Goal: Transaction & Acquisition: Purchase product/service

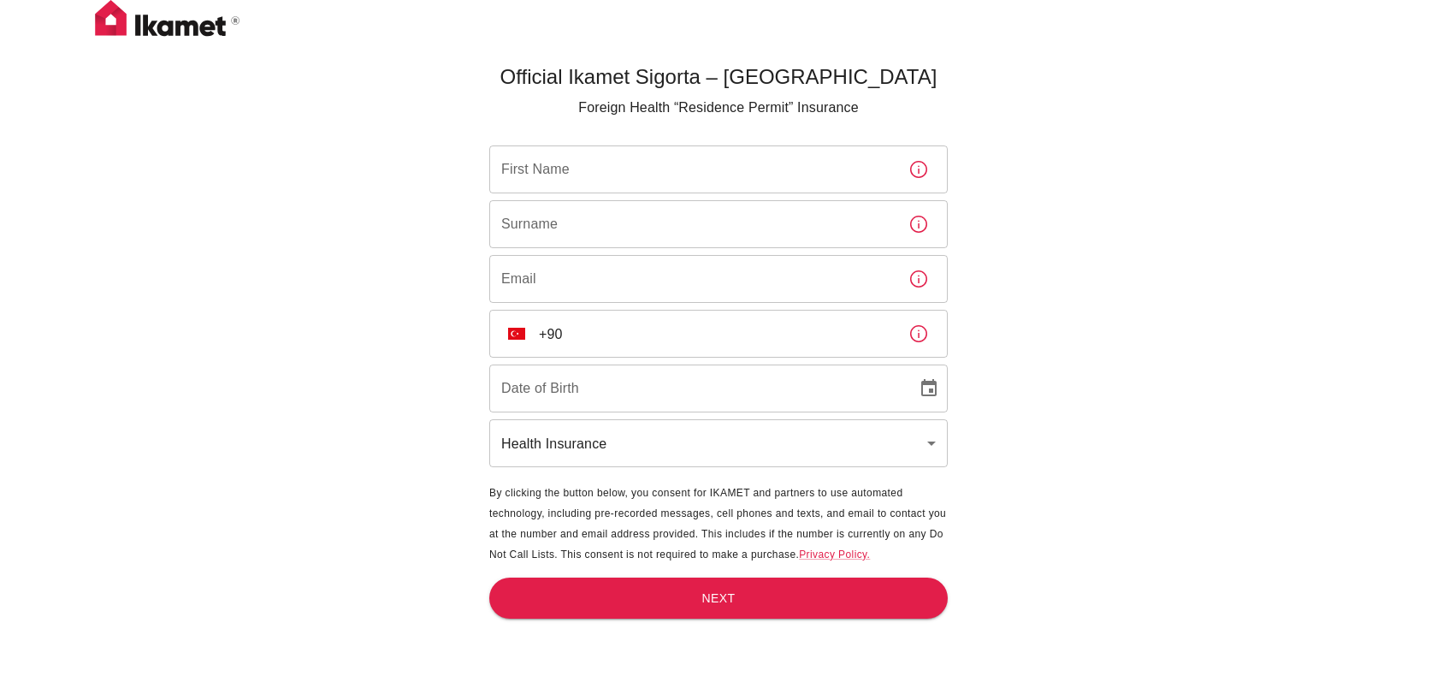
click at [747, 447] on body "Official Ikamet Sigorta – Turkey Foreign Health “Residence Permit” Insurance Fi…" at bounding box center [718, 378] width 1437 height 756
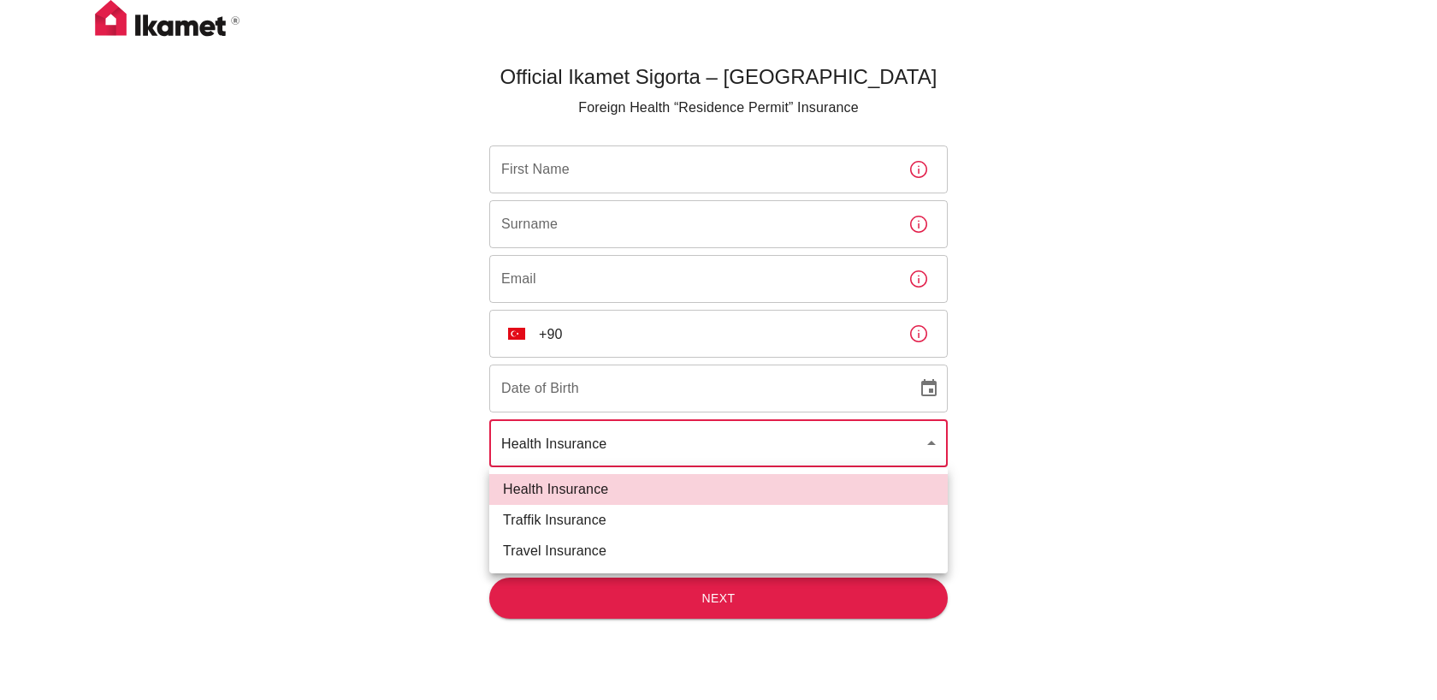
click at [306, 234] on div at bounding box center [718, 350] width 1437 height 700
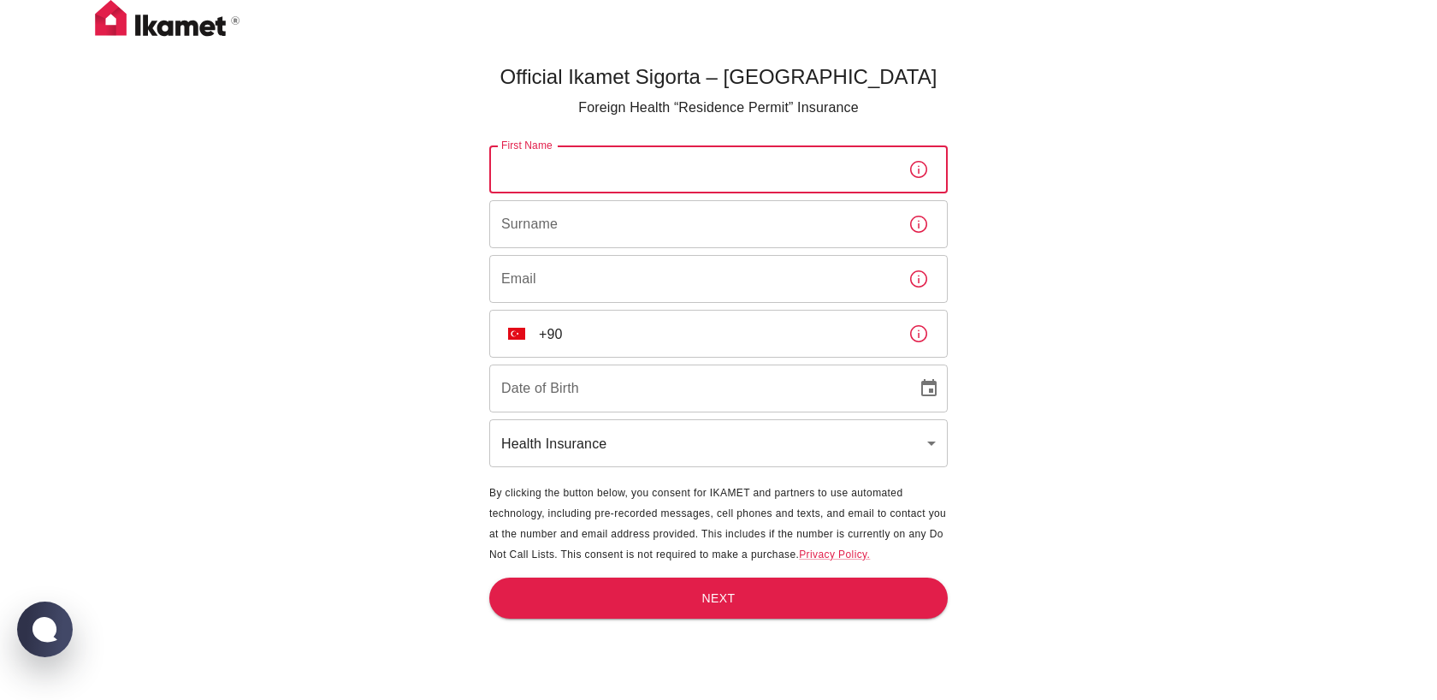
click at [602, 172] on input "First Name" at bounding box center [692, 169] width 406 height 48
type input "ه"
click at [598, 177] on input "INAS" at bounding box center [692, 169] width 406 height 48
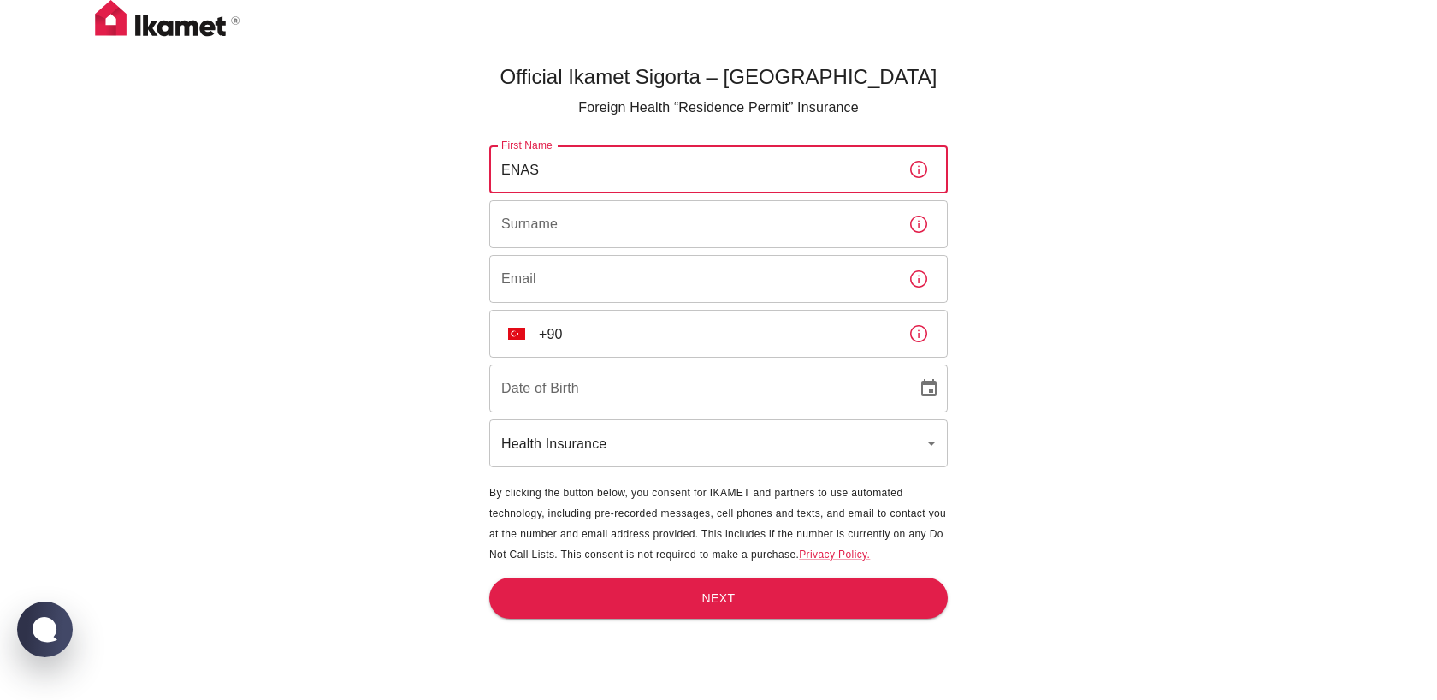
type input "ENAS"
click at [538, 220] on input "Surname" at bounding box center [692, 224] width 406 height 48
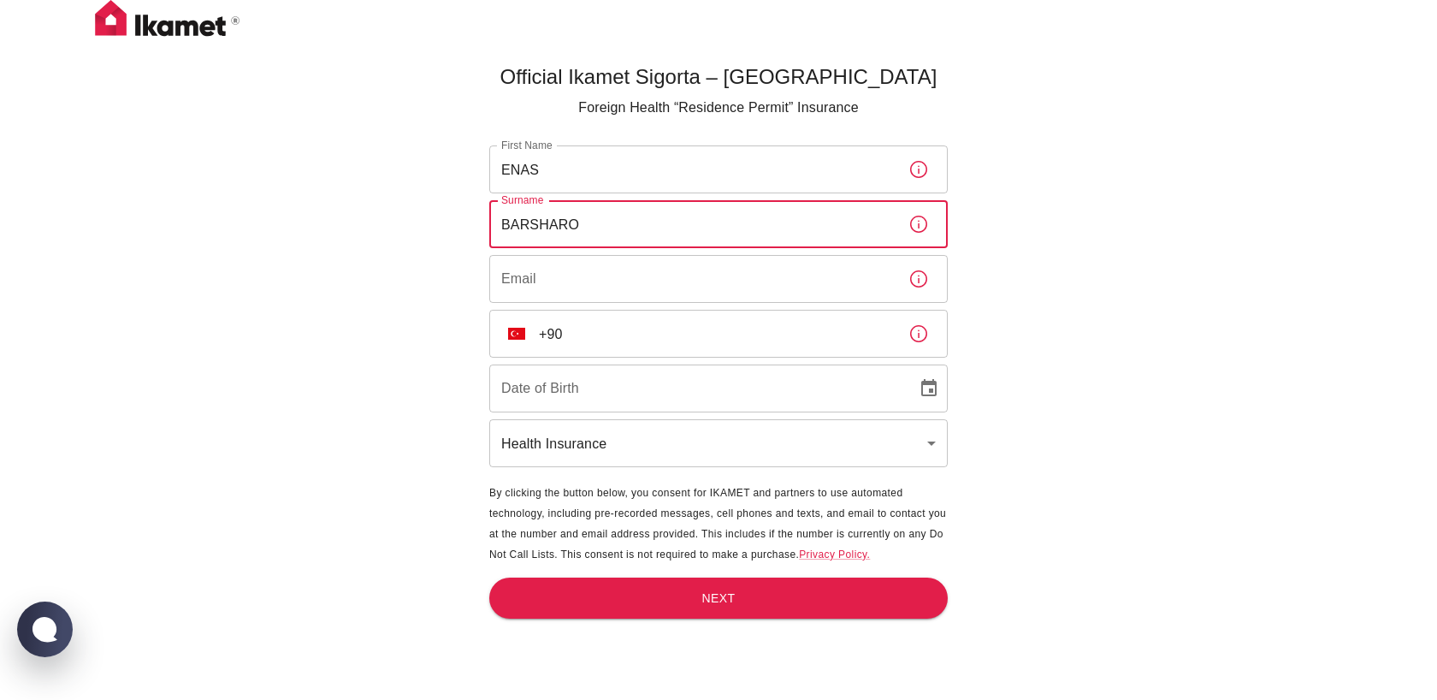
type input "BARSHARO"
click at [590, 264] on input "Email" at bounding box center [692, 279] width 406 height 48
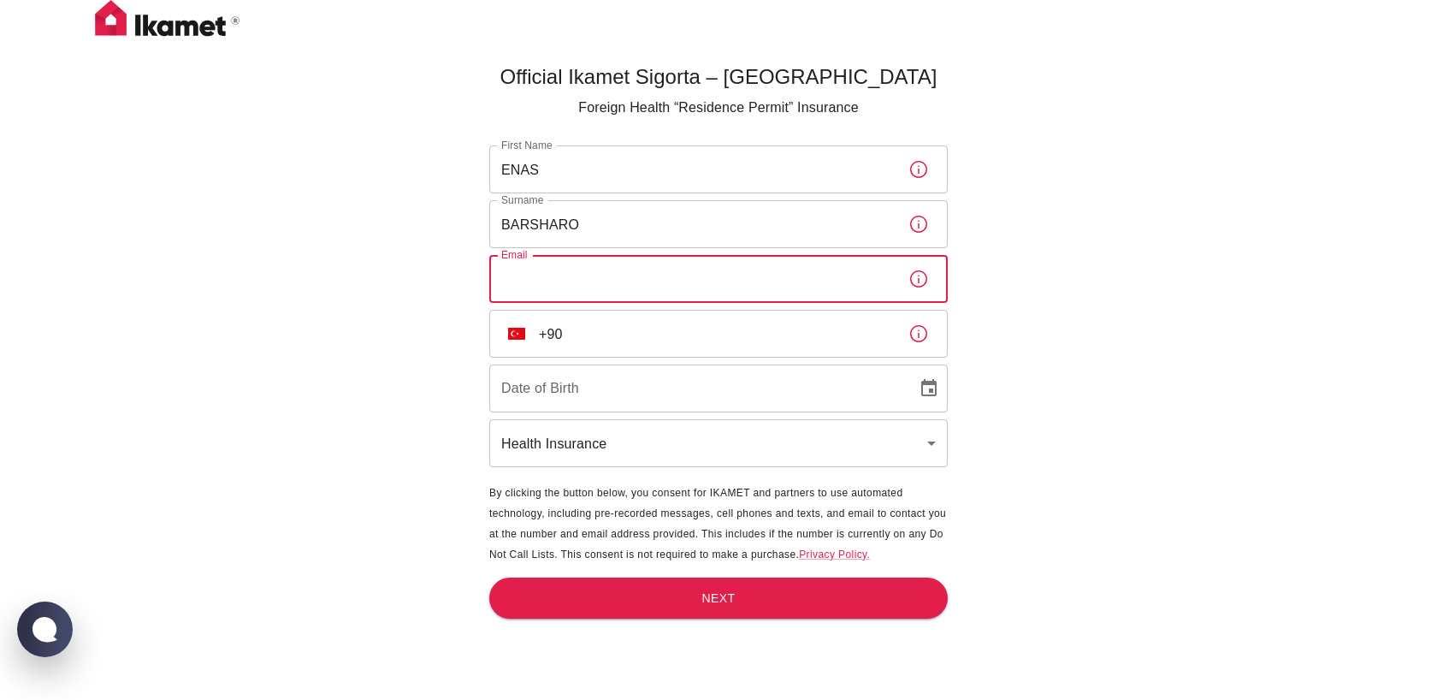
type input "yaserbarsh@gmail.com"
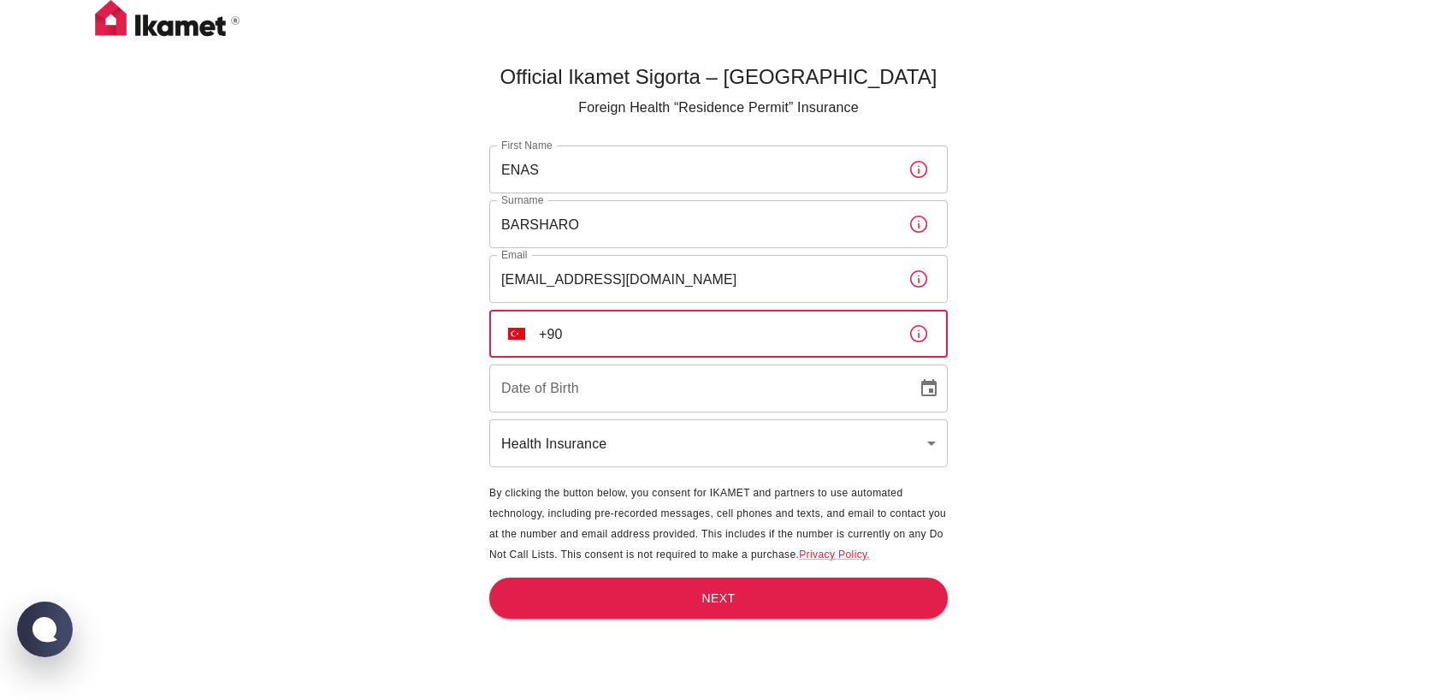
click at [631, 329] on input "+90" at bounding box center [717, 334] width 356 height 48
type input "+90 539 311 22 79"
click at [600, 393] on input "DD/MM/YYYY" at bounding box center [697, 389] width 416 height 48
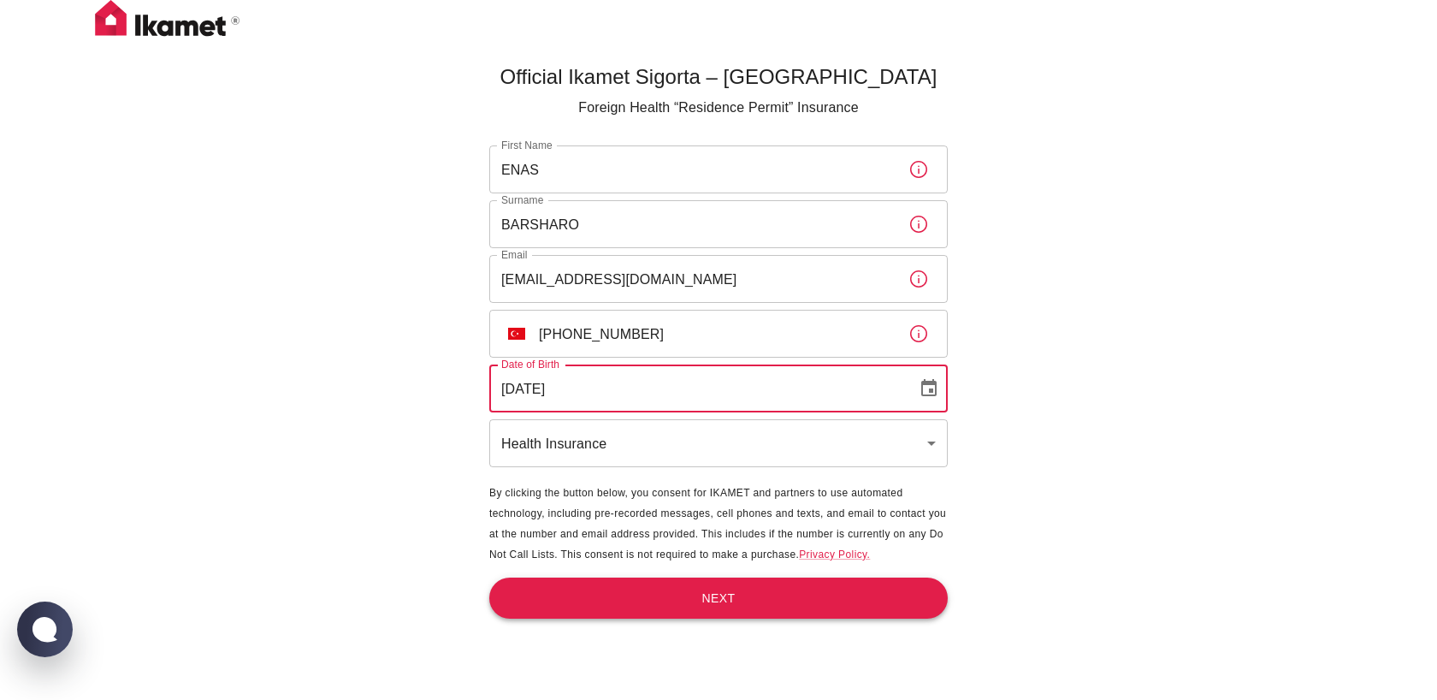
type input "20/05/1990"
click at [699, 596] on button "Next" at bounding box center [718, 599] width 459 height 42
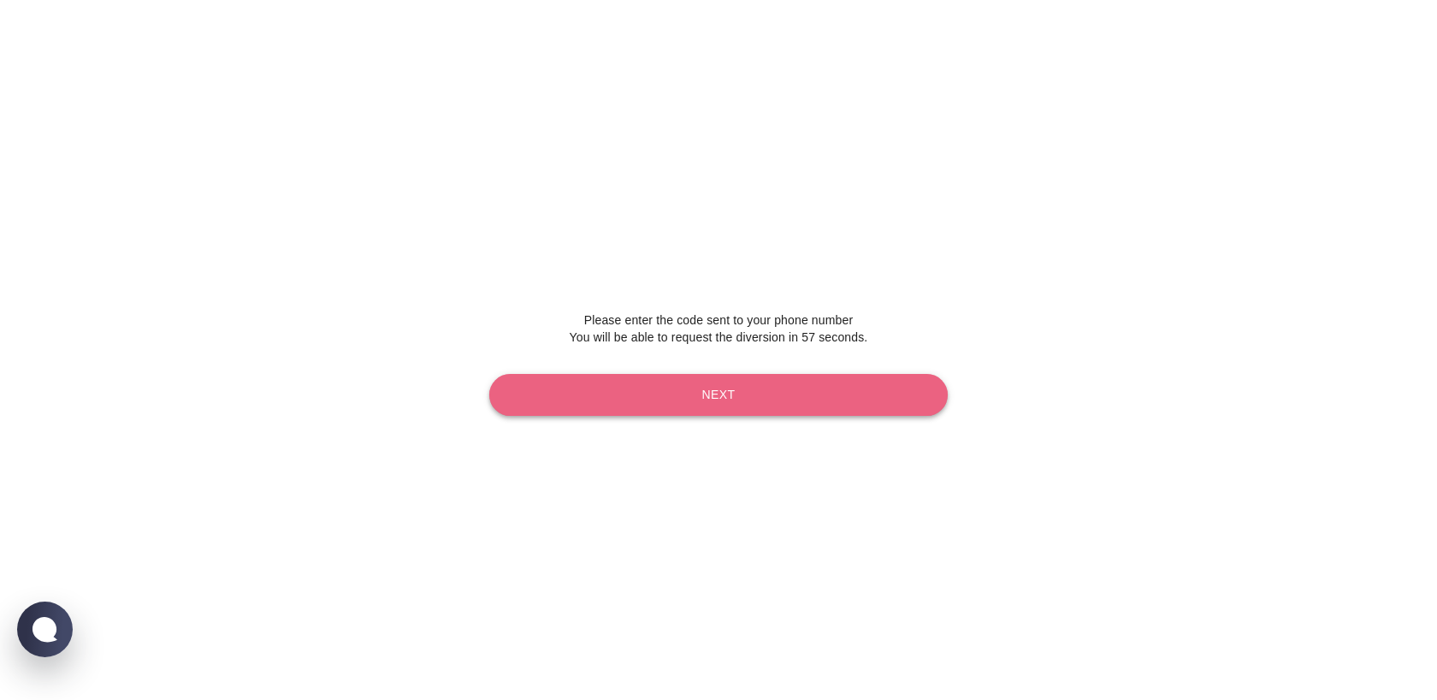
click at [734, 390] on button "Next" at bounding box center [718, 395] width 459 height 42
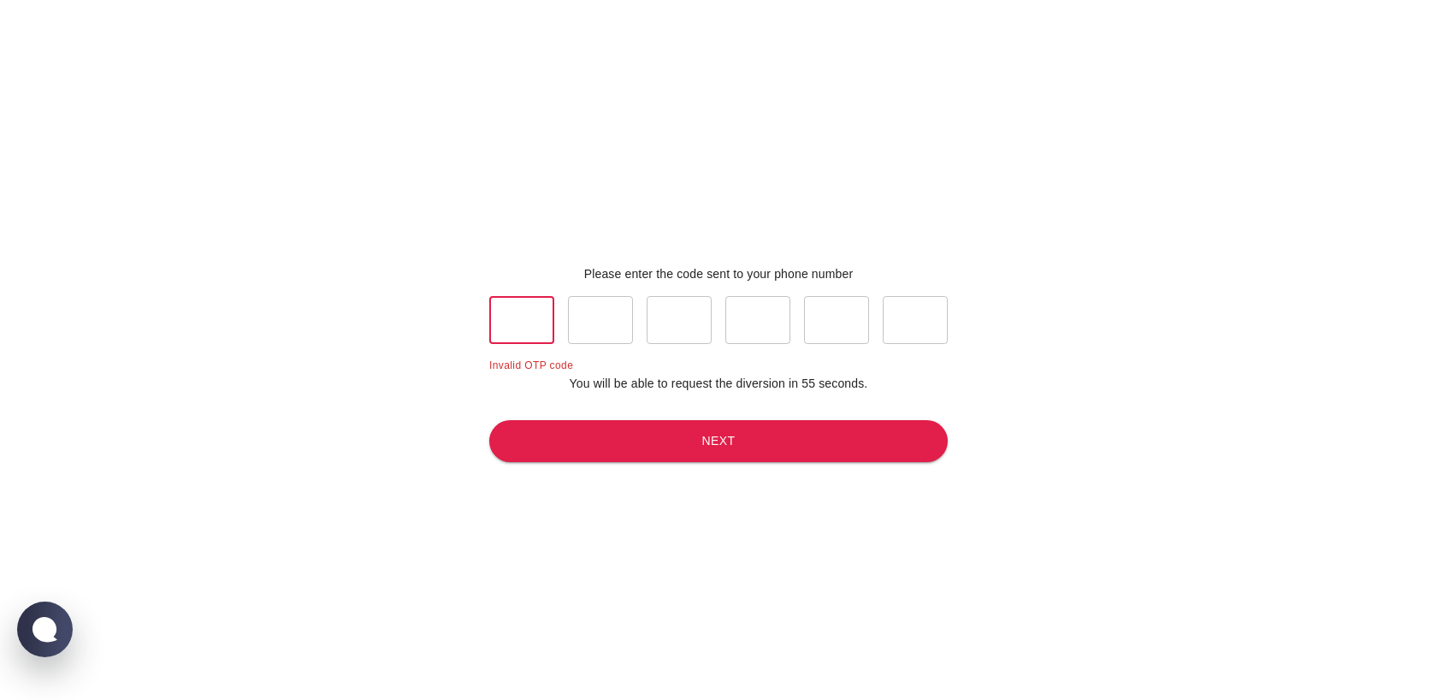
click at [510, 311] on input "text" at bounding box center [521, 320] width 65 height 48
type input "0"
type input "9"
type input "5"
type input "3"
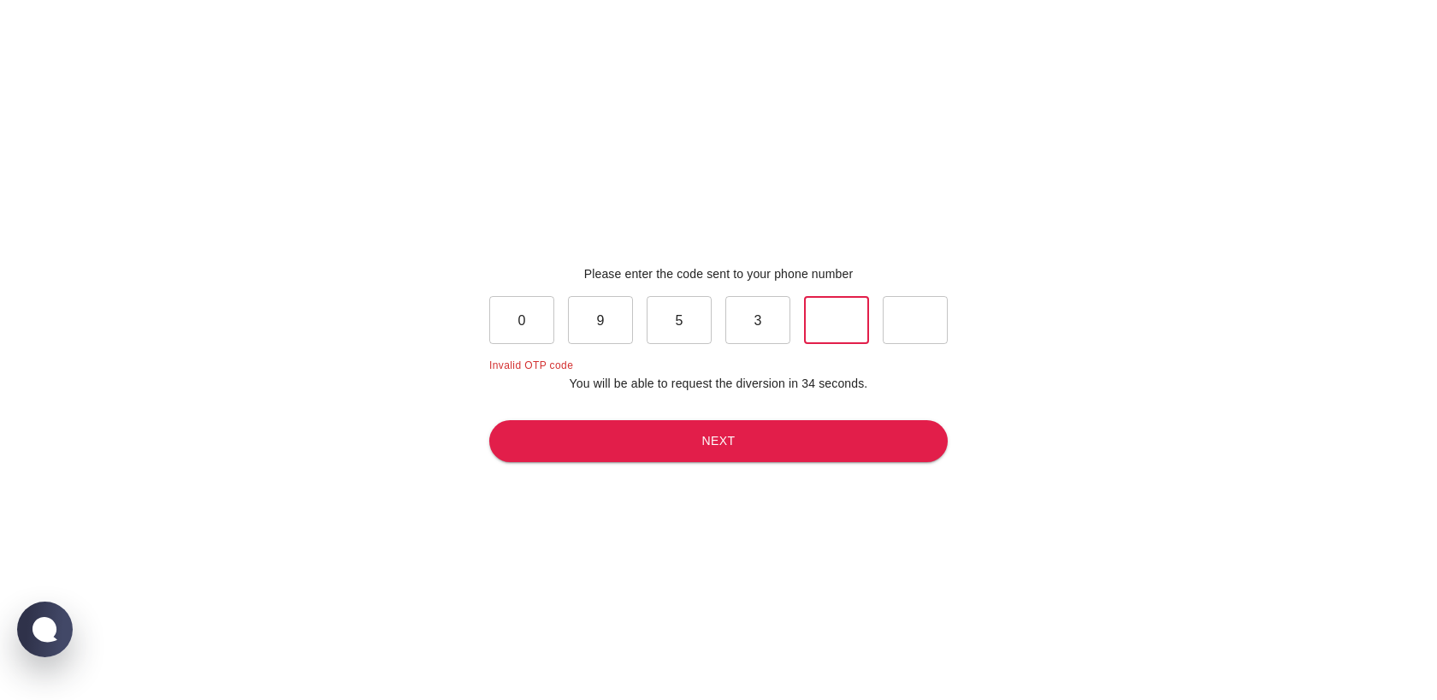
type input "1"
type input "9"
type input "5"
type input "3"
type input "1"
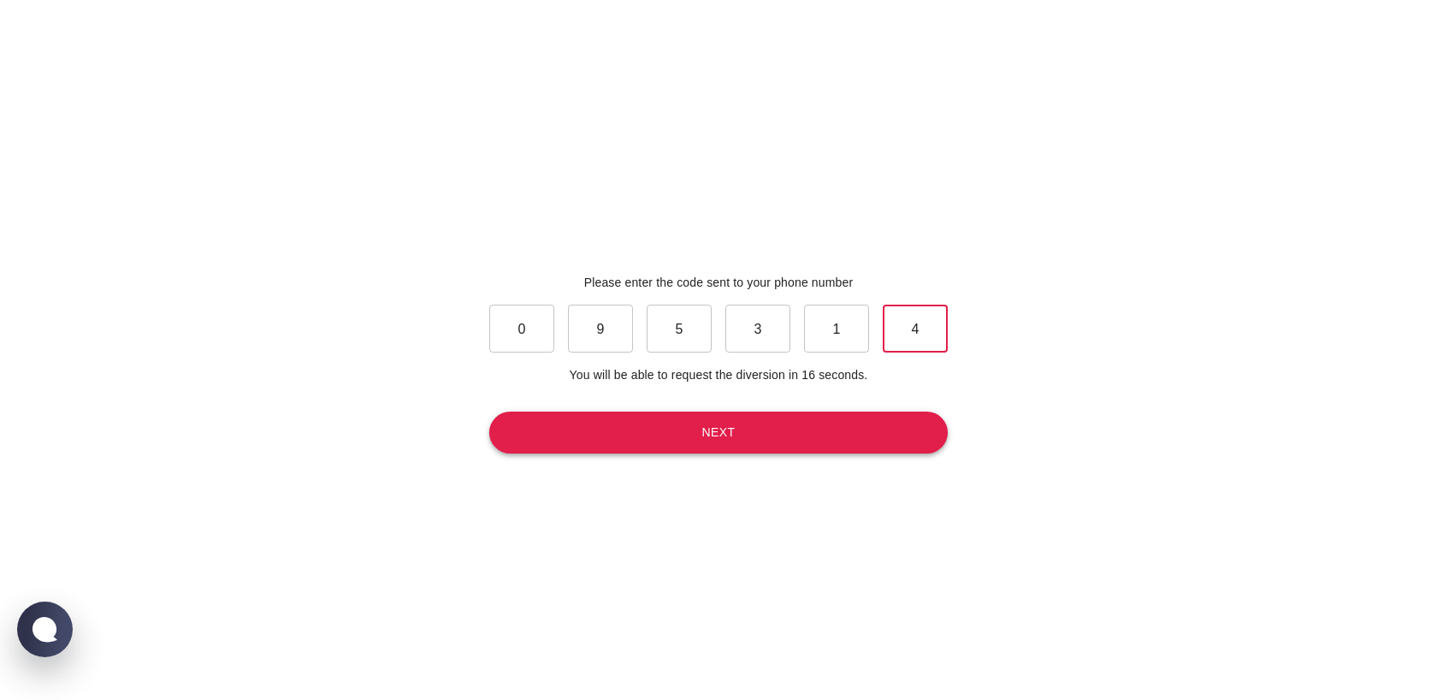
type input "4"
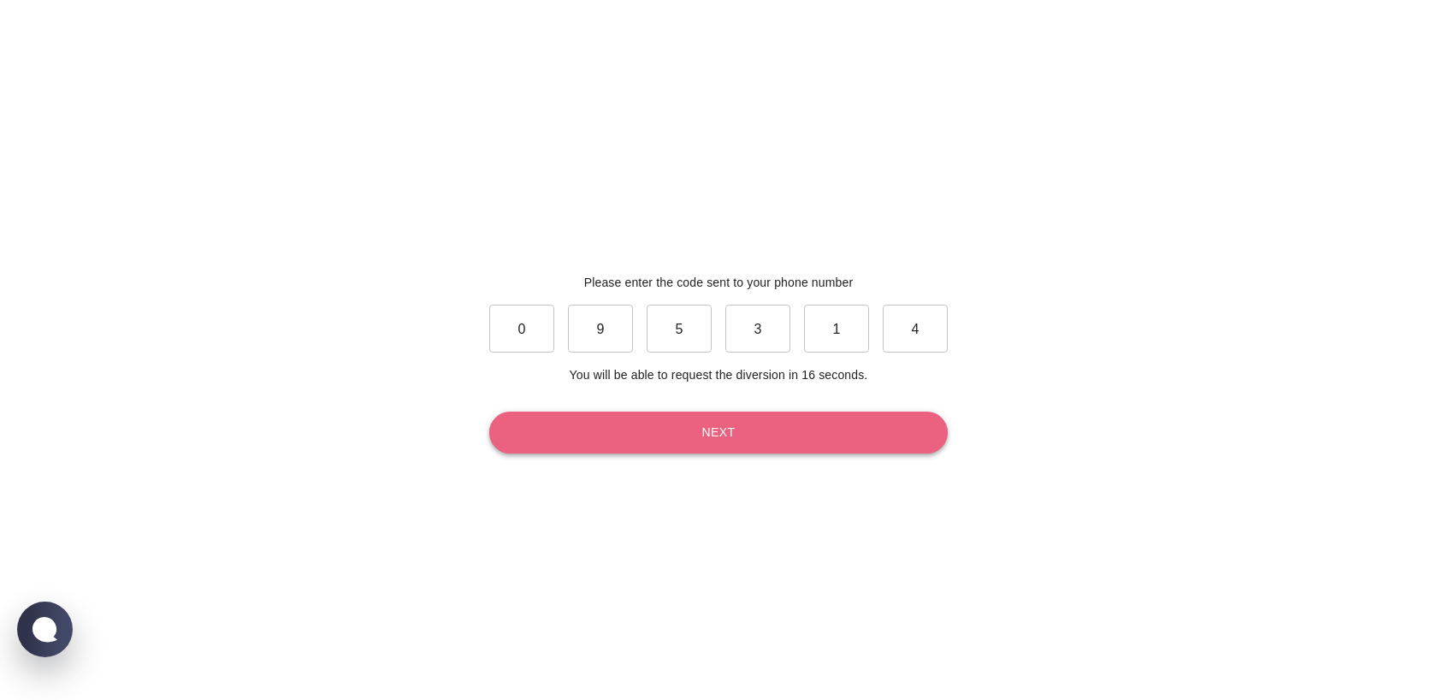
click at [791, 434] on button "Next" at bounding box center [718, 433] width 459 height 42
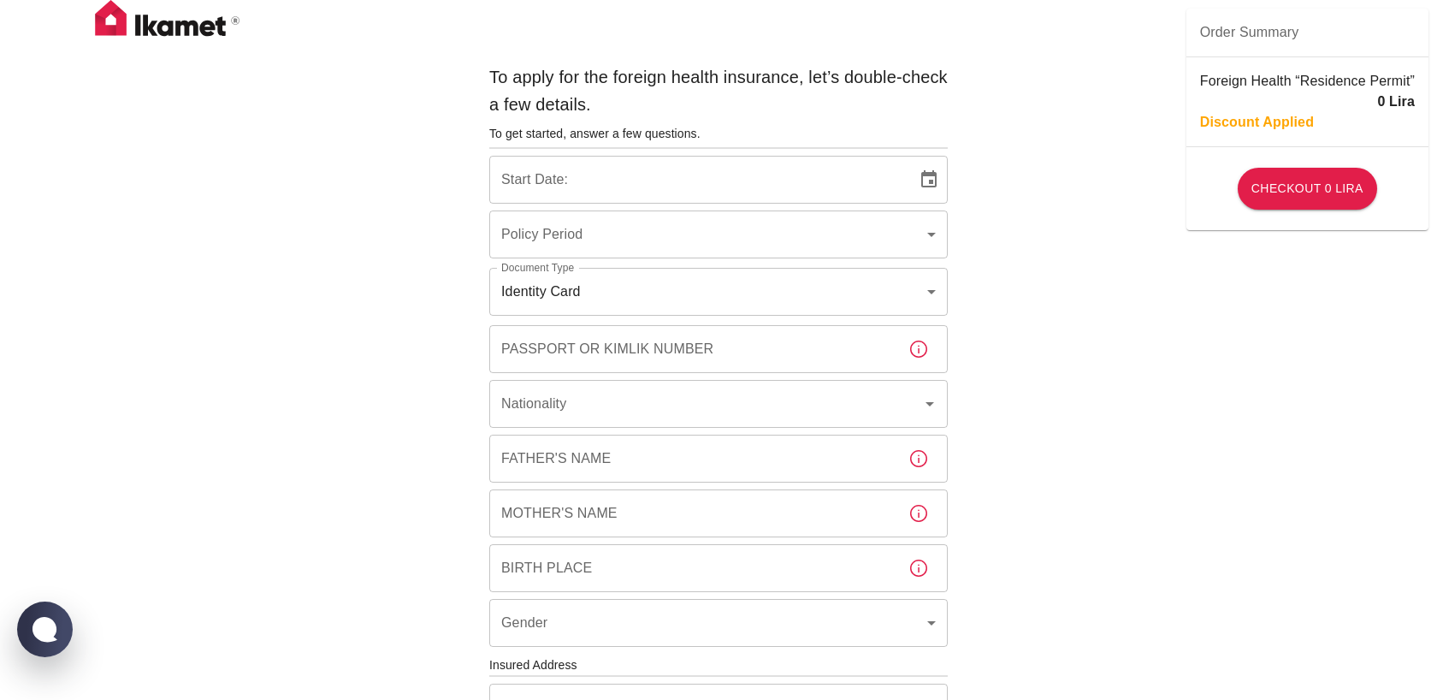
type input "b7343ef8-d55e-4554-96a8-76e30347e985"
type input "24/08/2025"
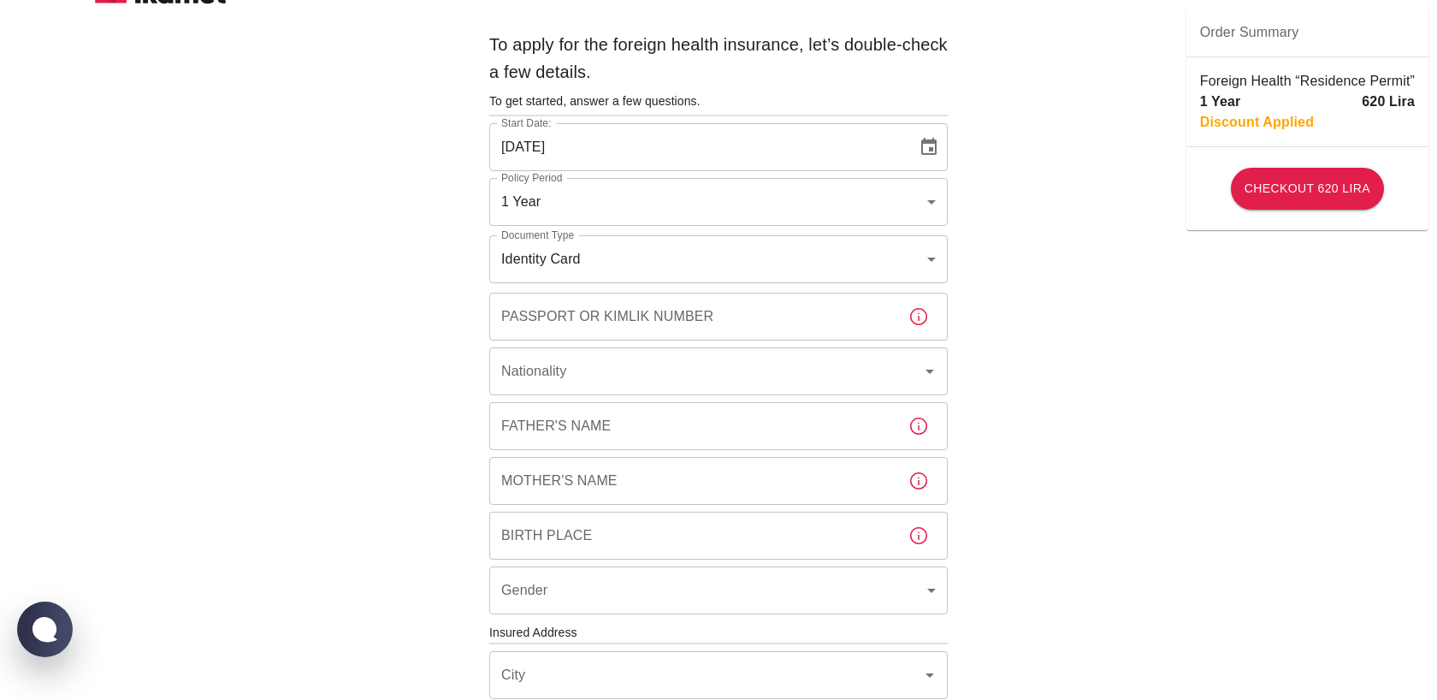
scroll to position [30, 0]
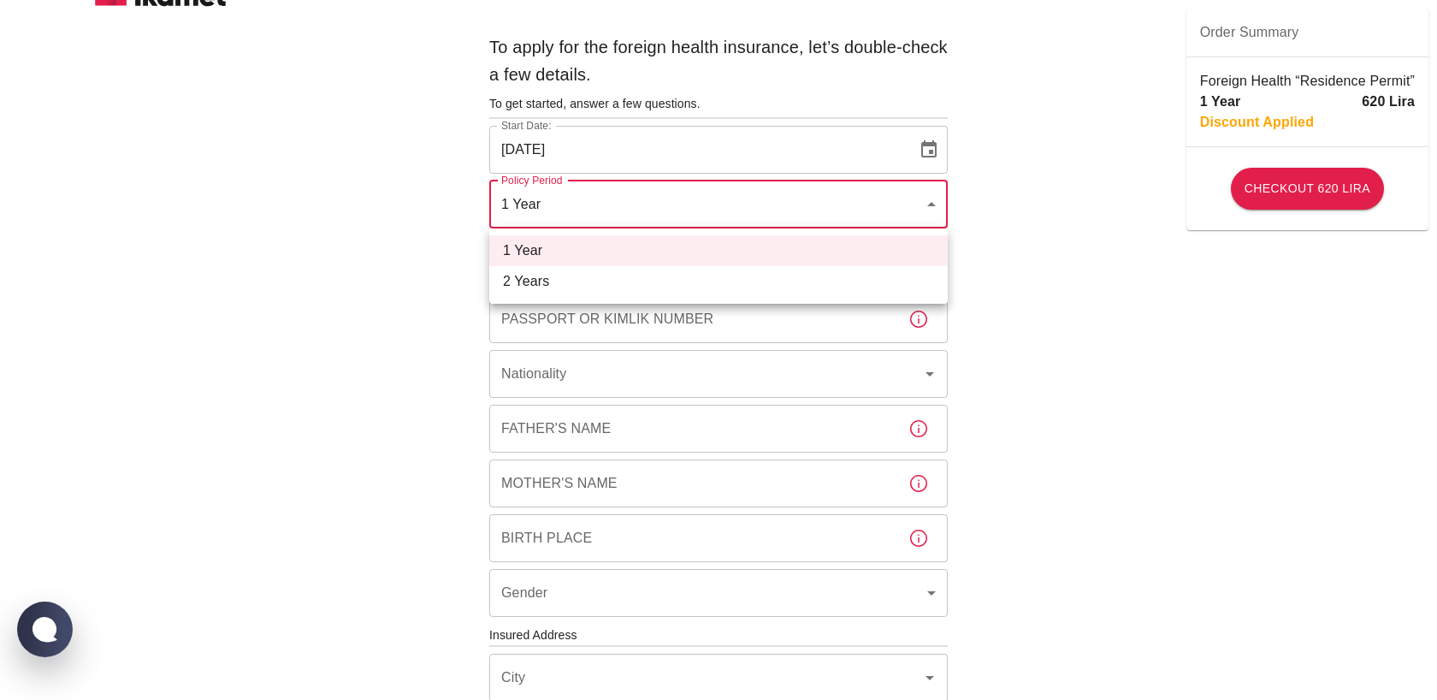
click at [928, 214] on body "To apply for the foreign health insurance, let’s double-check a few details. To…" at bounding box center [718, 633] width 1437 height 1326
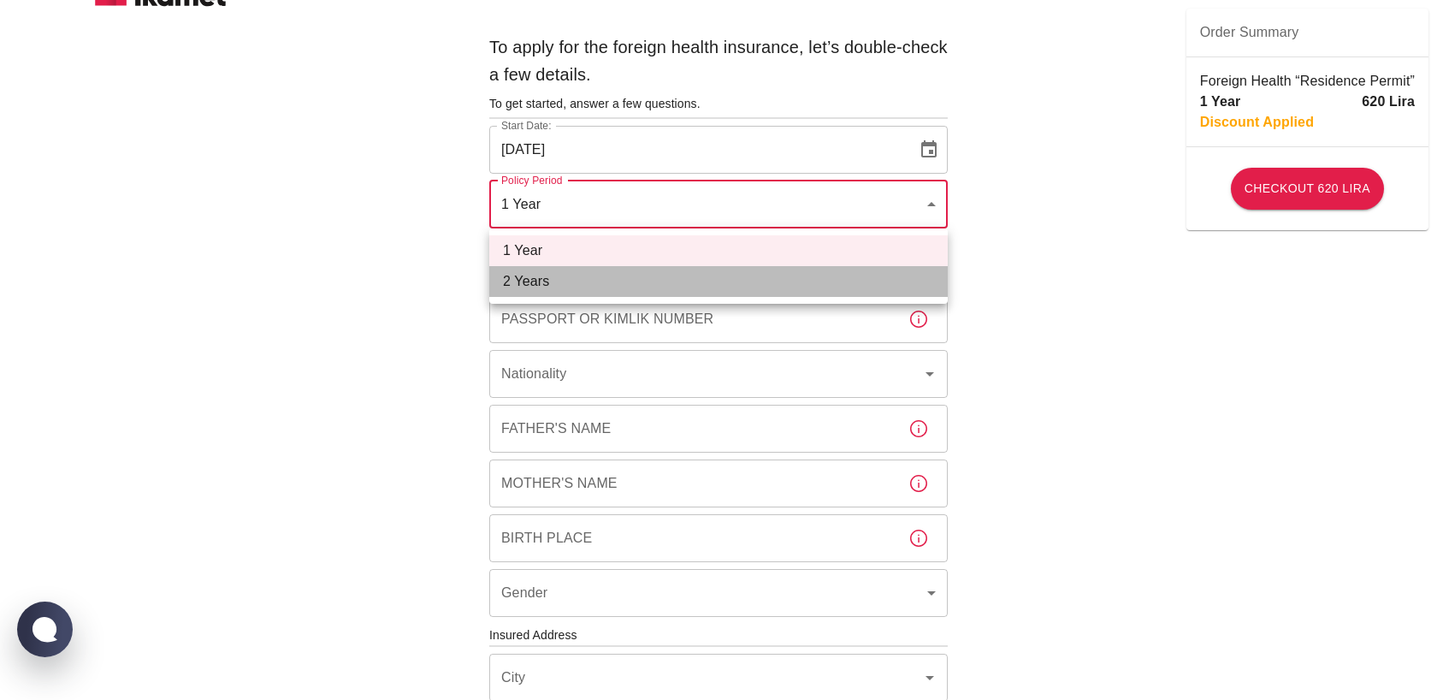
click at [890, 276] on li "2 Years" at bounding box center [718, 281] width 459 height 31
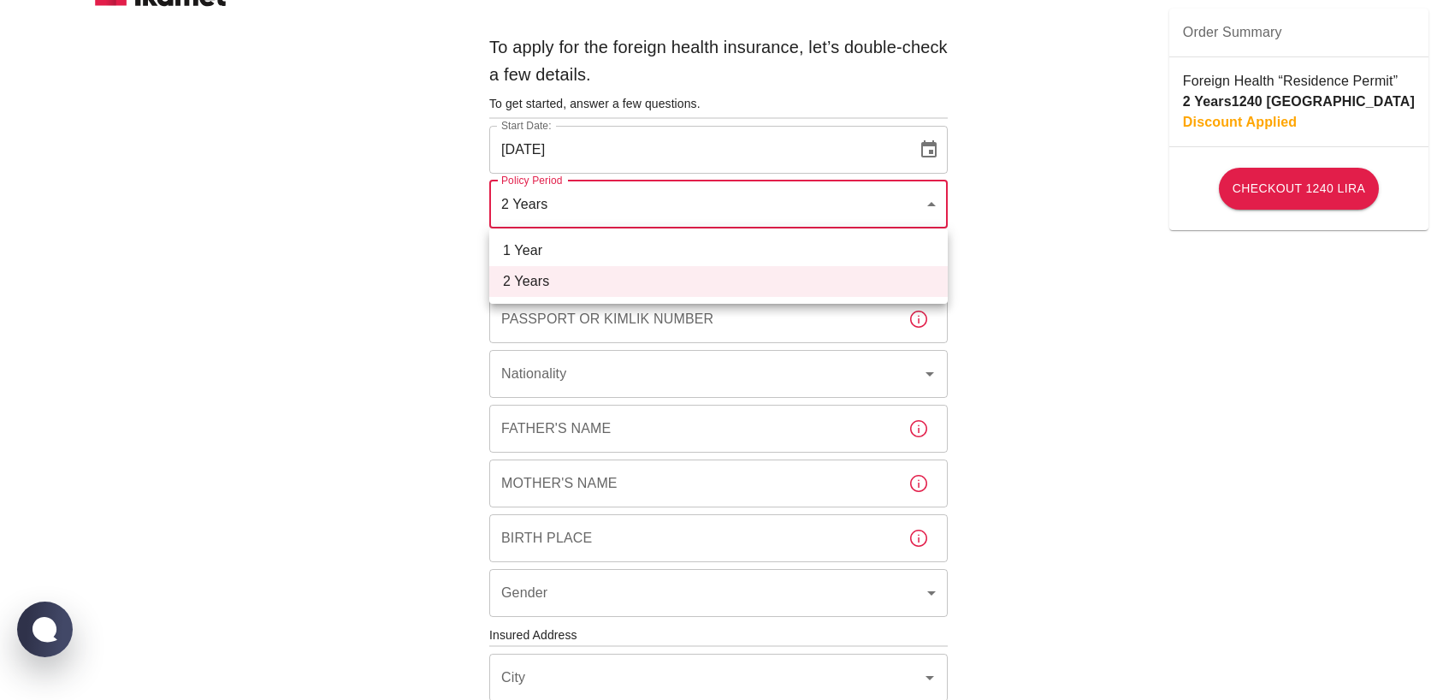
click at [917, 205] on body "To apply for the foreign health insurance, let’s double-check a few details. To…" at bounding box center [718, 633] width 1437 height 1326
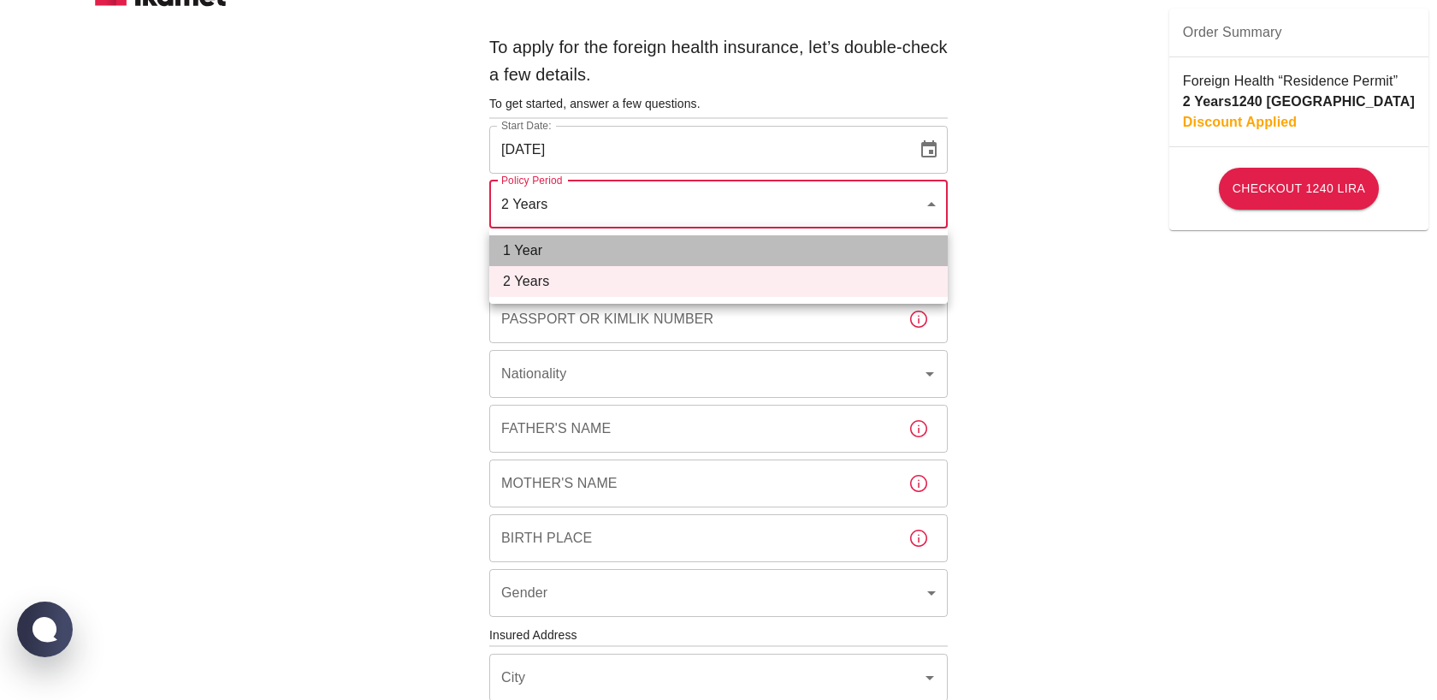
click at [874, 247] on li "1 Year" at bounding box center [718, 250] width 459 height 31
type input "b7343ef8-d55e-4554-96a8-76e30347e985"
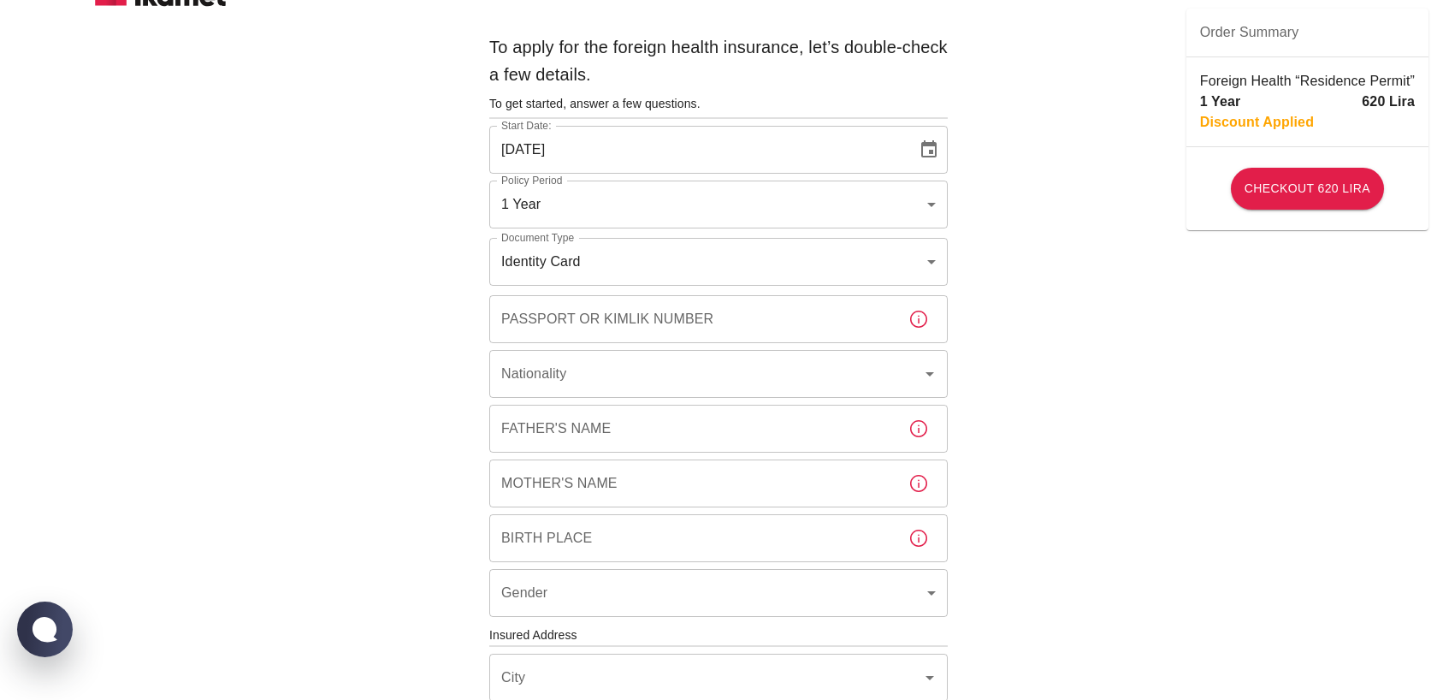
click at [999, 293] on div "To apply for the foreign health insurance, let’s double-check a few details. To…" at bounding box center [718, 633] width 1437 height 1326
click at [849, 255] on body "To apply for the foreign health insurance, let’s double-check a few details. To…" at bounding box center [718, 633] width 1437 height 1326
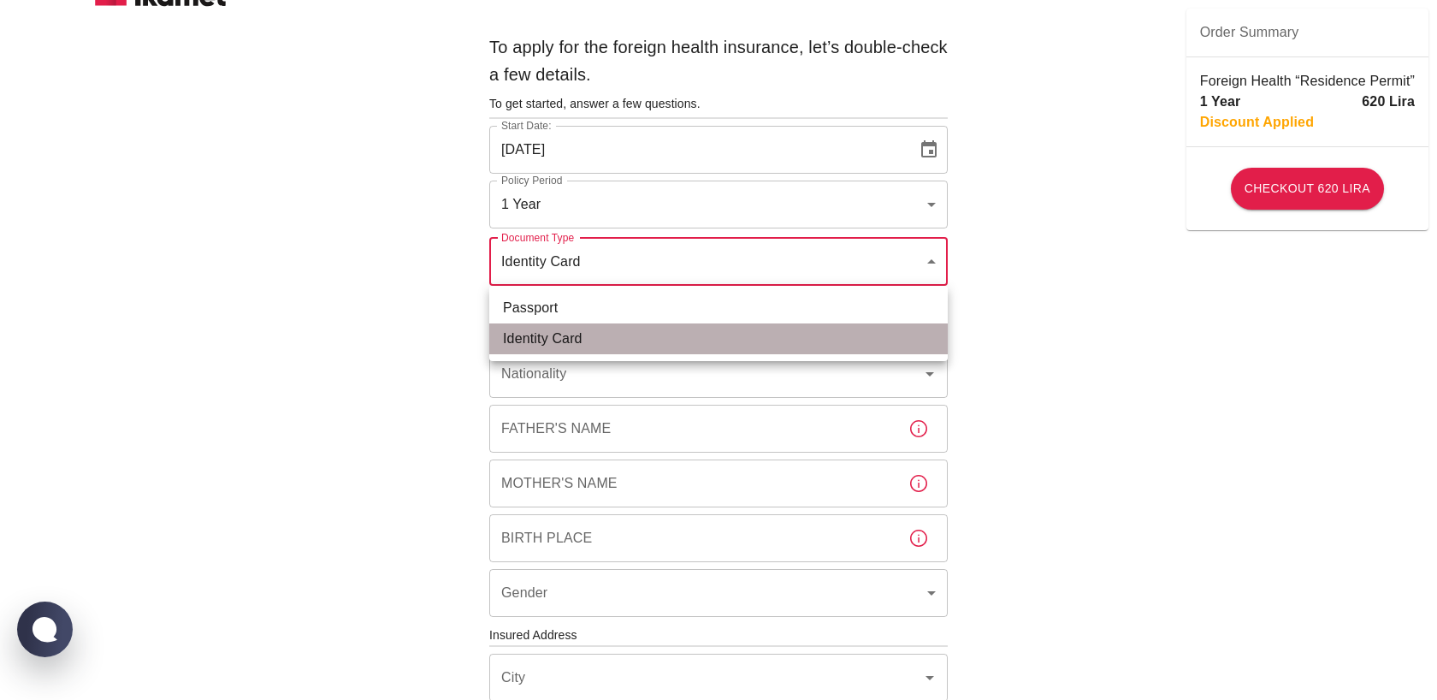
click at [800, 337] on li "Identity Card" at bounding box center [718, 338] width 459 height 31
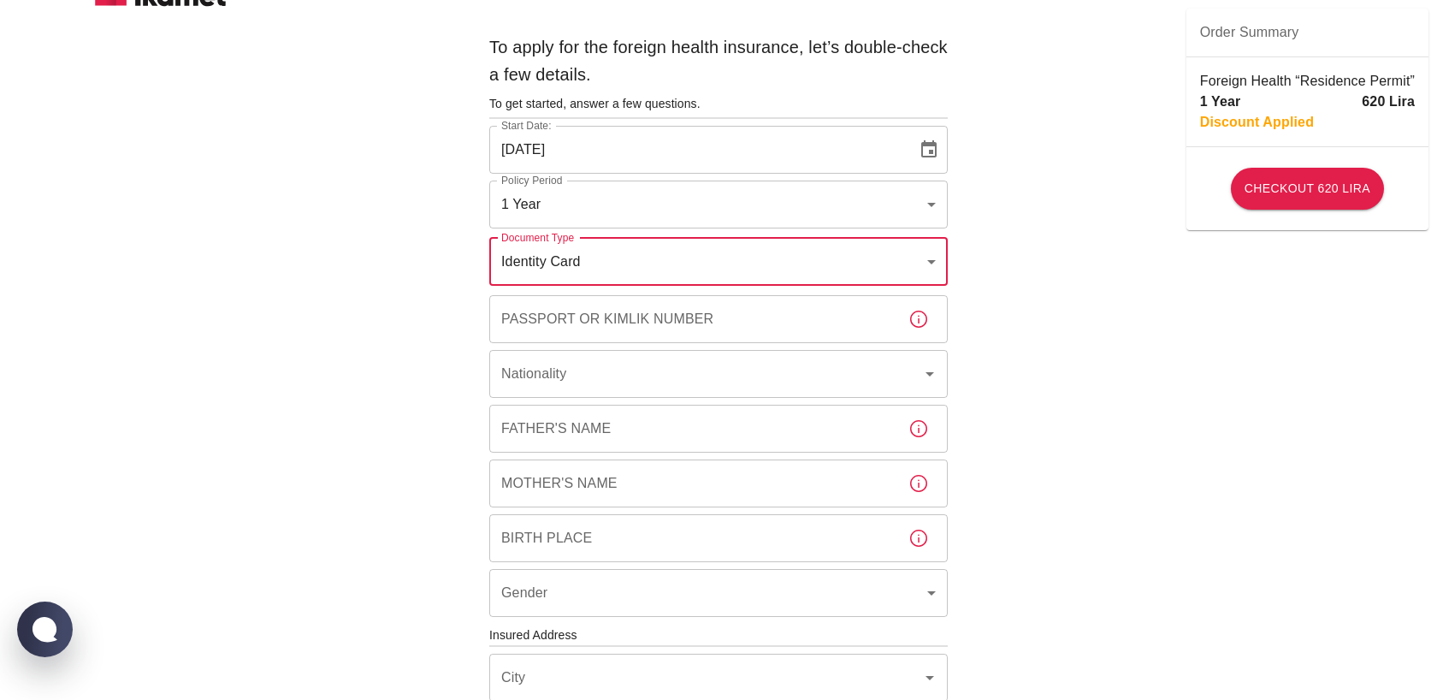
click at [760, 321] on input "Passport or Kimlik Number" at bounding box center [692, 319] width 406 height 48
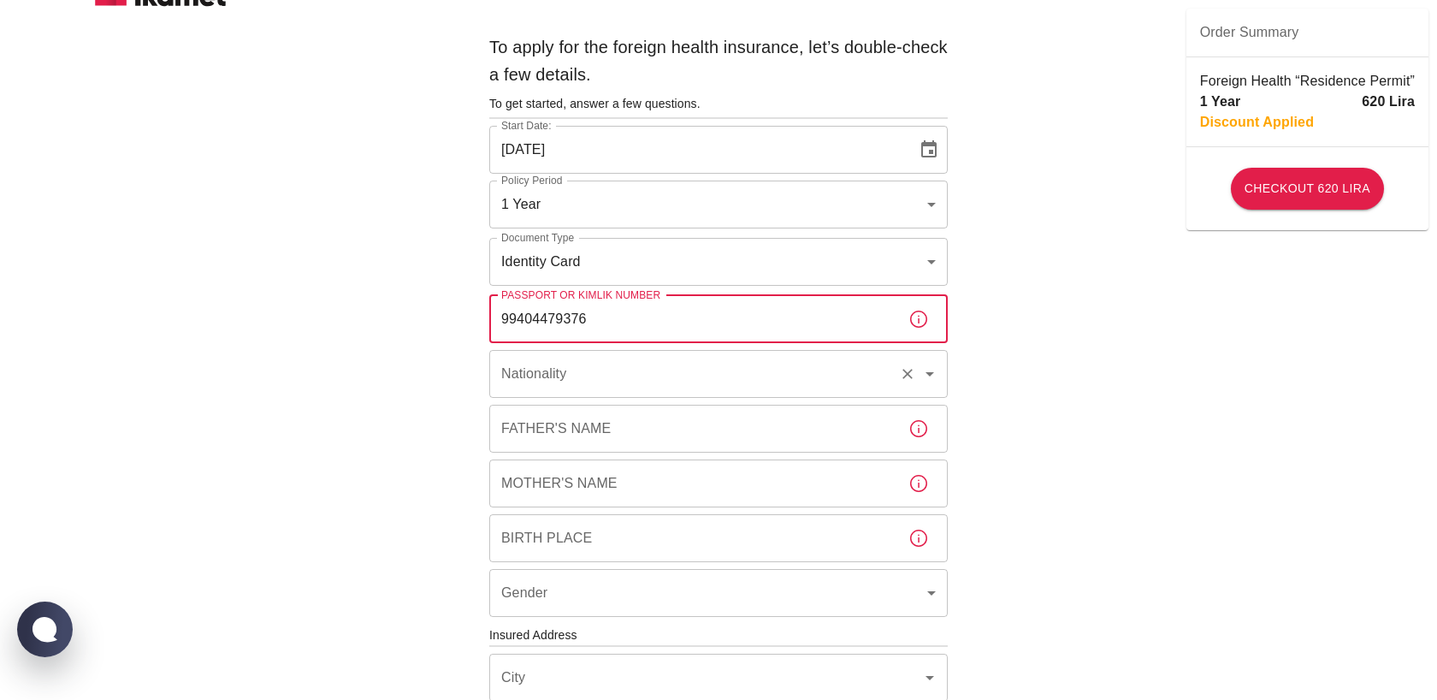
type input "99404479376"
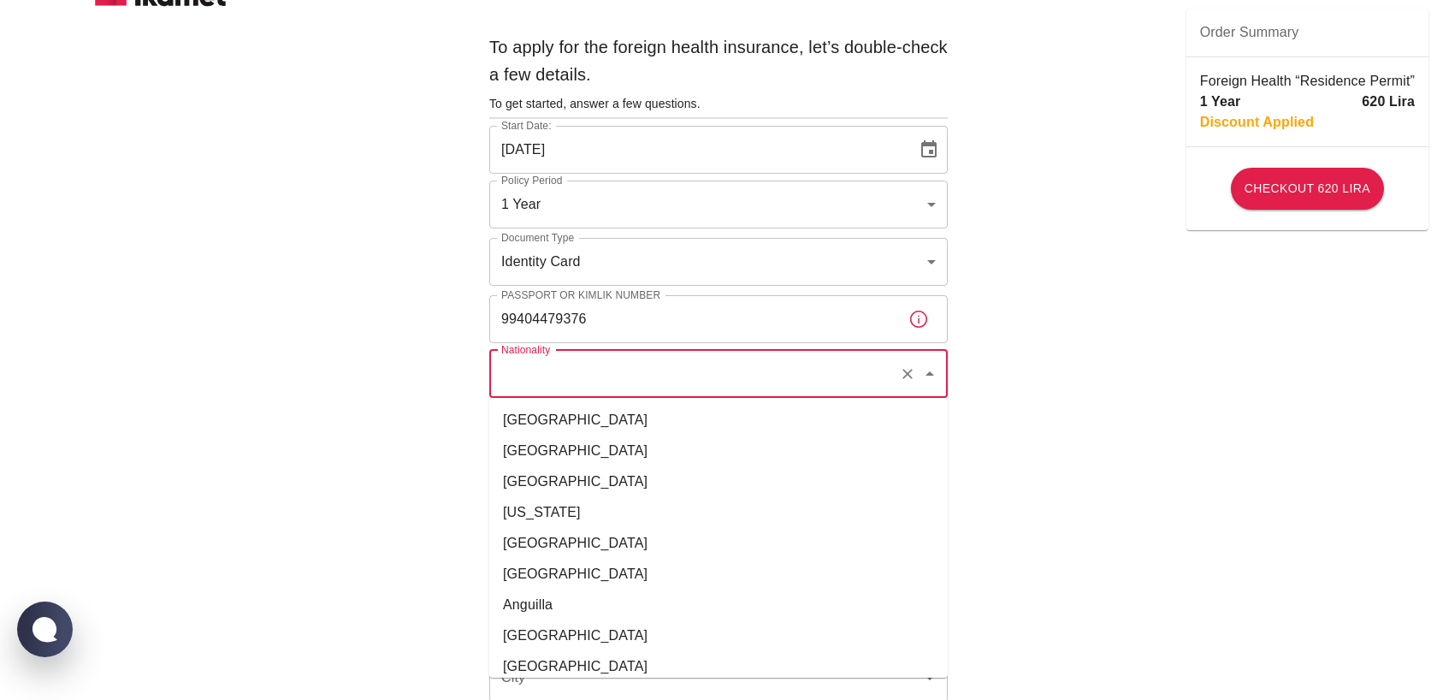
click at [595, 377] on input "Nationality" at bounding box center [694, 374] width 395 height 33
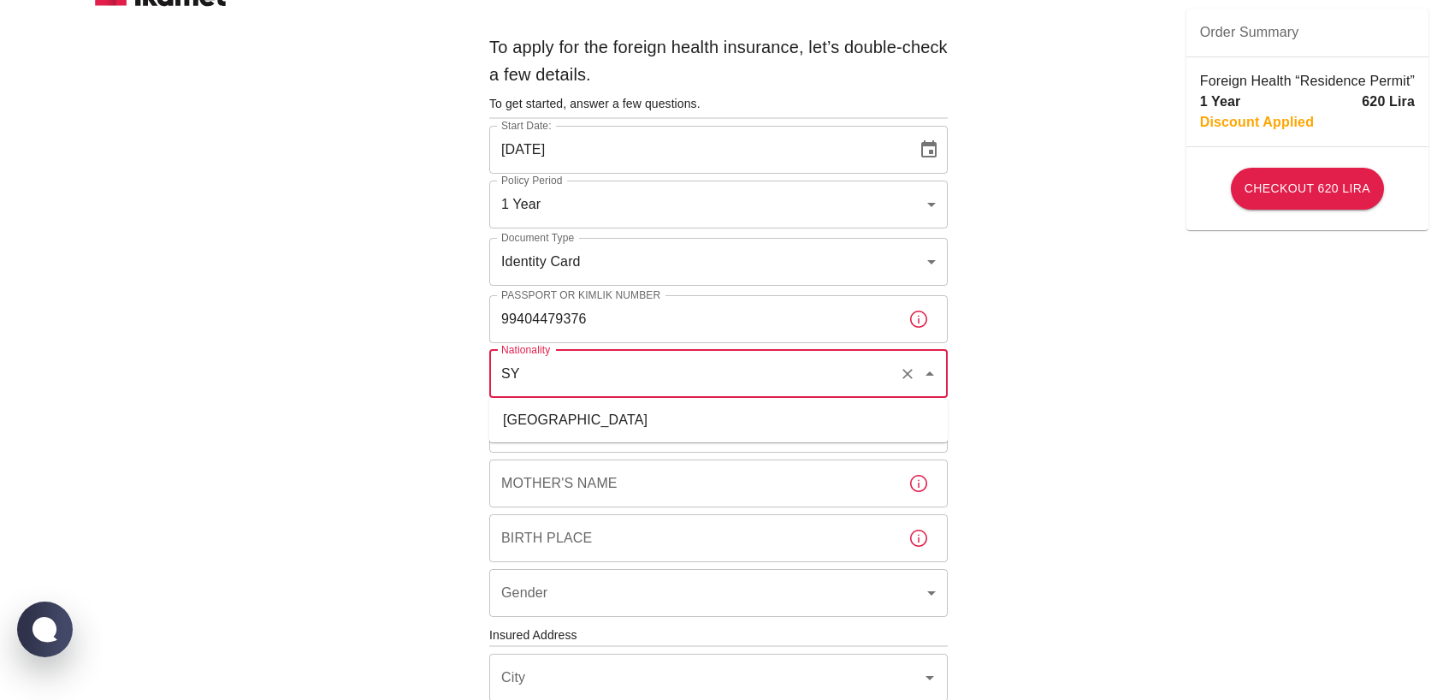
click at [649, 415] on li "Syrian Arab Republic" at bounding box center [718, 420] width 459 height 31
type input "Syrian Arab Republic"
click at [649, 415] on input "Father's Name" at bounding box center [692, 429] width 406 height 48
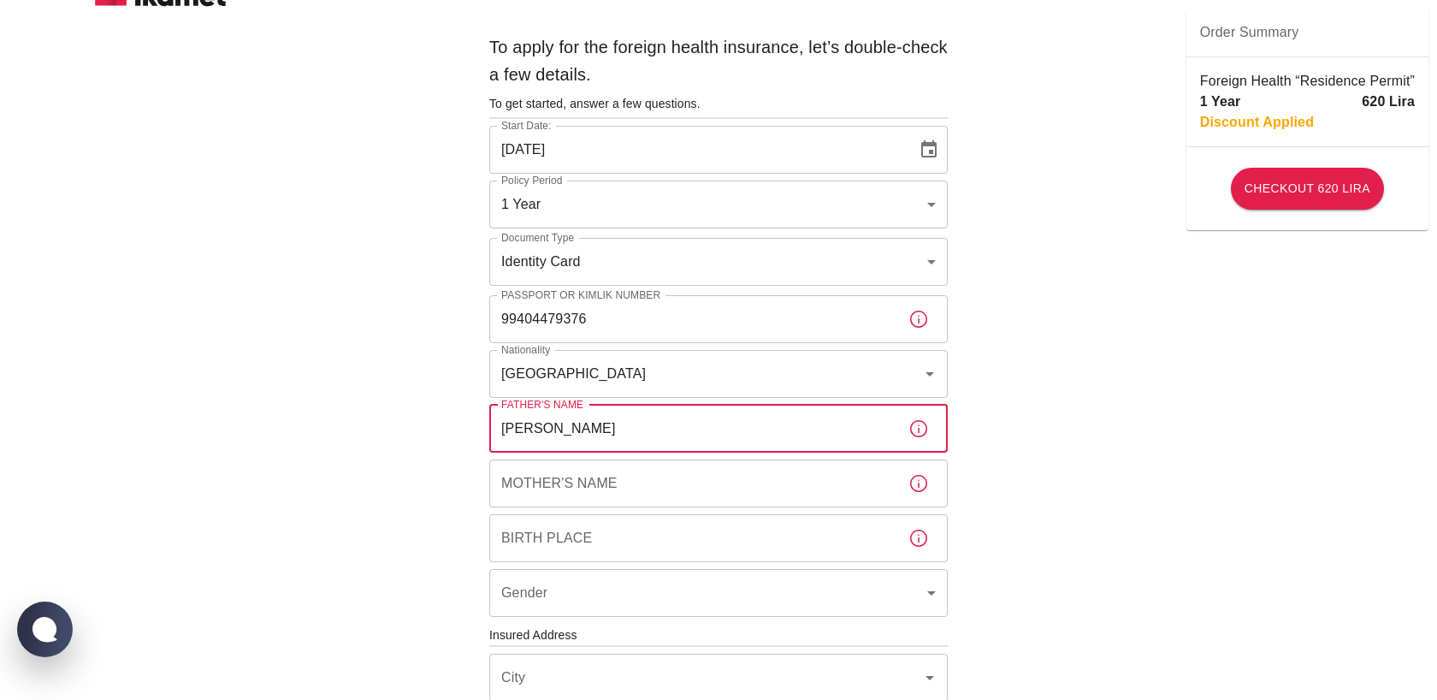
type input "GHASSAN"
click at [561, 484] on input "Mother's Name" at bounding box center [692, 483] width 406 height 48
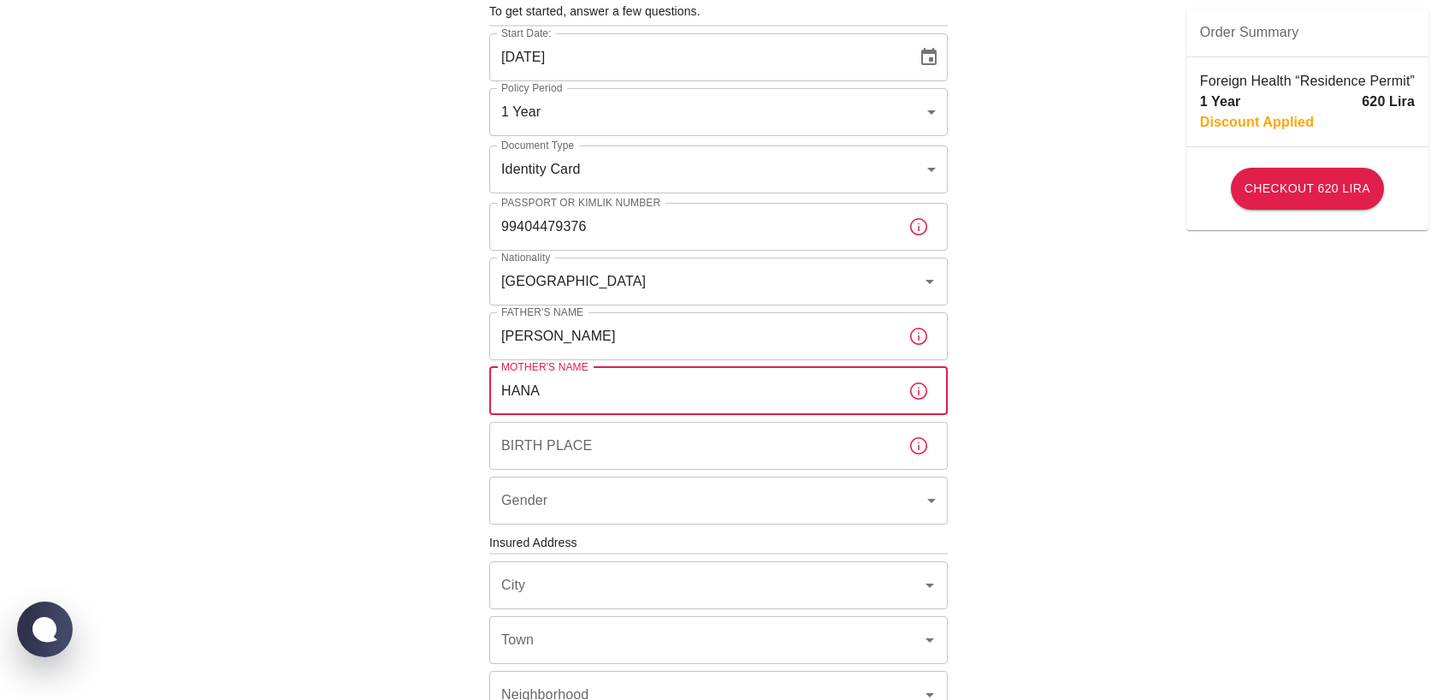
scroll to position [127, 0]
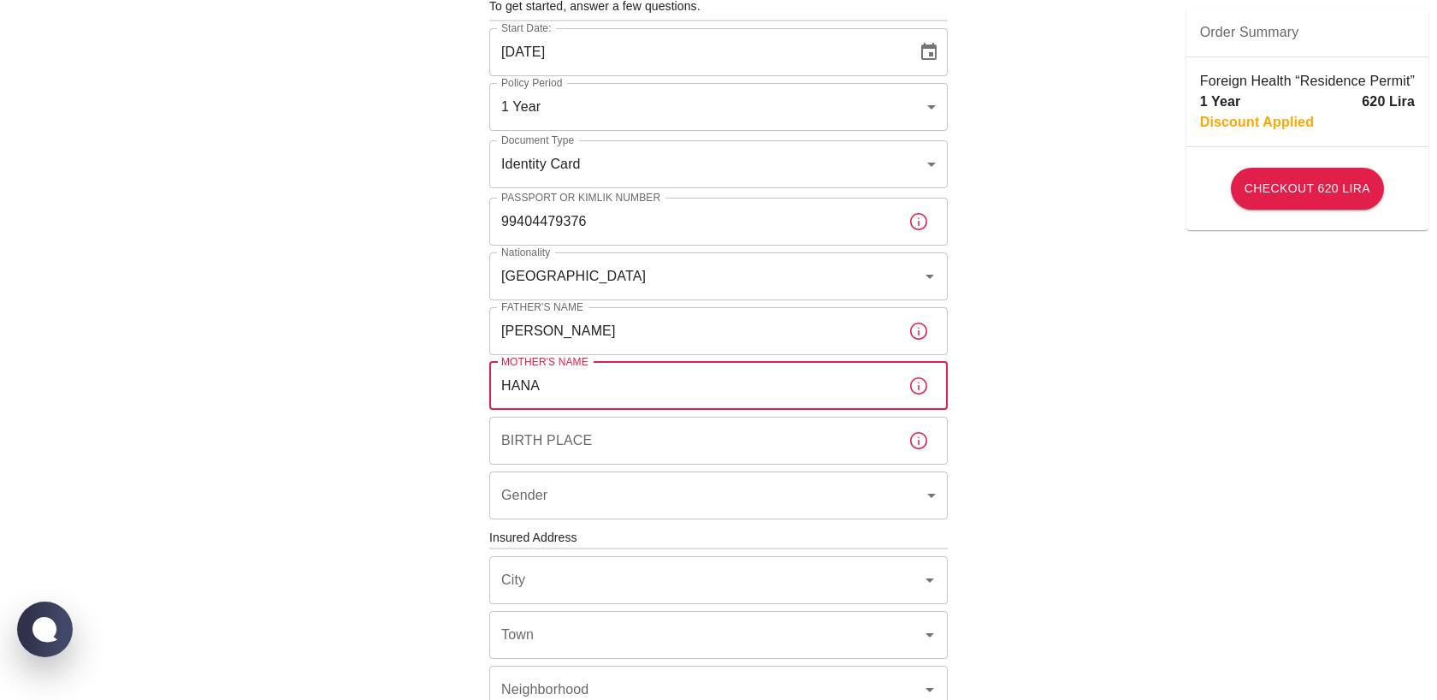
type input "HANA"
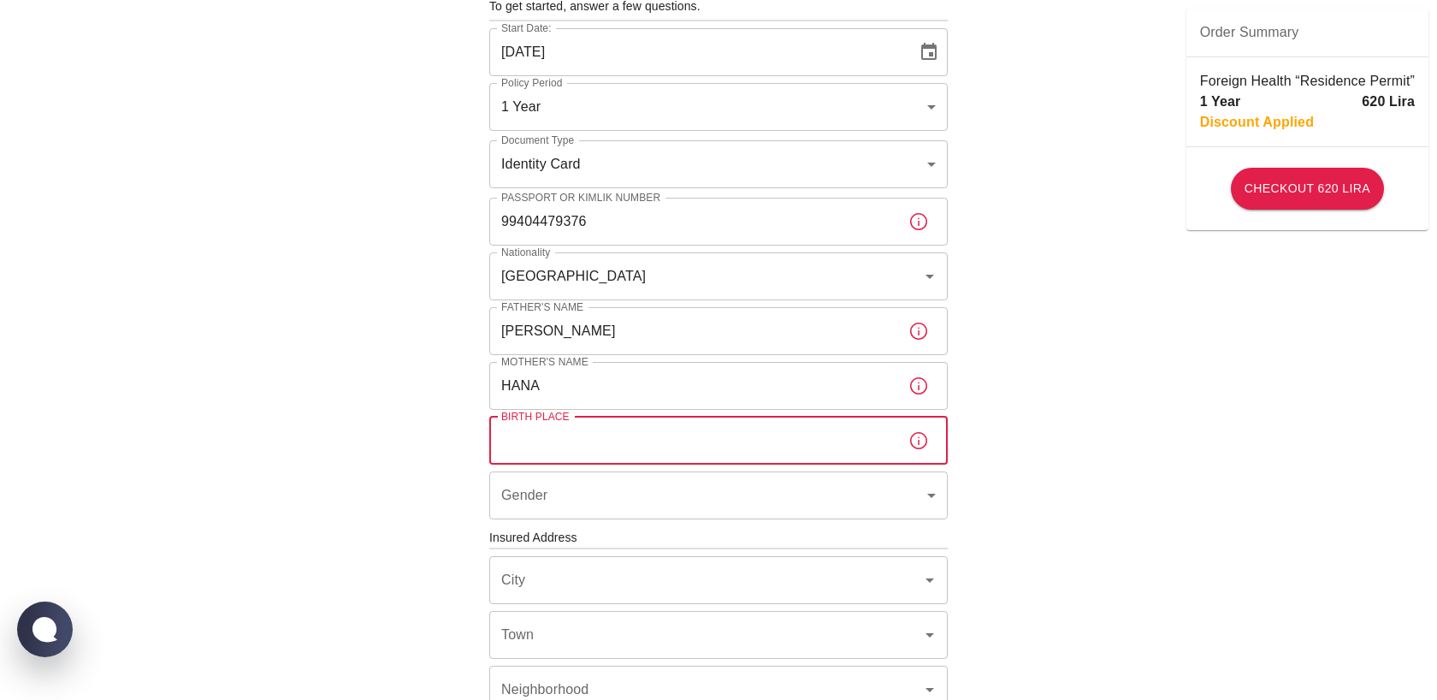
click at [576, 438] on input "Birth Place" at bounding box center [692, 441] width 406 height 48
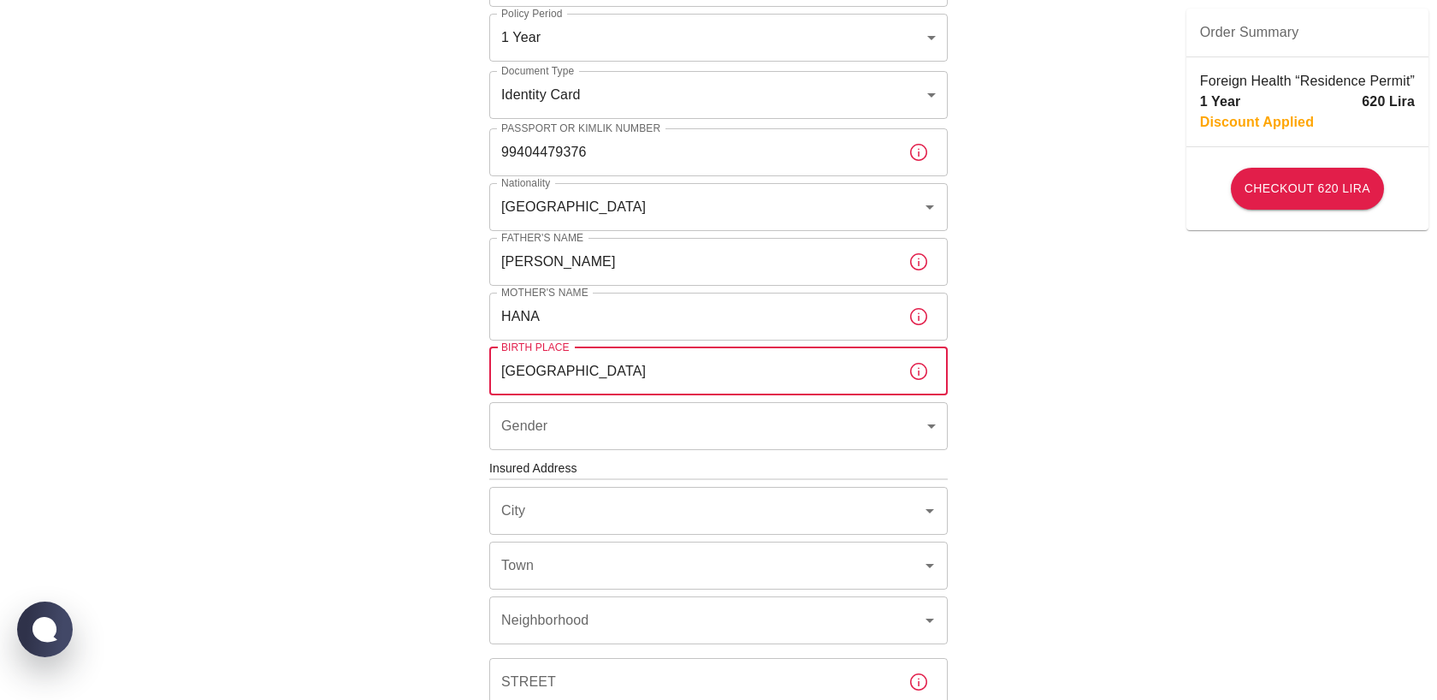
scroll to position [198, 0]
type input "DAMASCUS"
click at [807, 413] on body "To apply for the foreign health insurance, let’s double-check a few details. To…" at bounding box center [718, 465] width 1437 height 1326
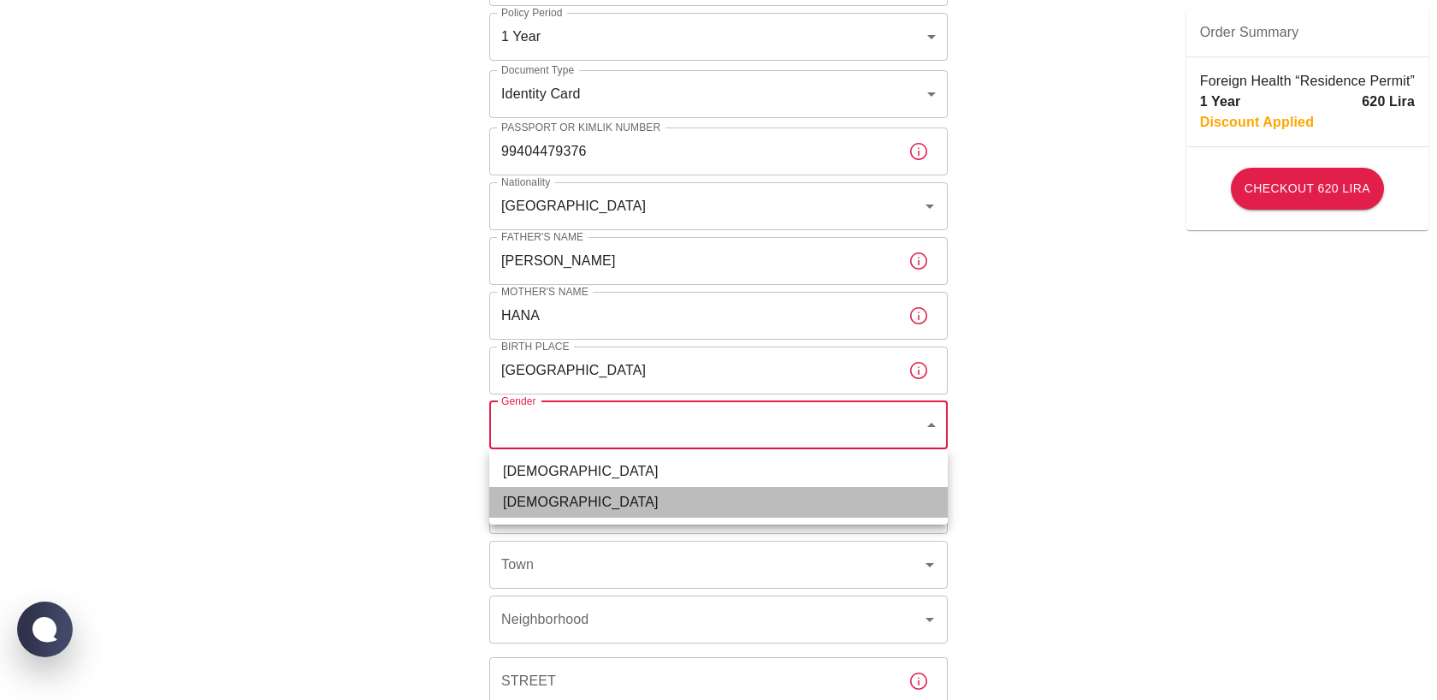
click at [742, 495] on li "Female" at bounding box center [718, 502] width 459 height 31
type input "female"
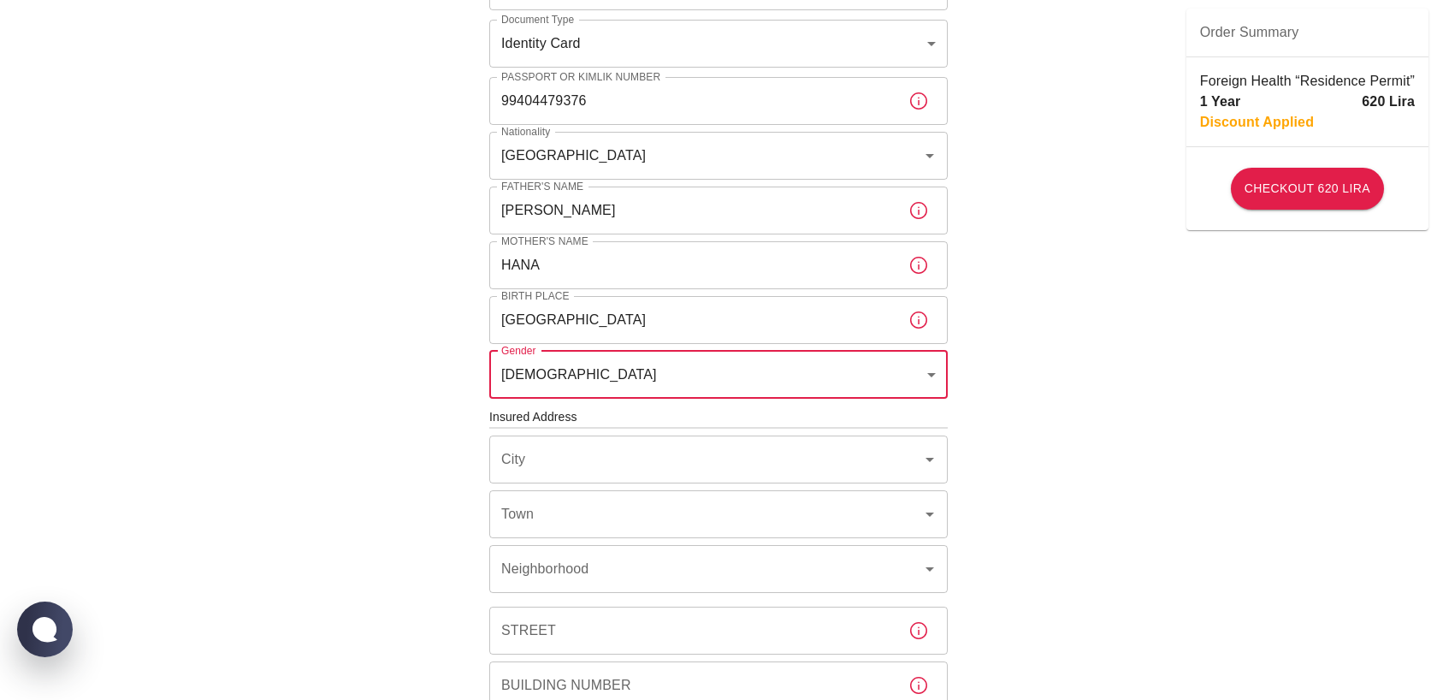
scroll to position [259, 0]
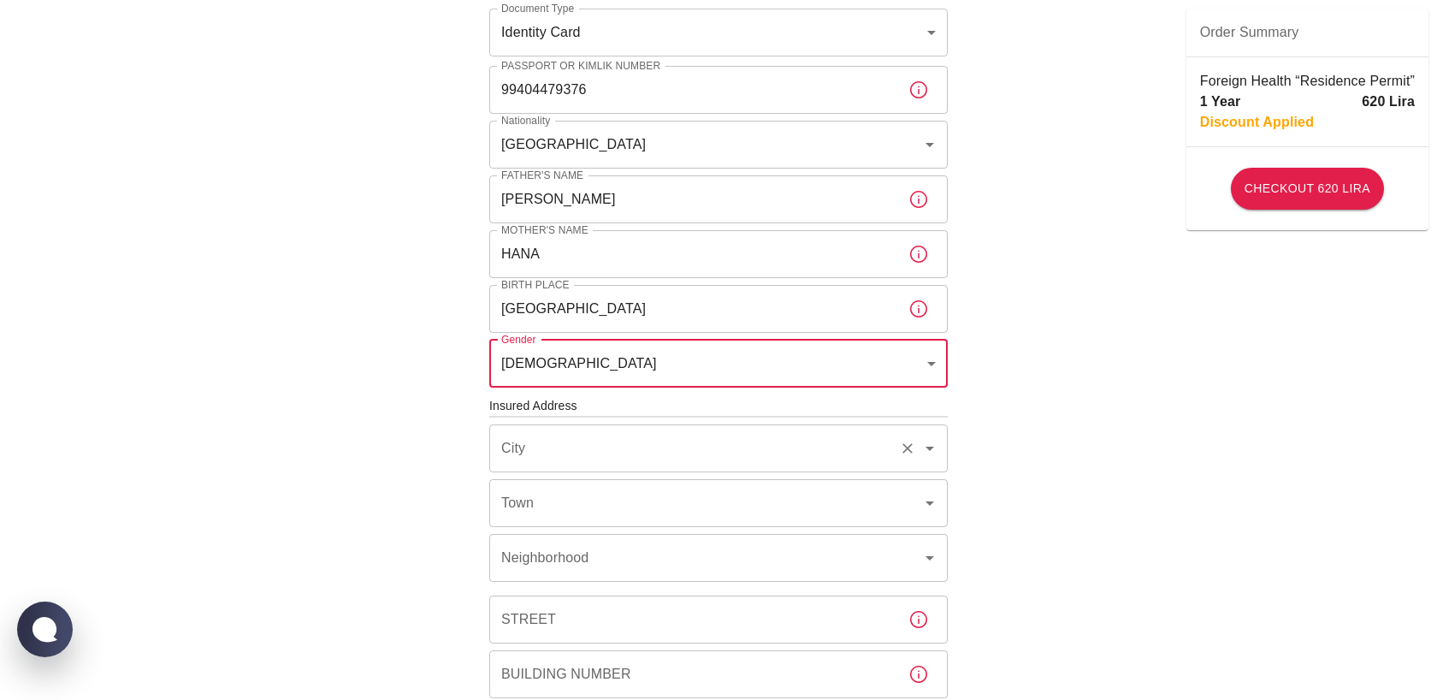
click at [789, 442] on input "City" at bounding box center [694, 448] width 395 height 33
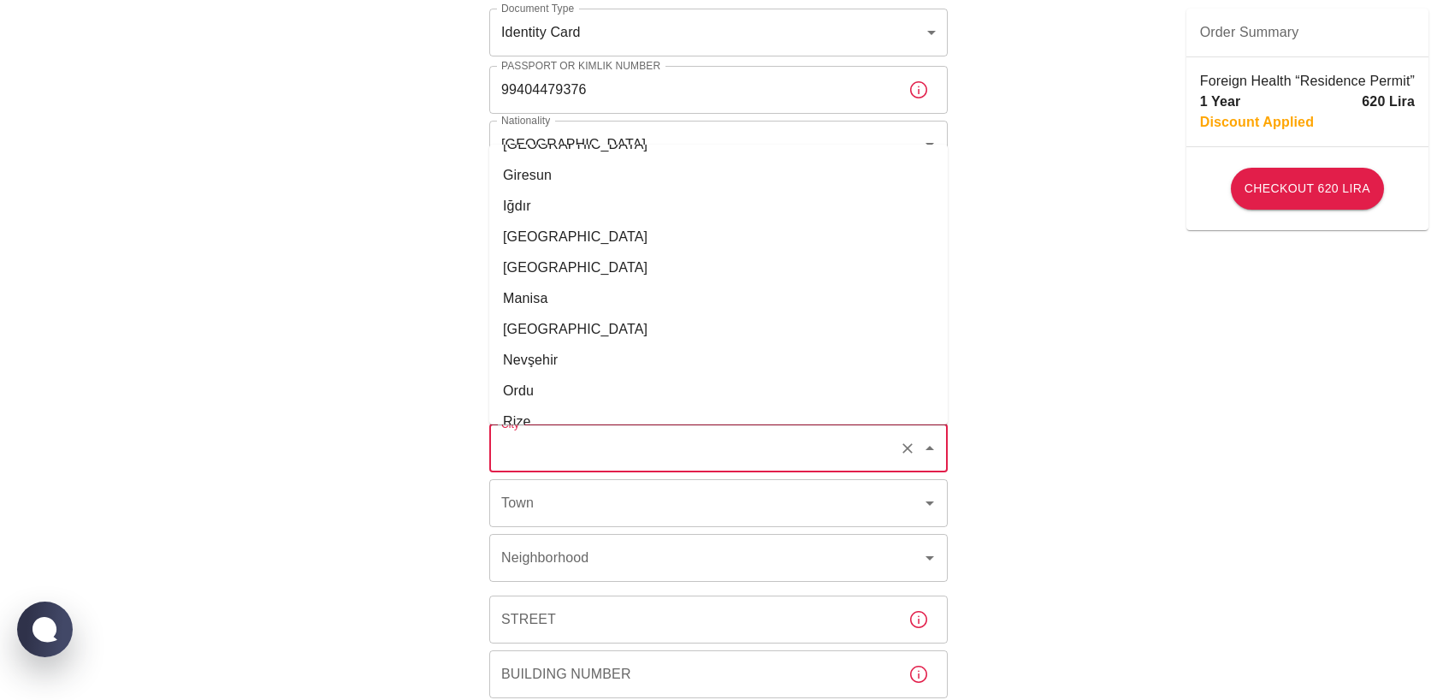
scroll to position [335, 0]
click at [588, 236] on li "İstanbul" at bounding box center [718, 232] width 459 height 31
type input "İstanbul"
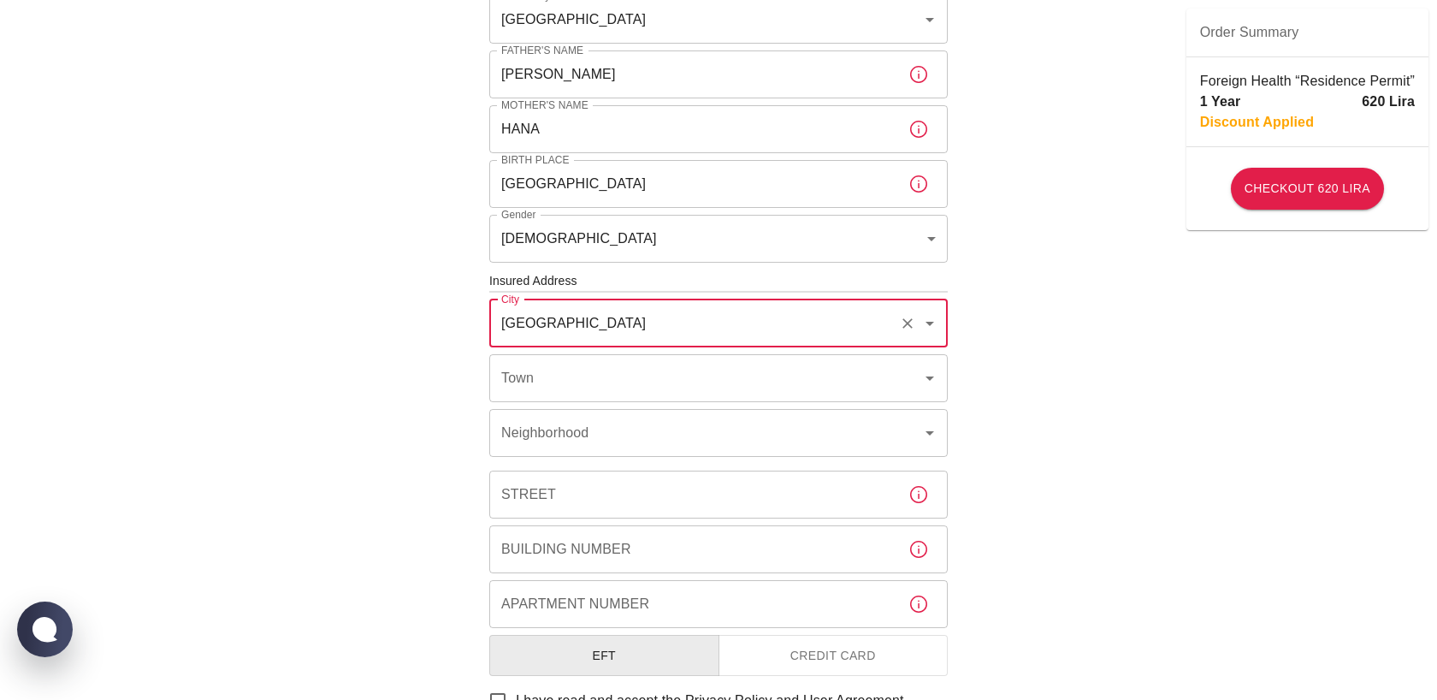
scroll to position [385, 0]
click at [550, 391] on input "Town" at bounding box center [694, 377] width 395 height 33
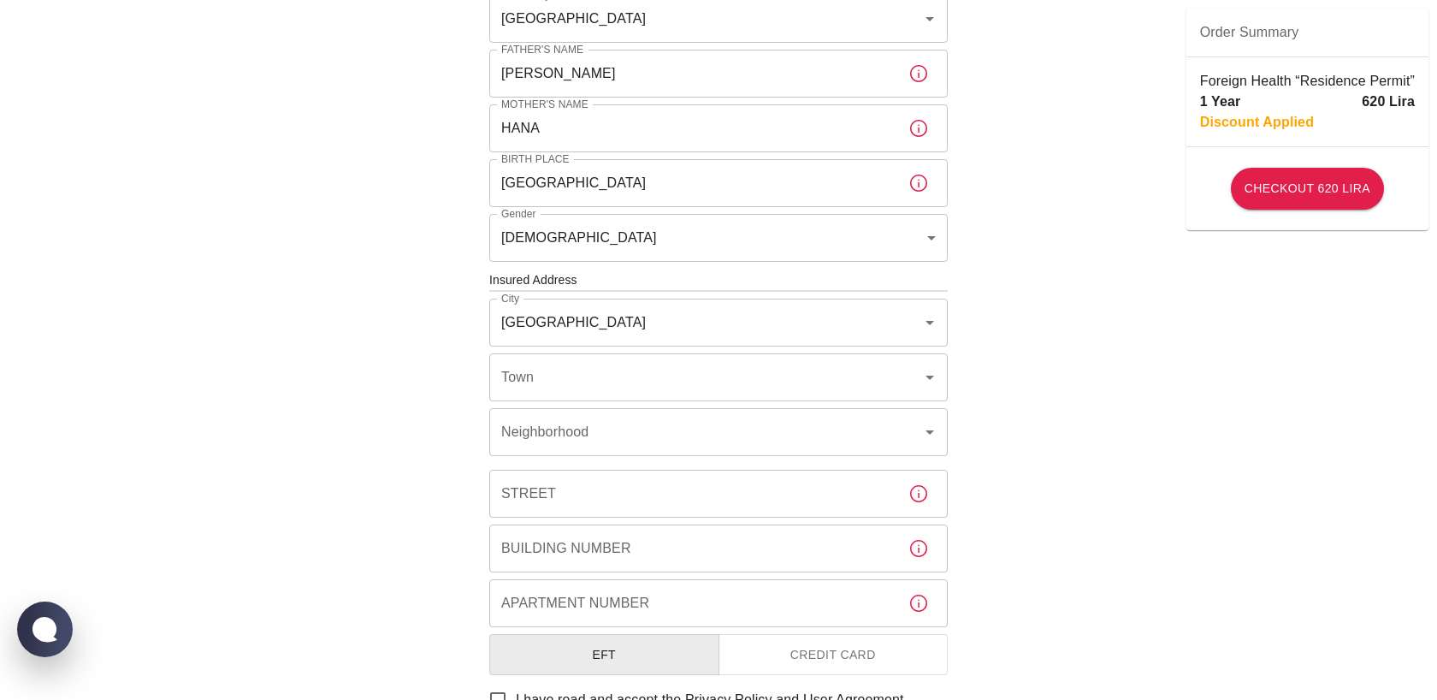
click at [331, 416] on div "To apply for the foreign health insurance, let’s double-check a few details. To…" at bounding box center [718, 278] width 1437 height 1326
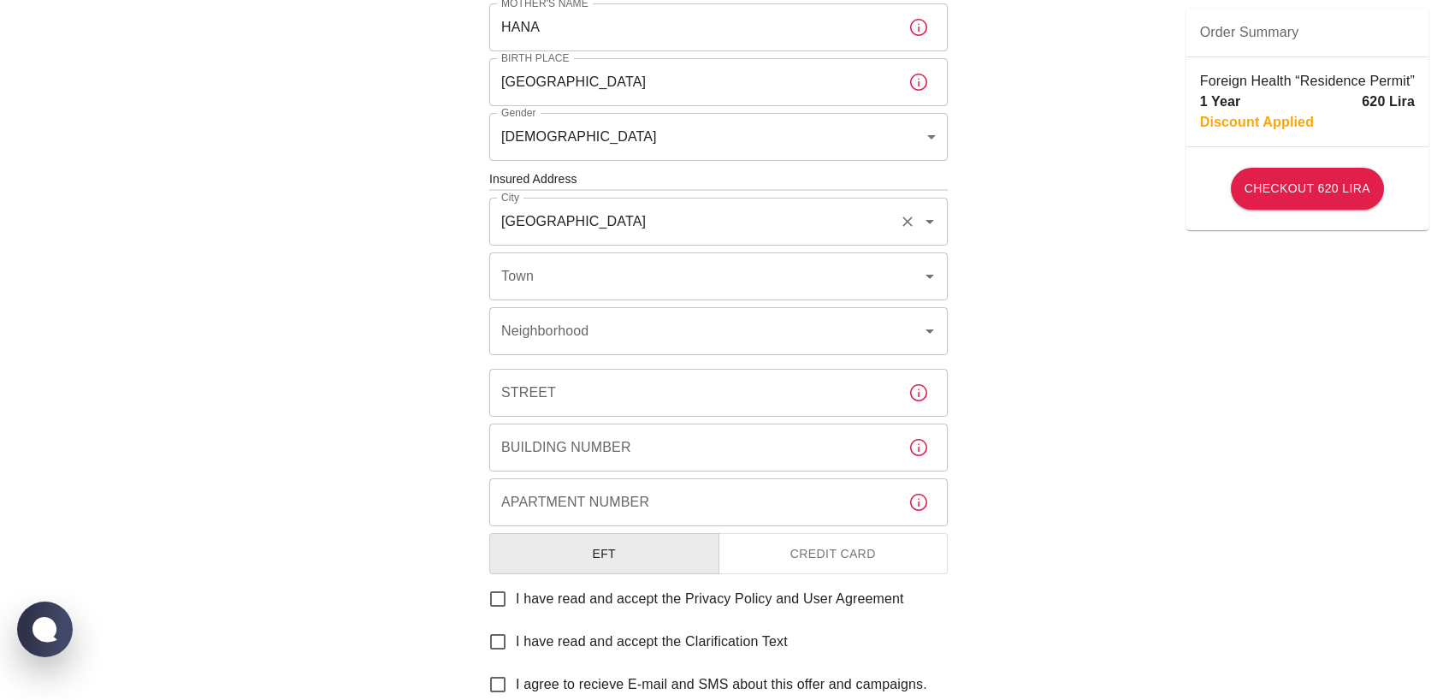
scroll to position [484, 0]
click at [636, 284] on input "Town" at bounding box center [694, 278] width 395 height 33
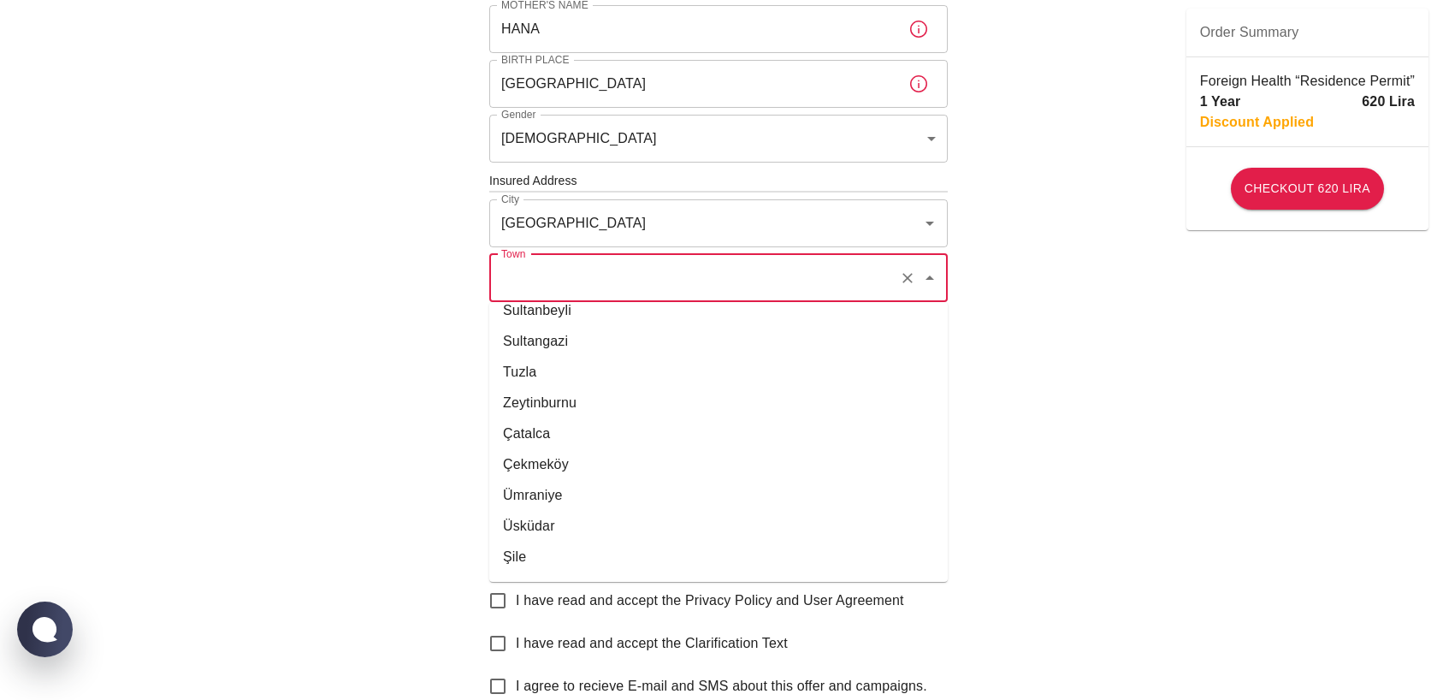
scroll to position [908, 0]
click at [551, 498] on li "Ümraniye" at bounding box center [718, 494] width 459 height 31
type input "Ümraniye"
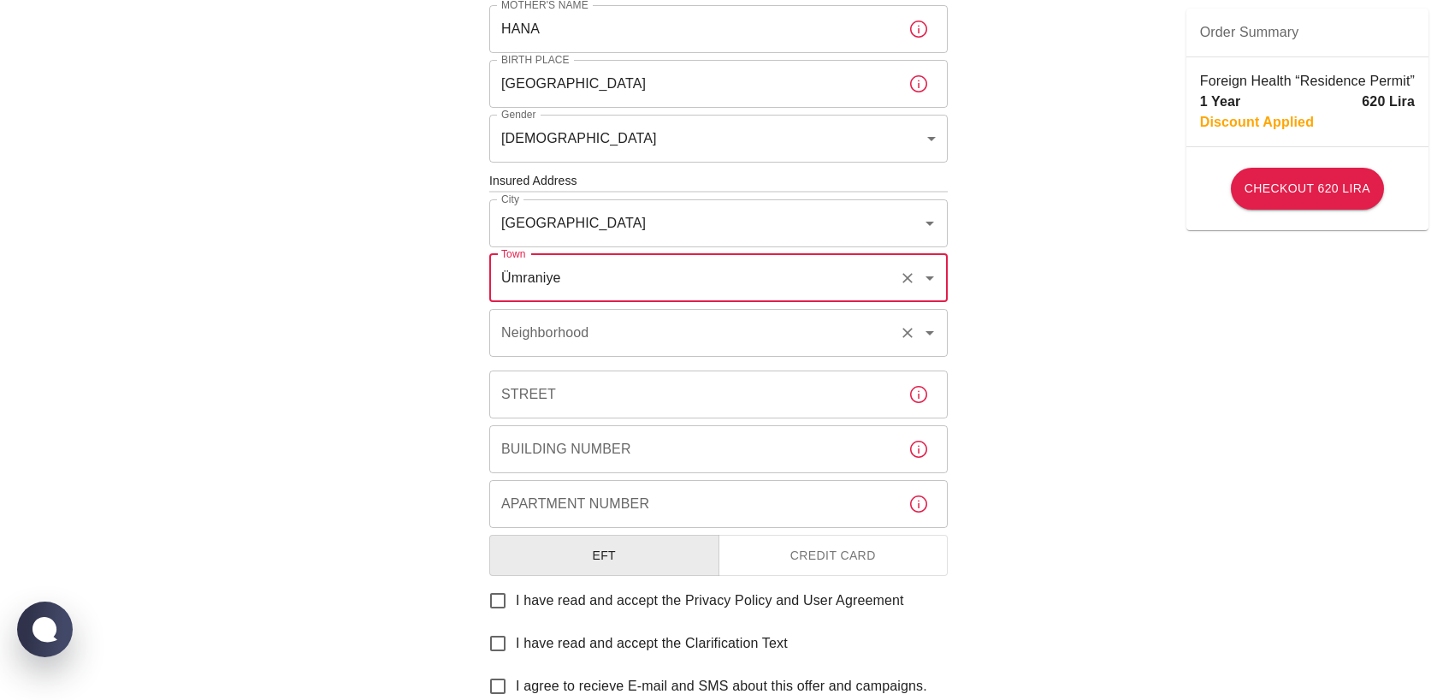
click at [523, 347] on input "Neighborhood" at bounding box center [694, 333] width 395 height 33
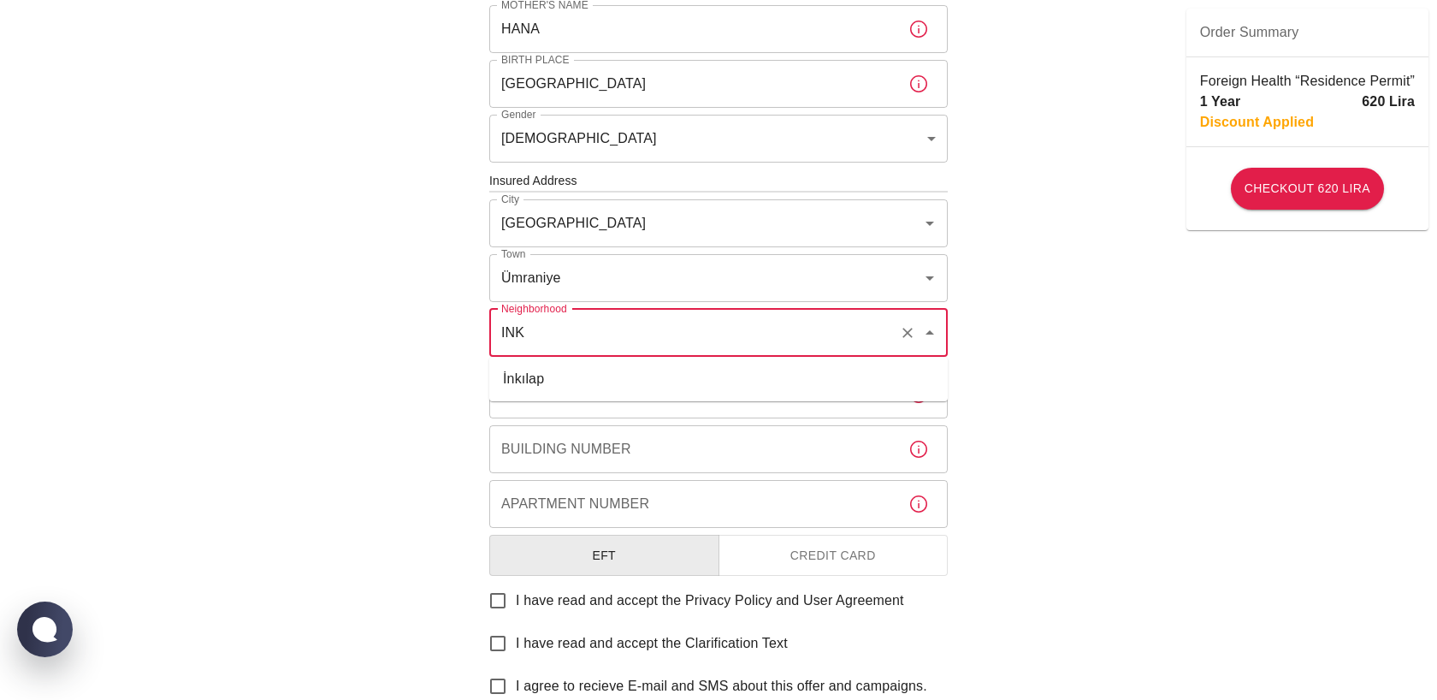
click at [517, 379] on li "İnkılap" at bounding box center [718, 379] width 459 height 31
type input "İnkılap"
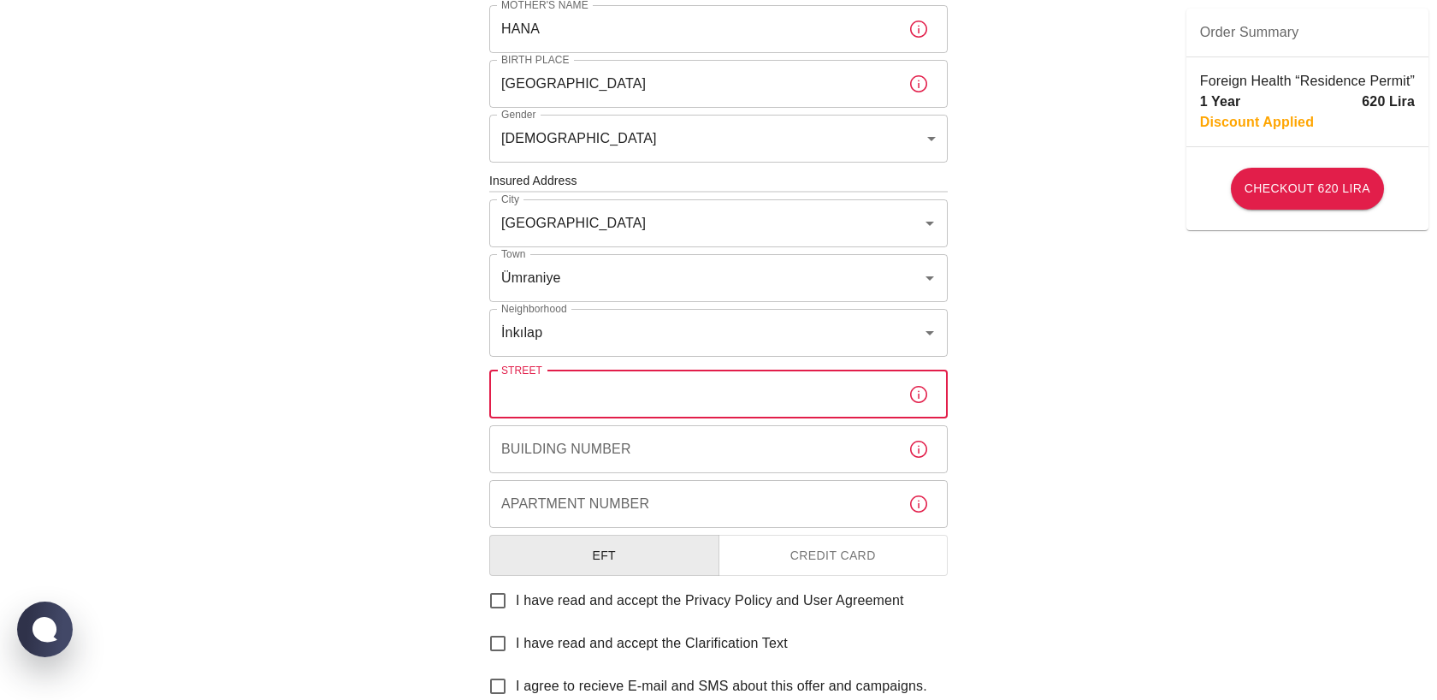
click at [533, 393] on input "Street" at bounding box center [692, 394] width 406 height 48
click at [430, 452] on div "To apply for the foreign health insurance, let’s double-check a few details. To…" at bounding box center [718, 179] width 1437 height 1326
click at [584, 383] on input "Street" at bounding box center [692, 394] width 406 height 48
type input "GÜLTEN SK"
click at [540, 450] on input "Building Number" at bounding box center [692, 449] width 406 height 48
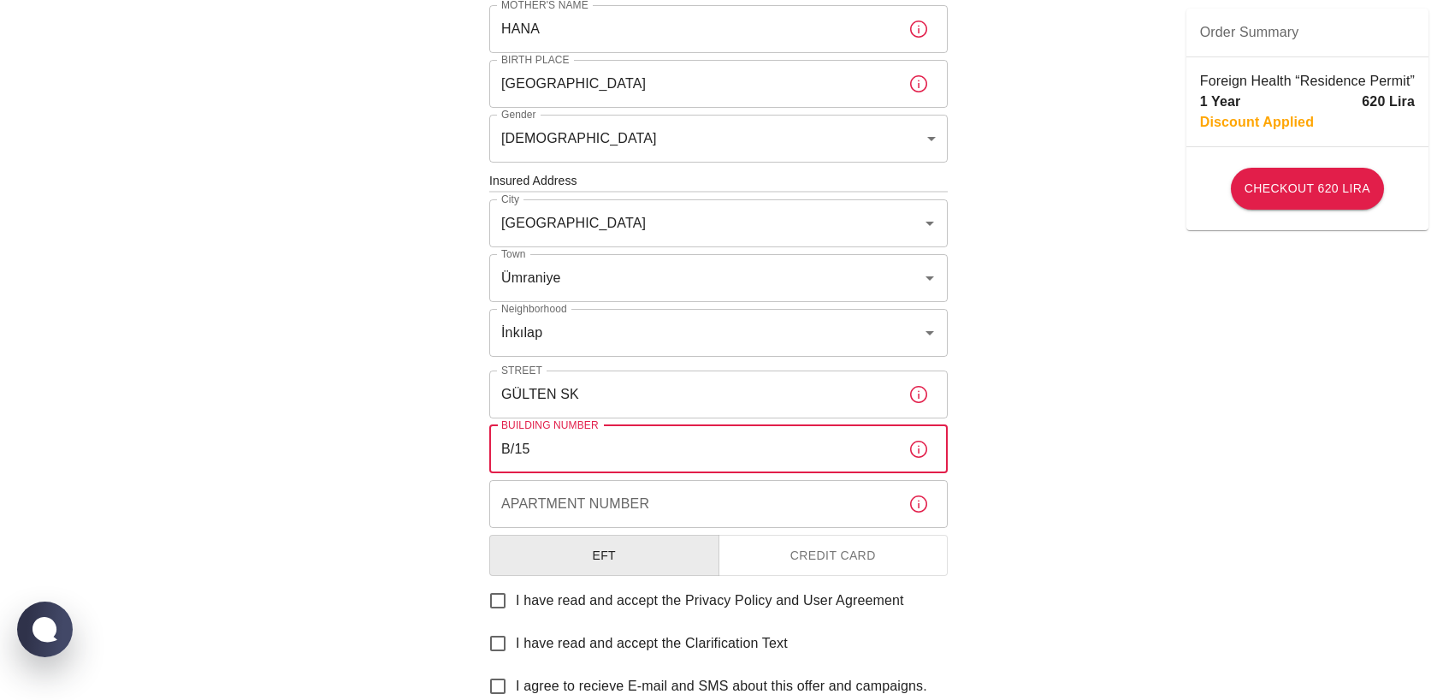
click at [541, 492] on input "Apartment Number" at bounding box center [692, 504] width 406 height 48
click at [570, 452] on input "B/15" at bounding box center [692, 449] width 406 height 48
type input "B/15"
click at [577, 491] on div "Apartment Number Apartment Number" at bounding box center [718, 504] width 459 height 48
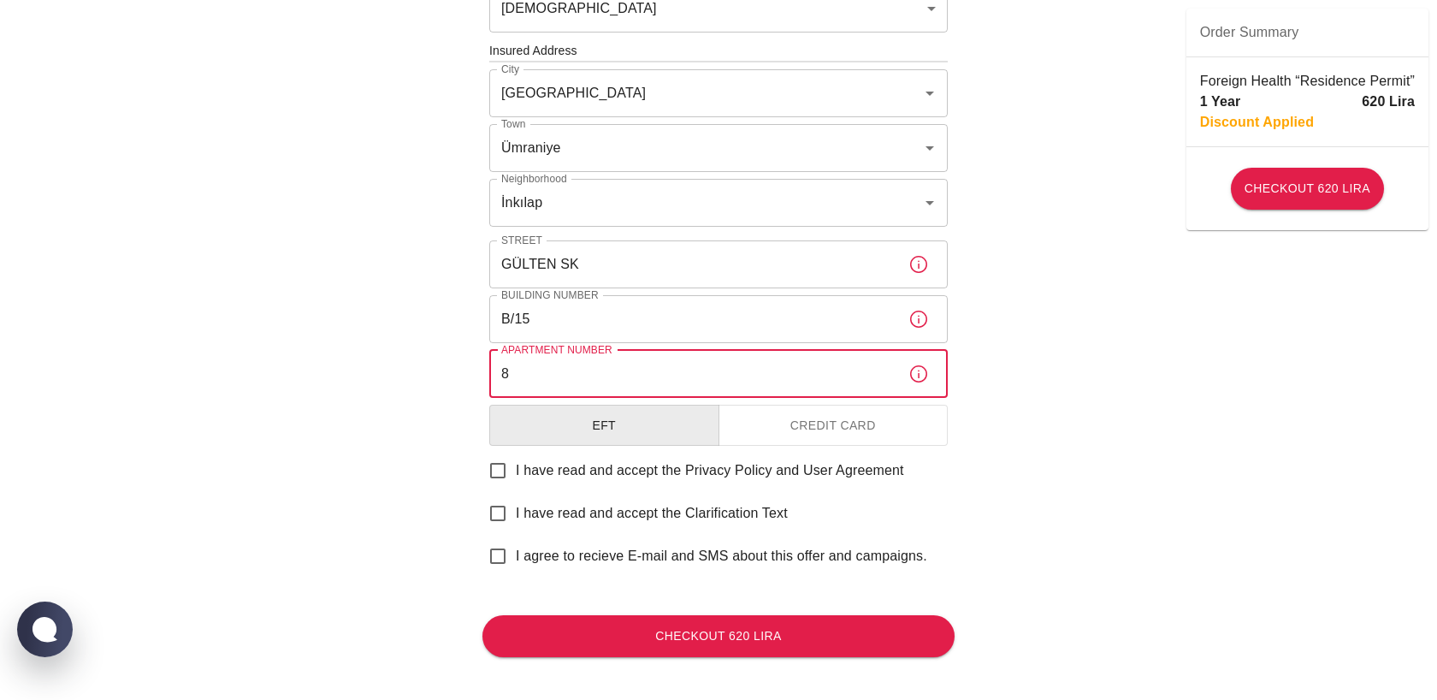
scroll to position [626, 0]
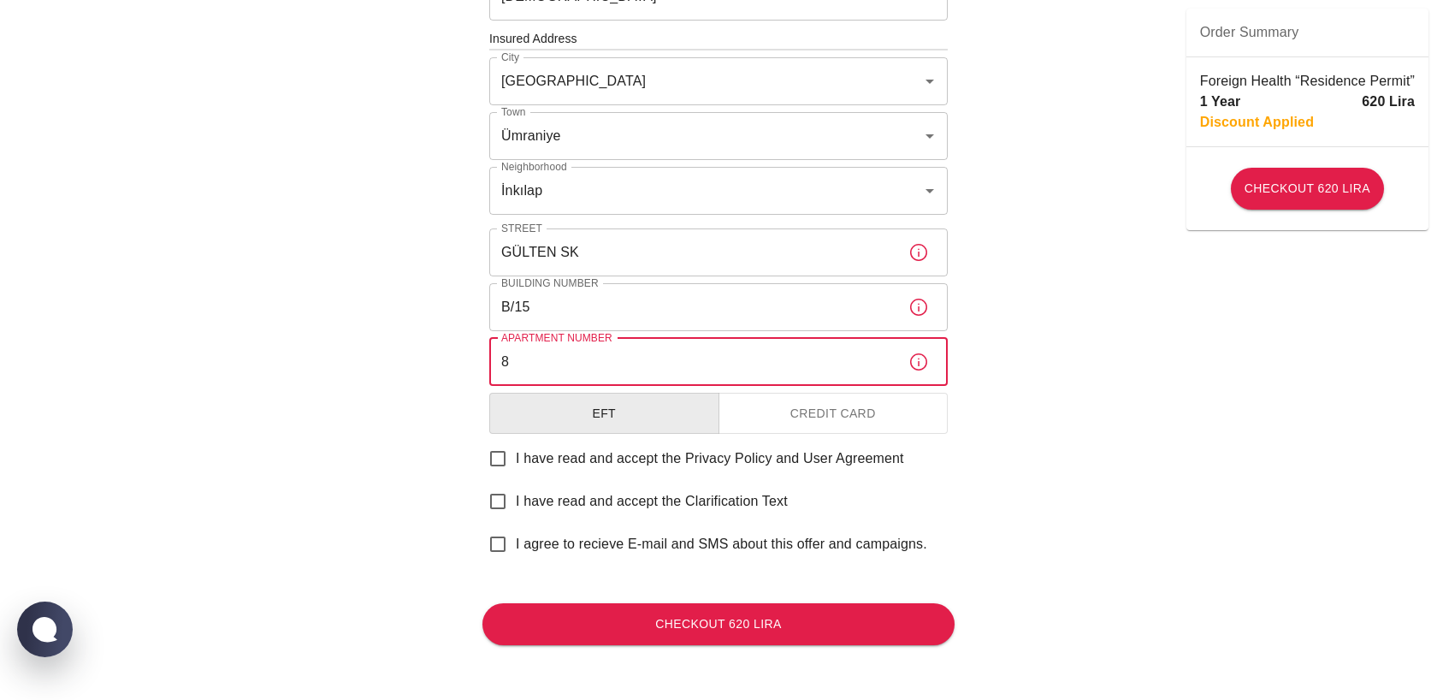
type input "8"
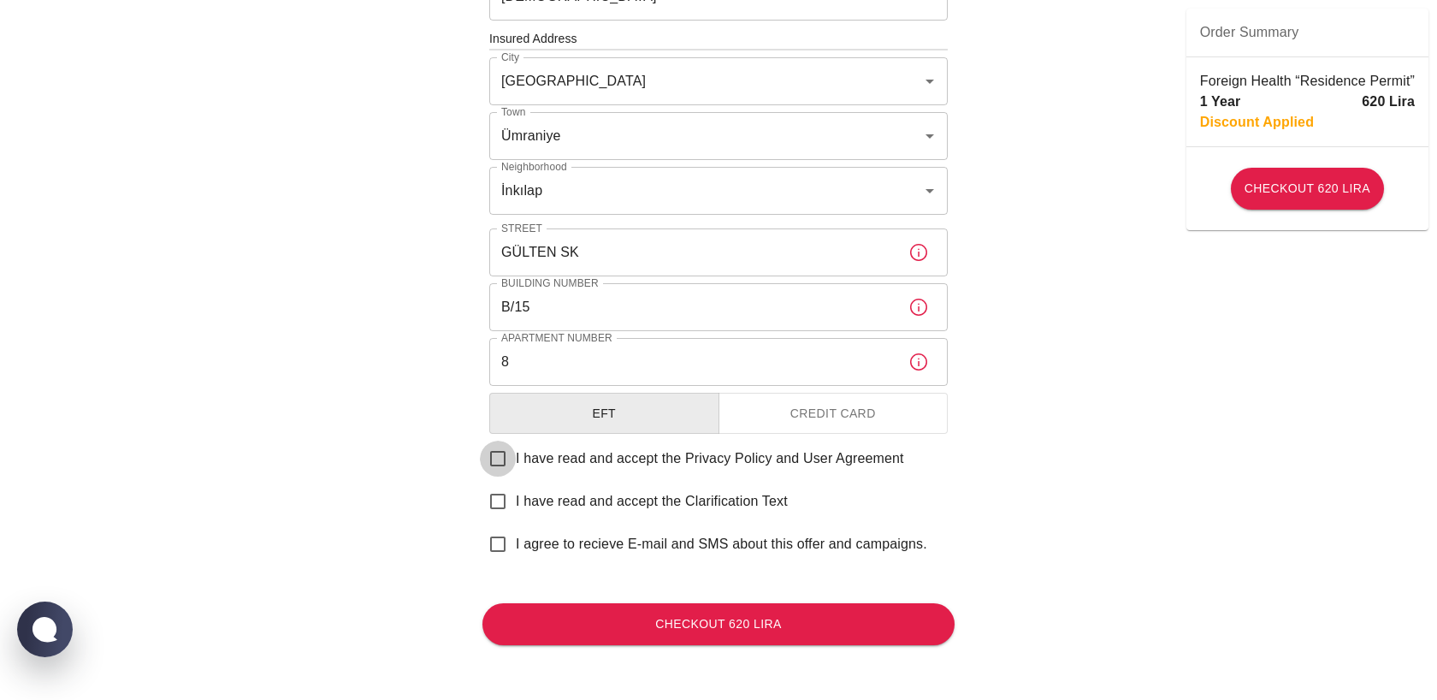
click at [507, 459] on input "I have read and accept the Privacy Policy and User Agreement" at bounding box center [498, 459] width 36 height 36
checkbox input "true"
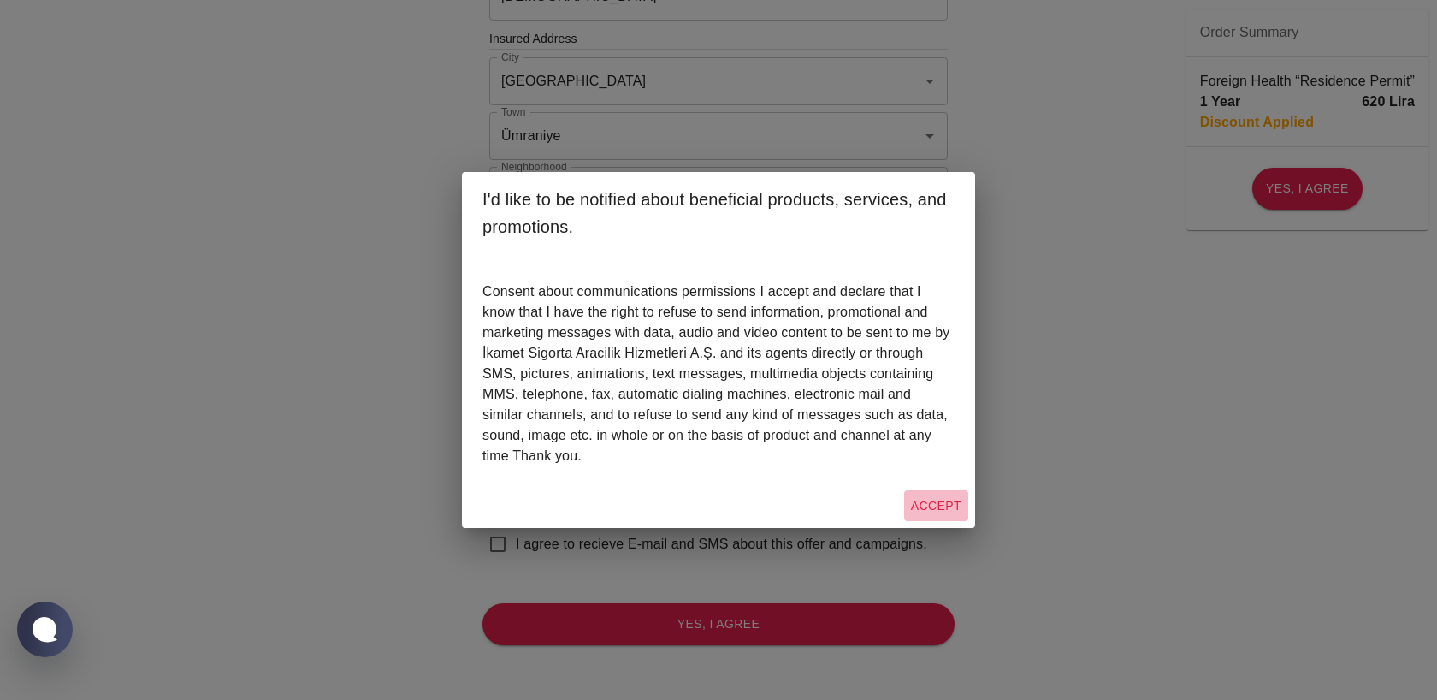
click at [951, 507] on button "Accept" at bounding box center [936, 506] width 64 height 32
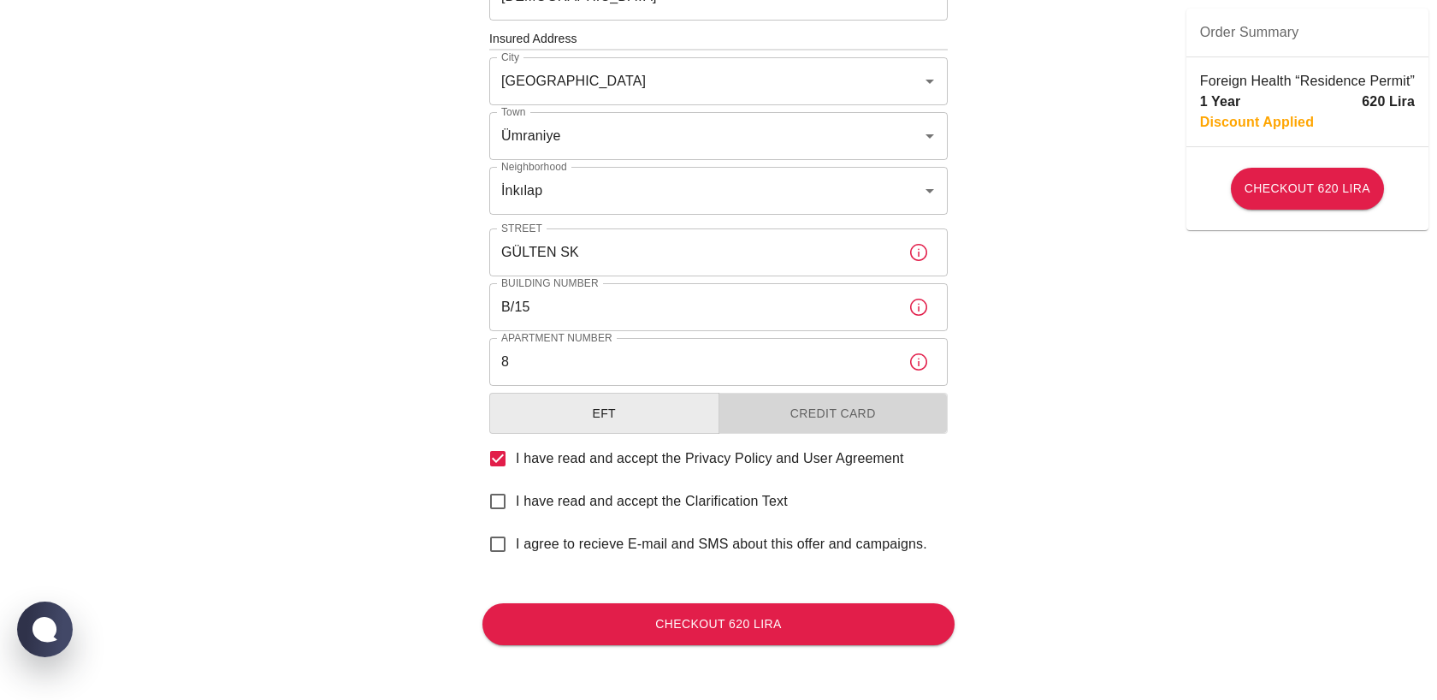
click at [878, 417] on button "Credit Card" at bounding box center [834, 414] width 230 height 42
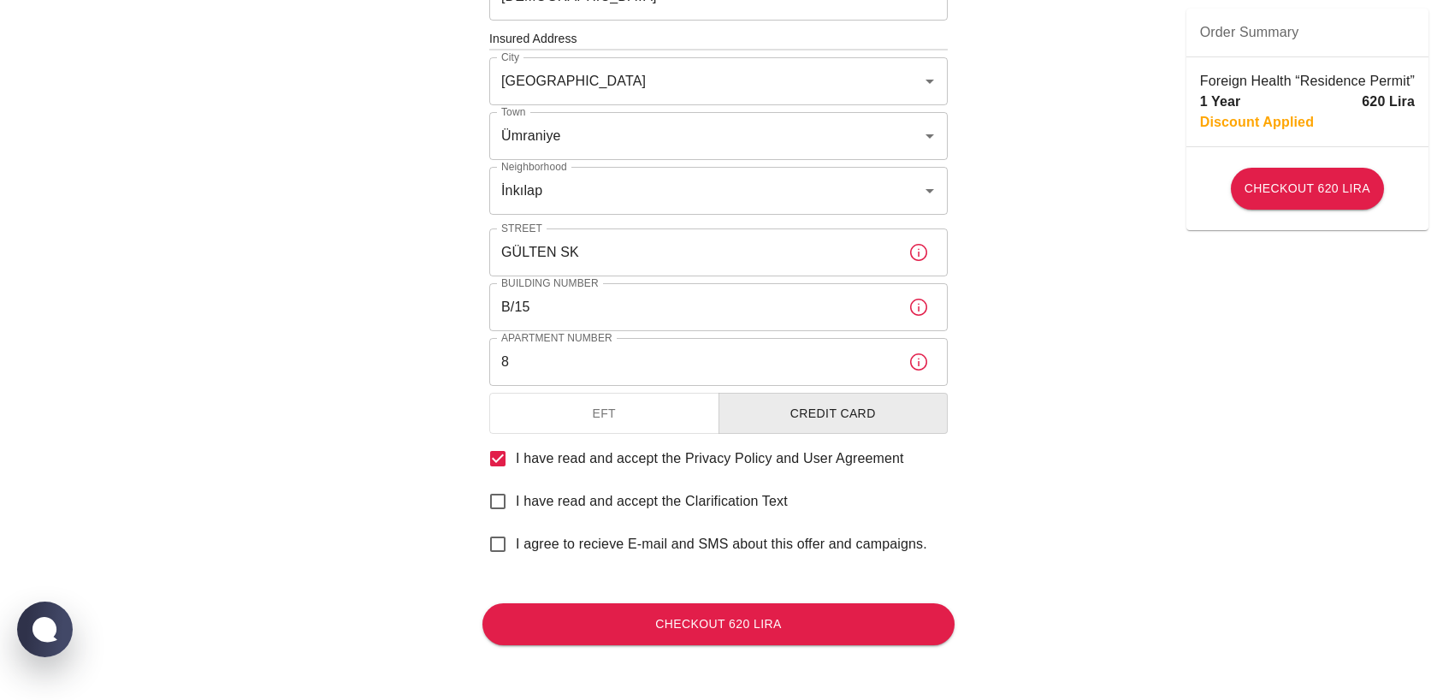
click at [498, 505] on input "I have read and accept the Clarification Text" at bounding box center [498, 501] width 36 height 36
checkbox input "true"
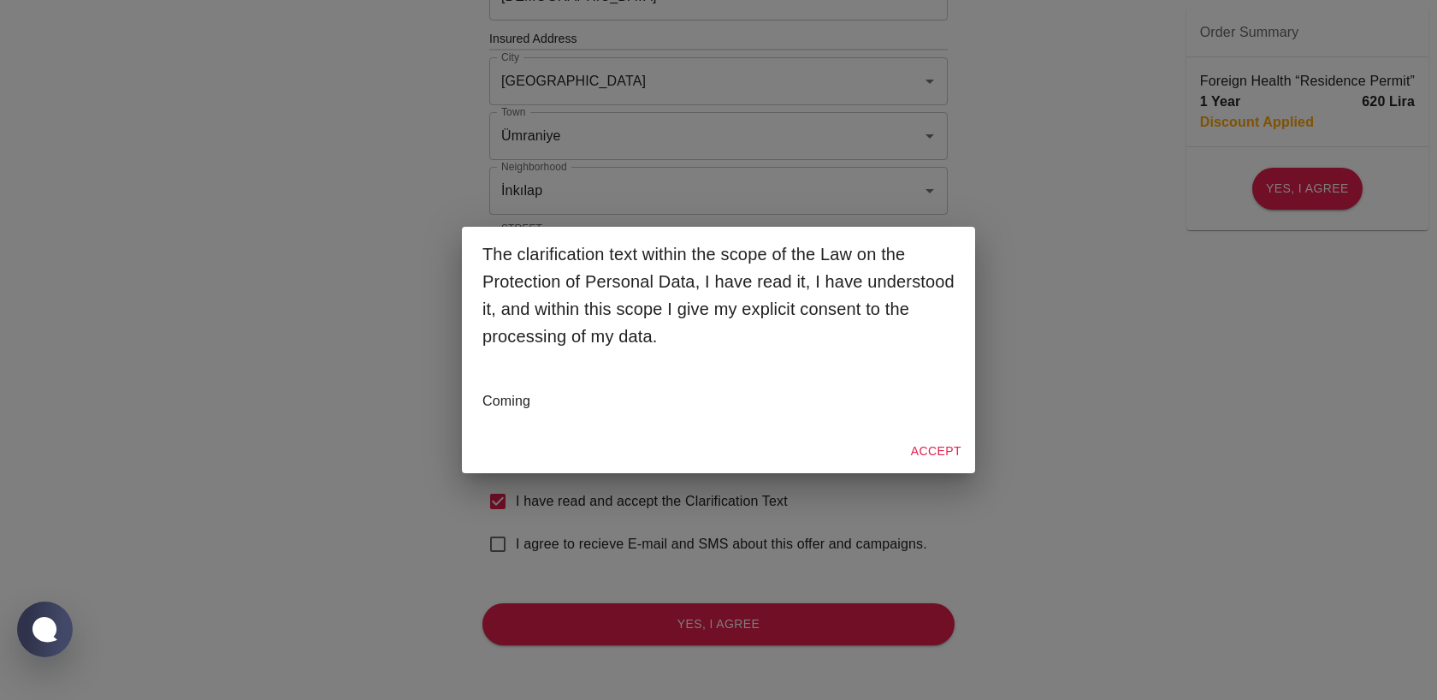
click at [926, 450] on button "Accept" at bounding box center [936, 452] width 64 height 32
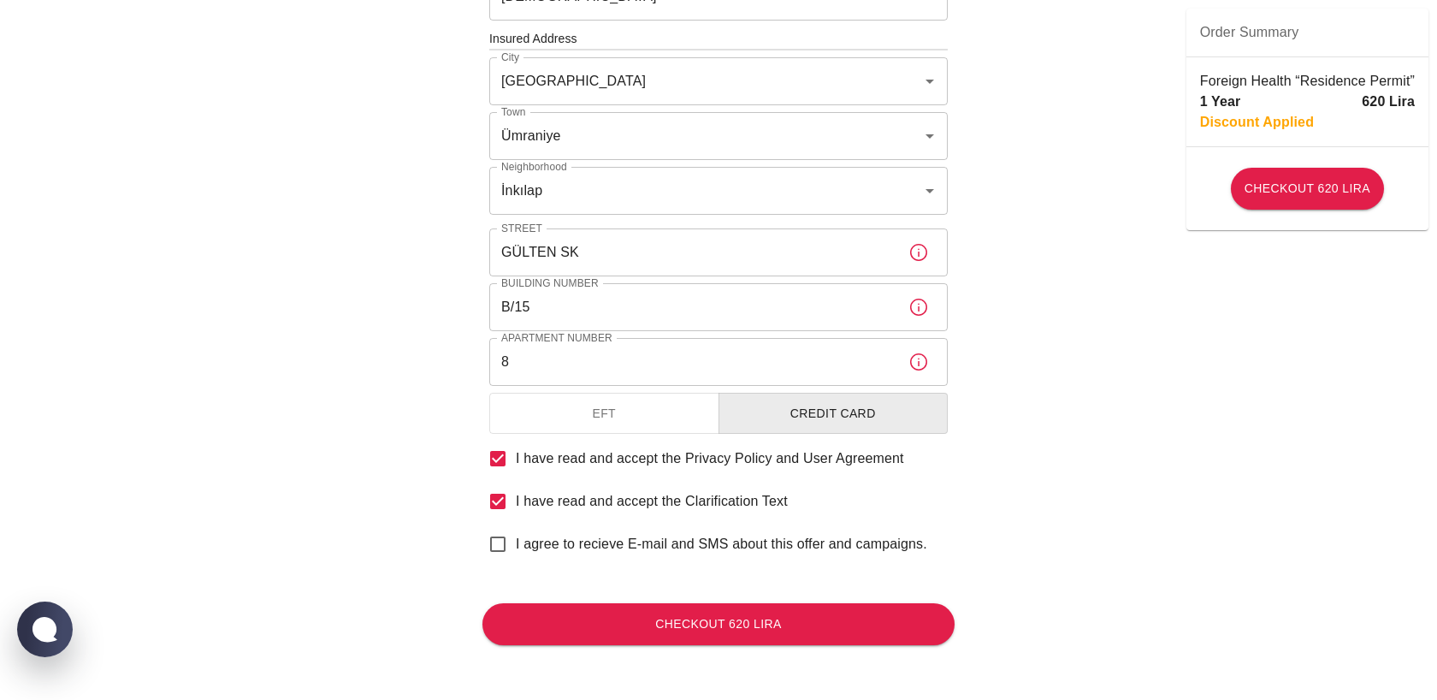
click at [490, 547] on input "I agree to recieve E-mail and SMS about this offer and campaigns." at bounding box center [498, 544] width 36 height 36
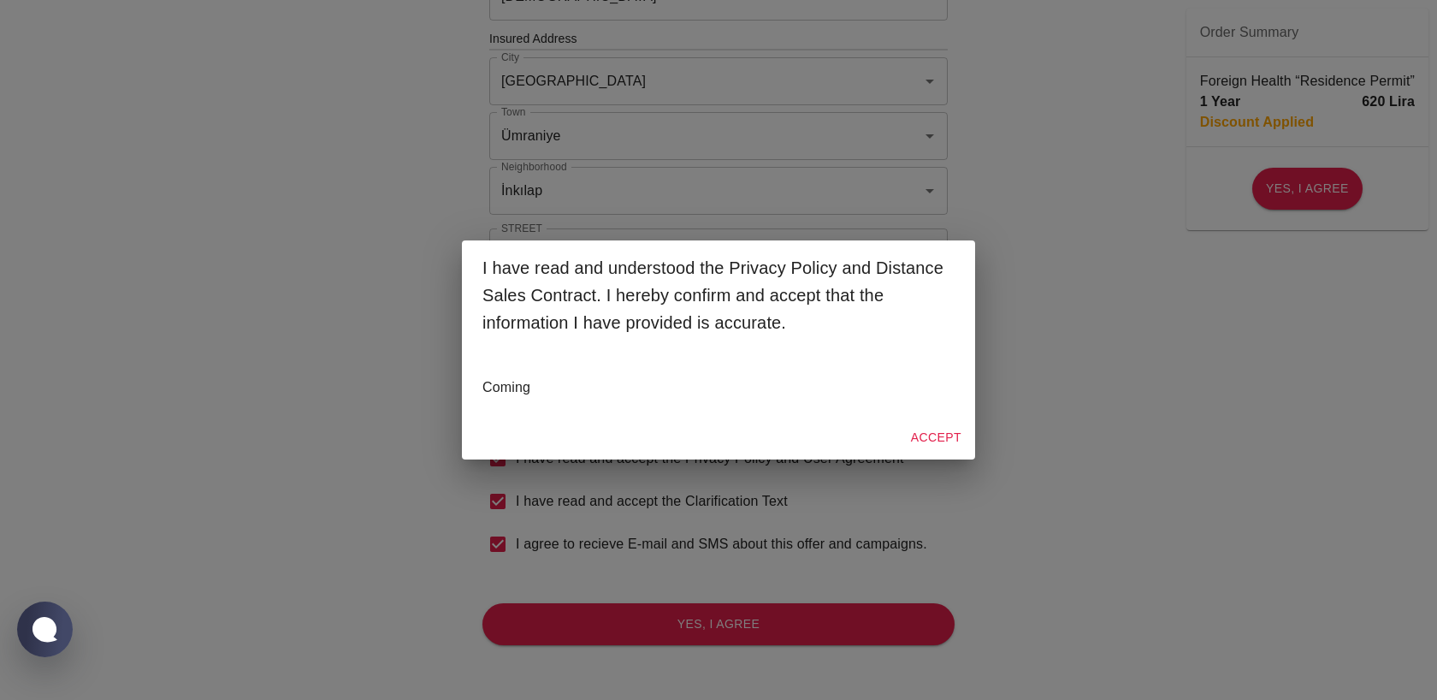
click at [942, 442] on button "Accept" at bounding box center [936, 438] width 64 height 32
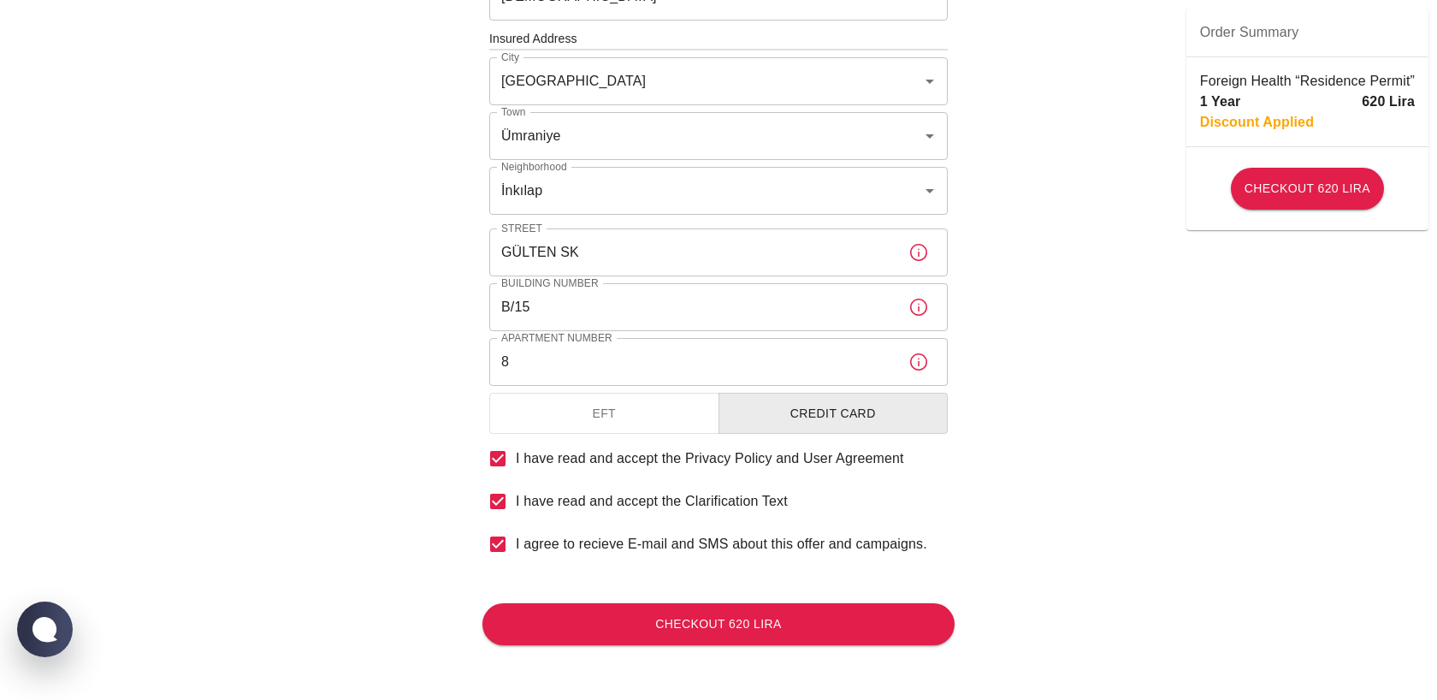
click at [502, 546] on input "I agree to recieve E-mail and SMS about this offer and campaigns." at bounding box center [498, 544] width 36 height 36
checkbox input "false"
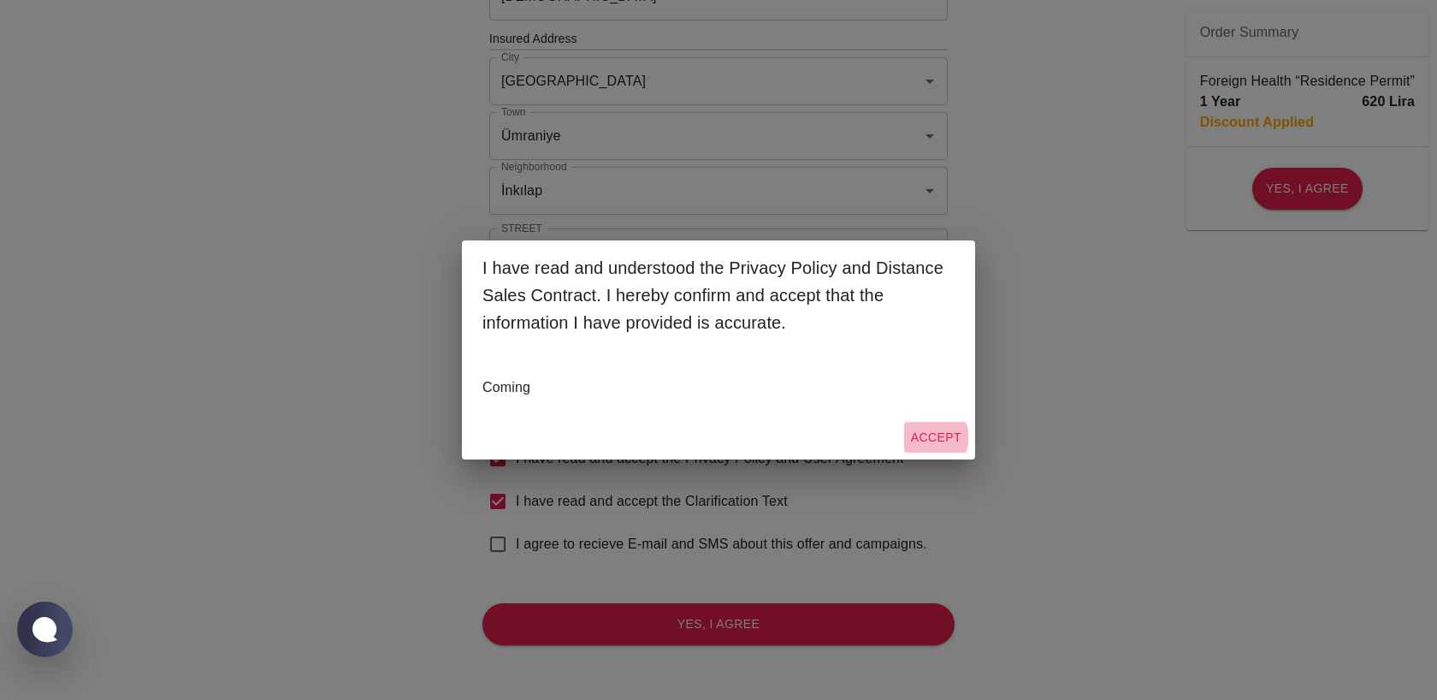
click at [935, 438] on button "Accept" at bounding box center [936, 438] width 64 height 32
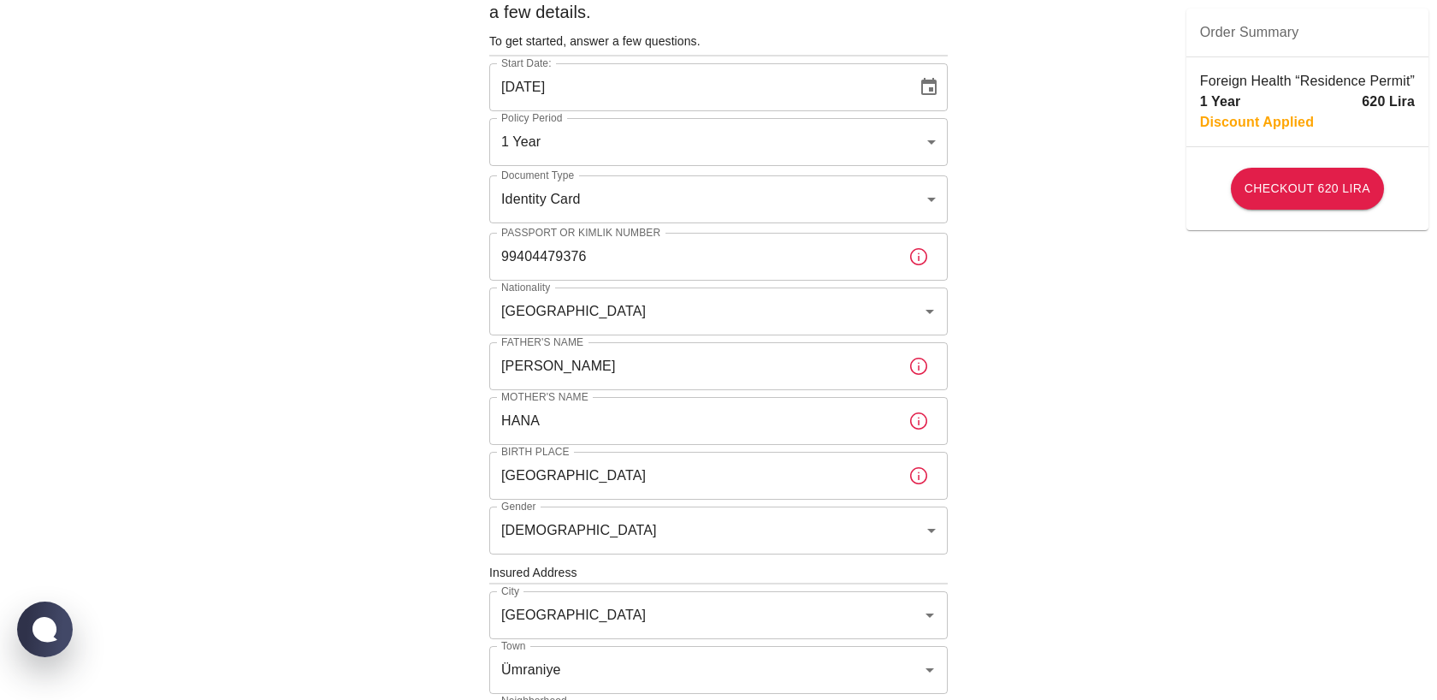
scroll to position [0, 0]
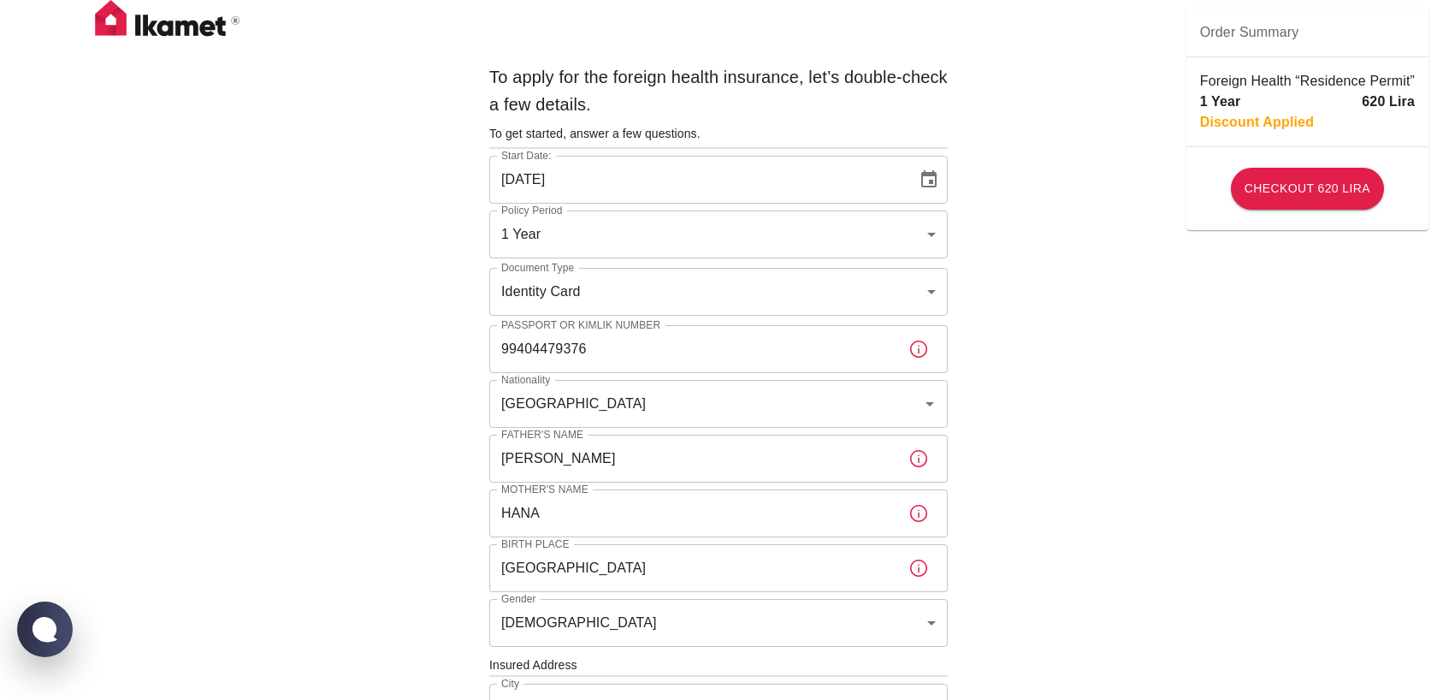
click at [933, 178] on icon "Choose date, selected date is Aug 24, 2025" at bounding box center [929, 179] width 21 height 21
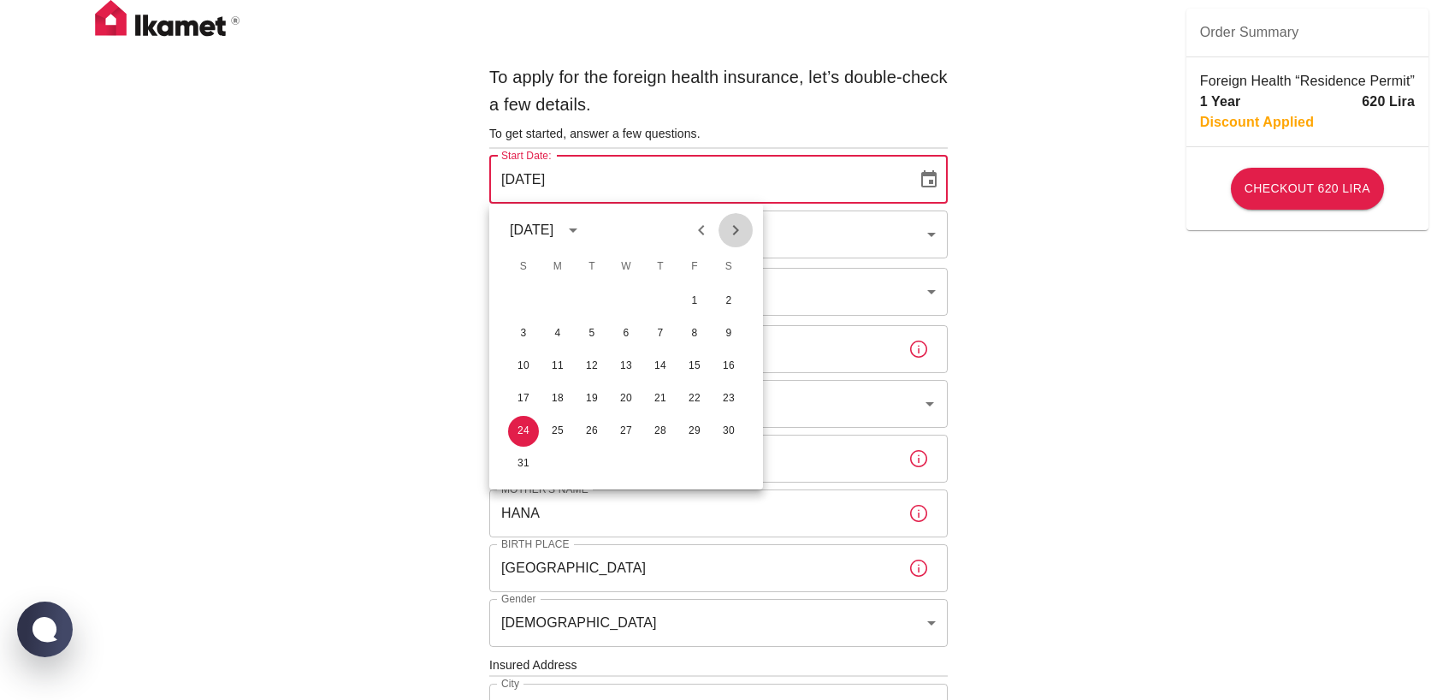
click at [732, 236] on icon "Next month" at bounding box center [736, 230] width 21 height 21
click at [696, 299] on button "5" at bounding box center [694, 301] width 31 height 31
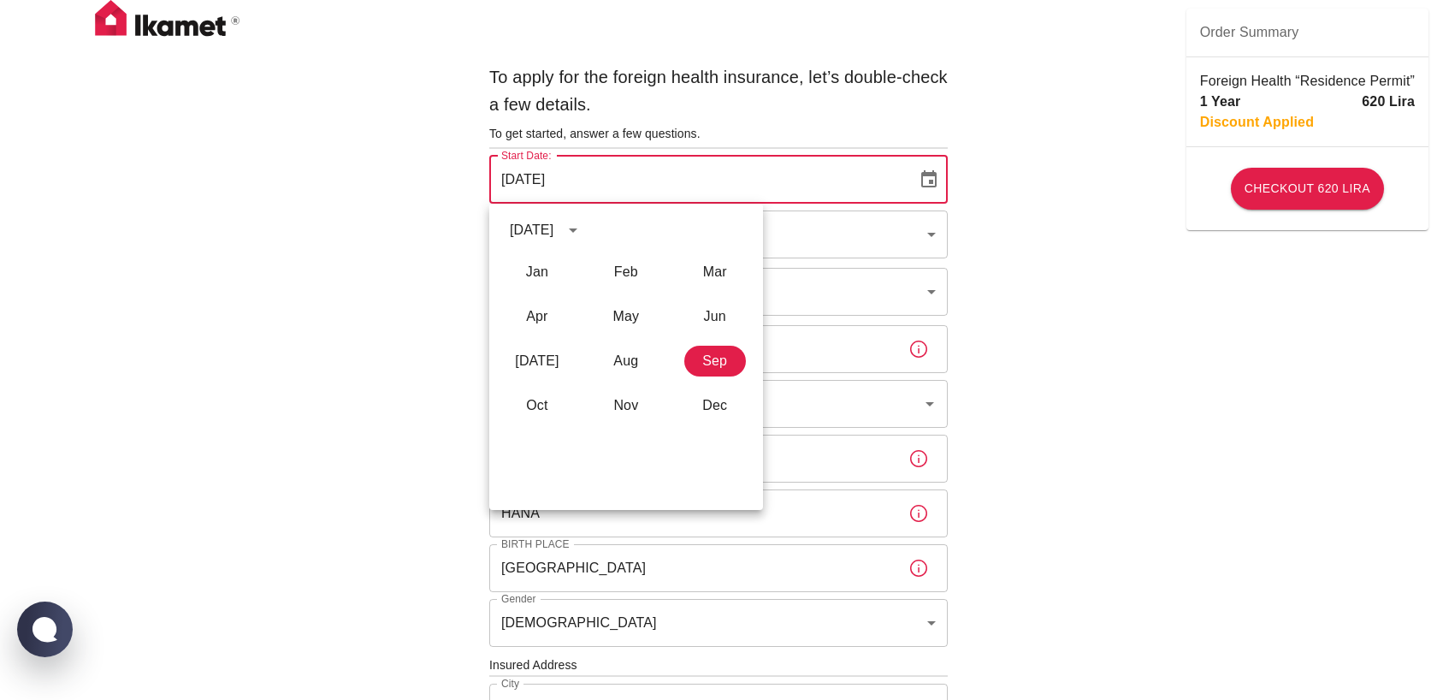
type input "05/09/2025"
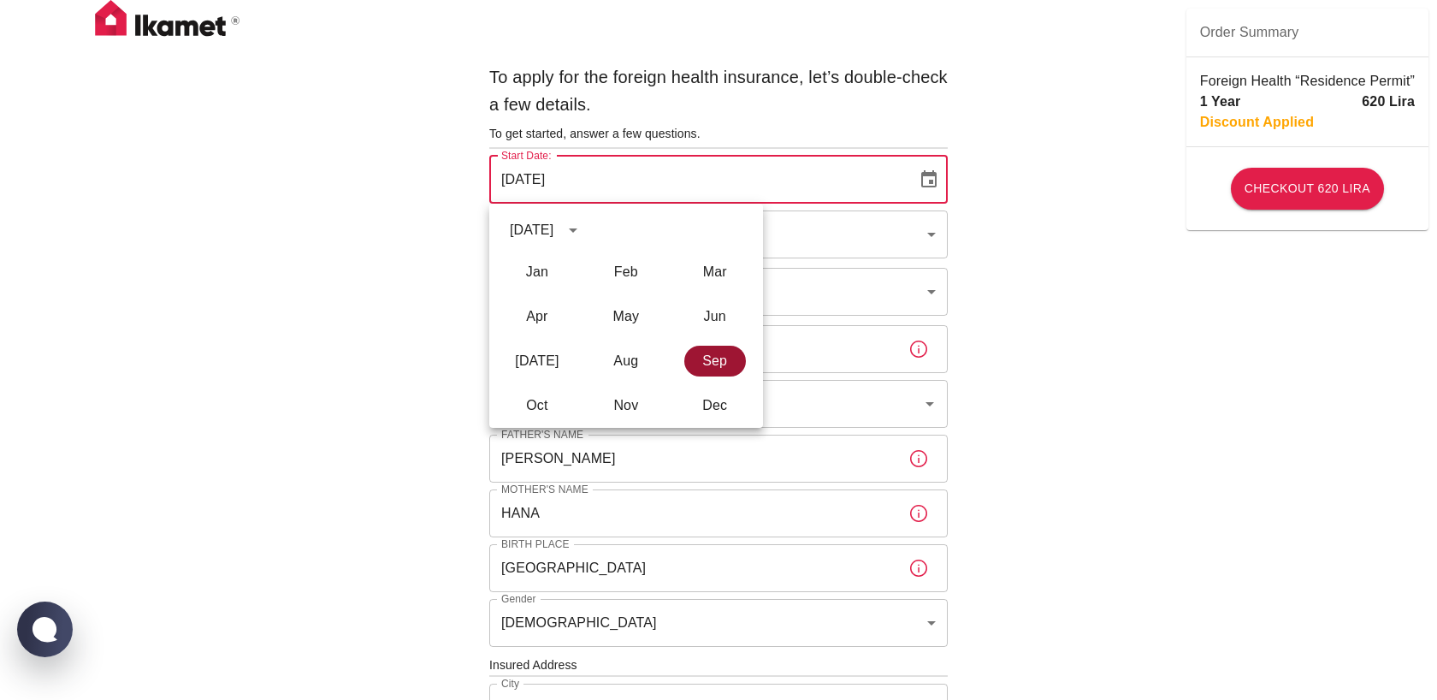
click at [701, 363] on button "Sep" at bounding box center [716, 361] width 62 height 31
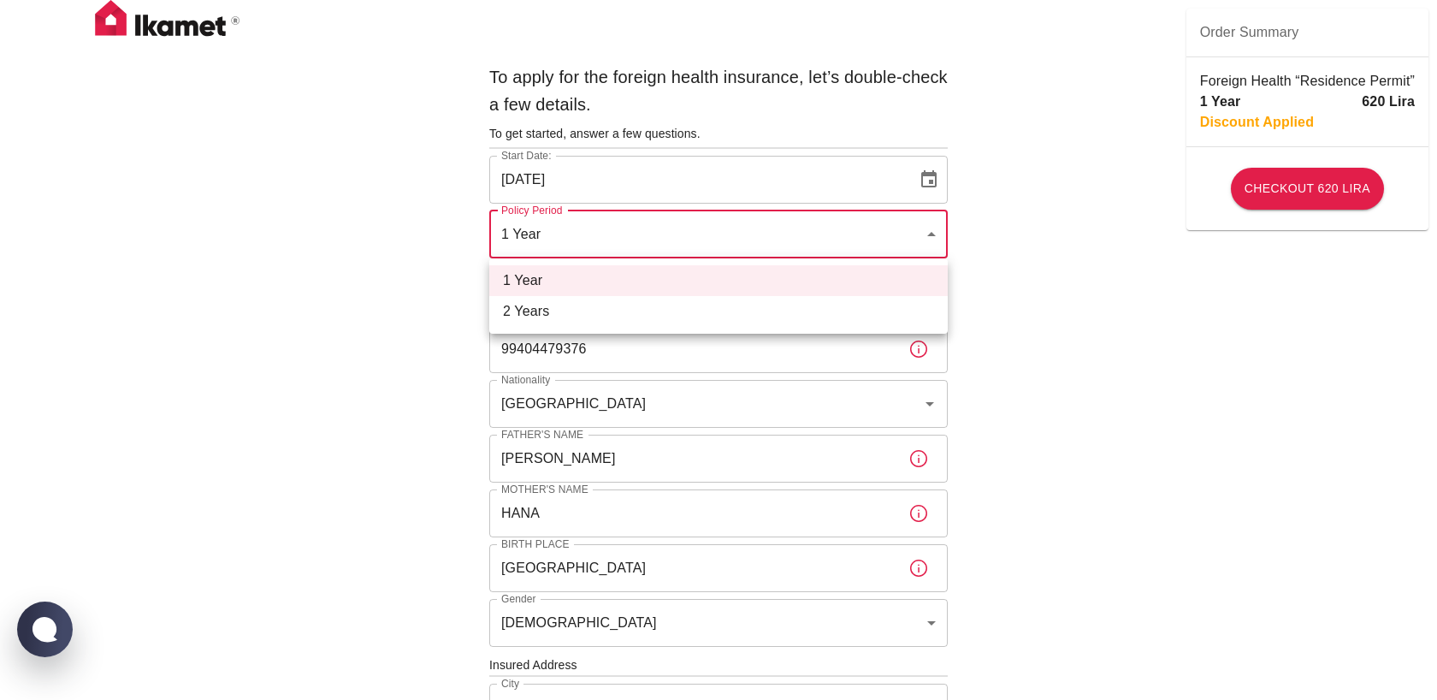
click at [934, 231] on body "To apply for the foreign health insurance, let’s double-check a few details. To…" at bounding box center [718, 663] width 1437 height 1326
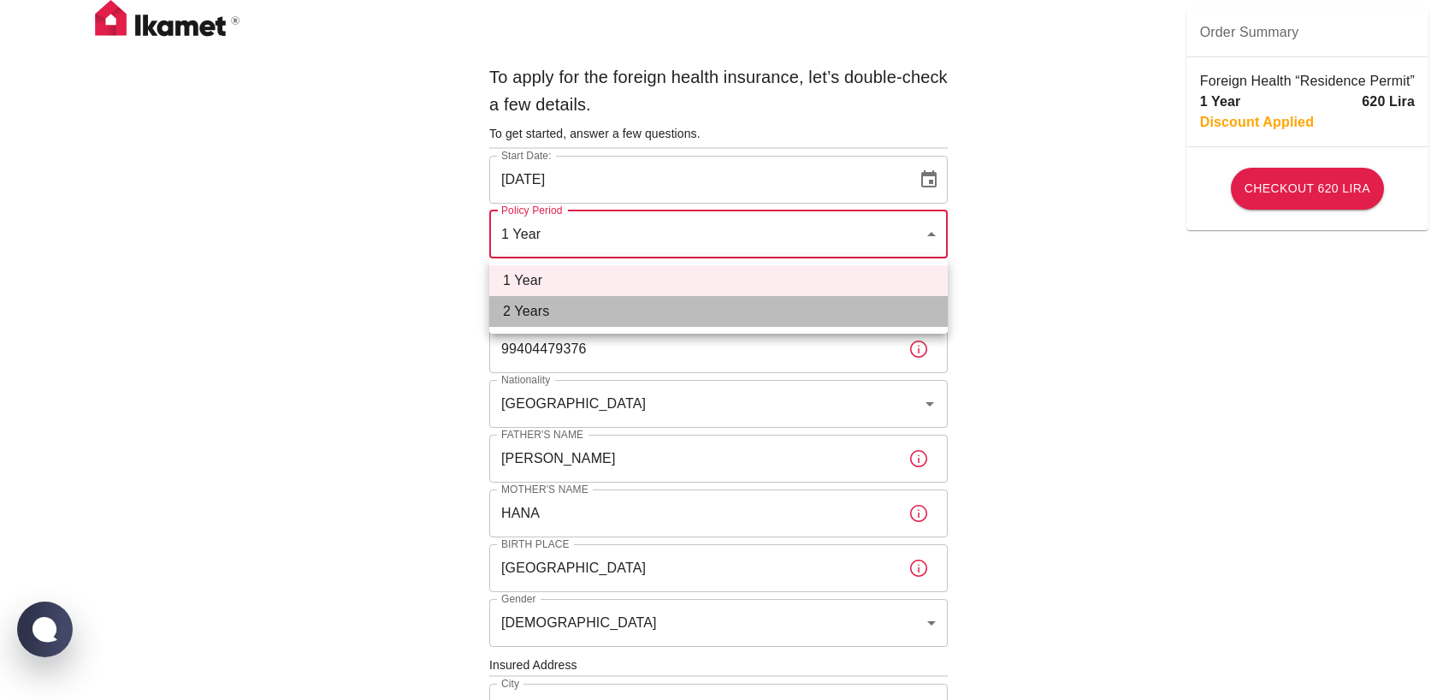
click at [841, 303] on li "2 Years" at bounding box center [718, 311] width 459 height 31
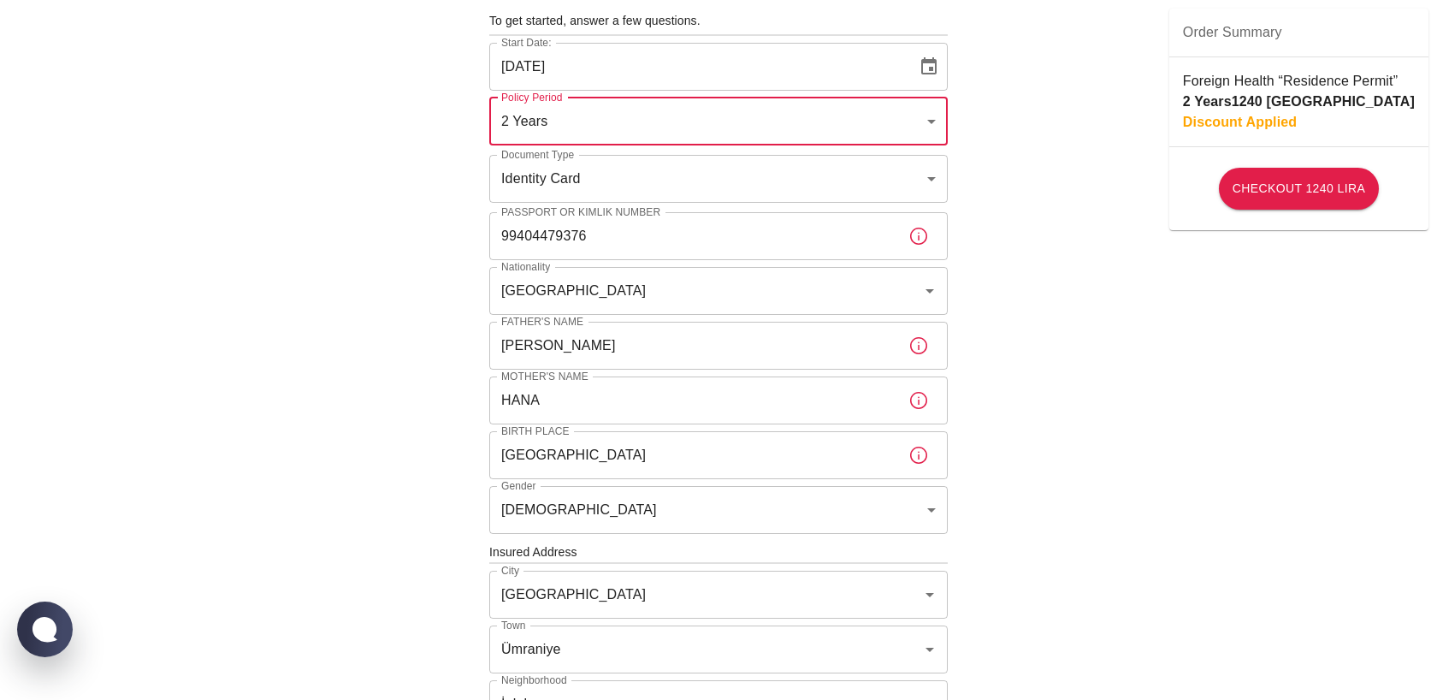
scroll to position [5, 0]
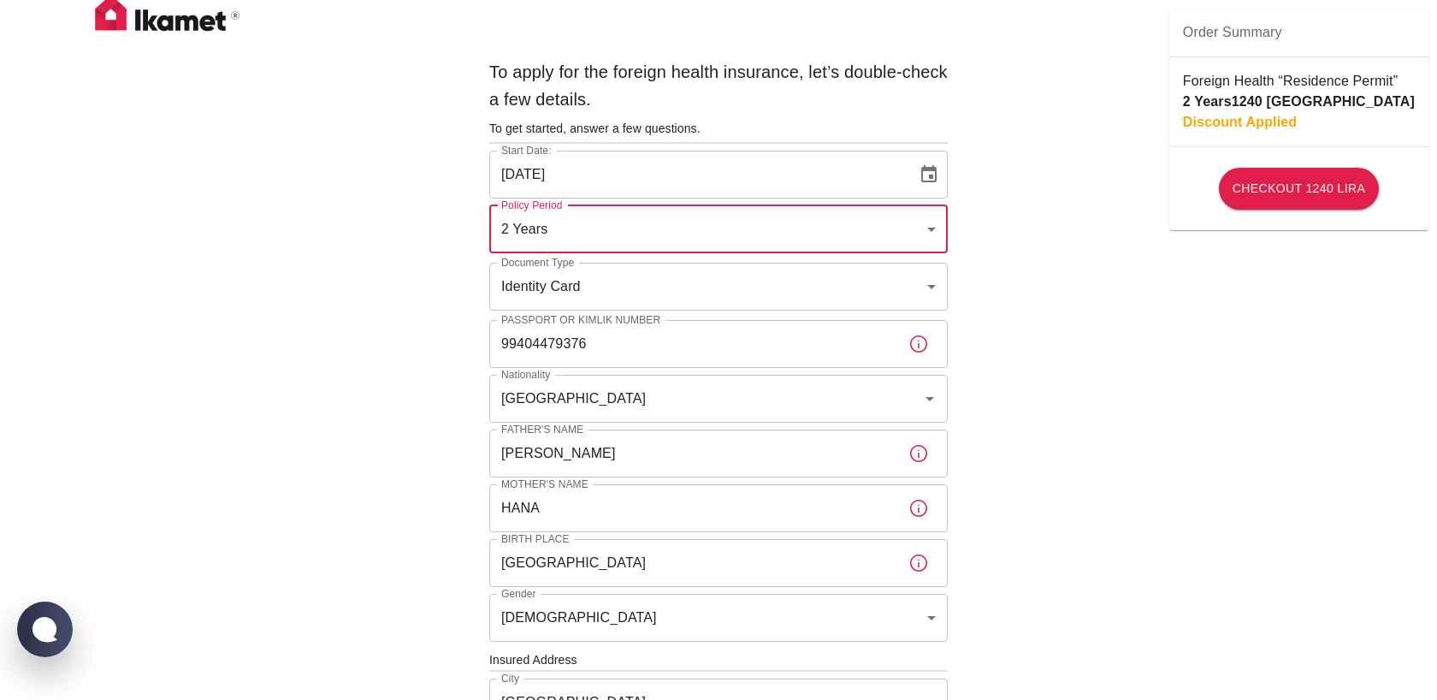
click at [909, 241] on body "To apply for the foreign health insurance, let’s double-check a few details. To…" at bounding box center [718, 658] width 1437 height 1326
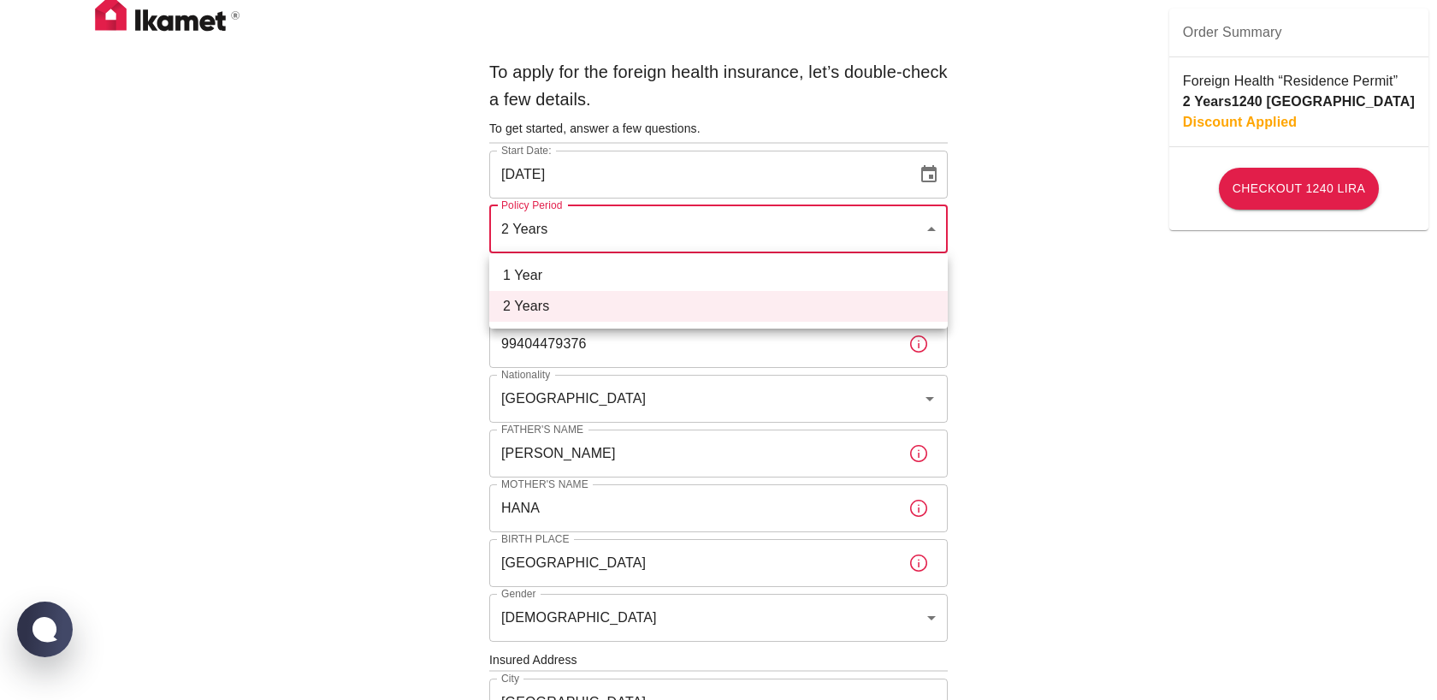
click at [882, 280] on li "1 Year" at bounding box center [718, 275] width 459 height 31
type input "b7343ef8-d55e-4554-96a8-76e30347e985"
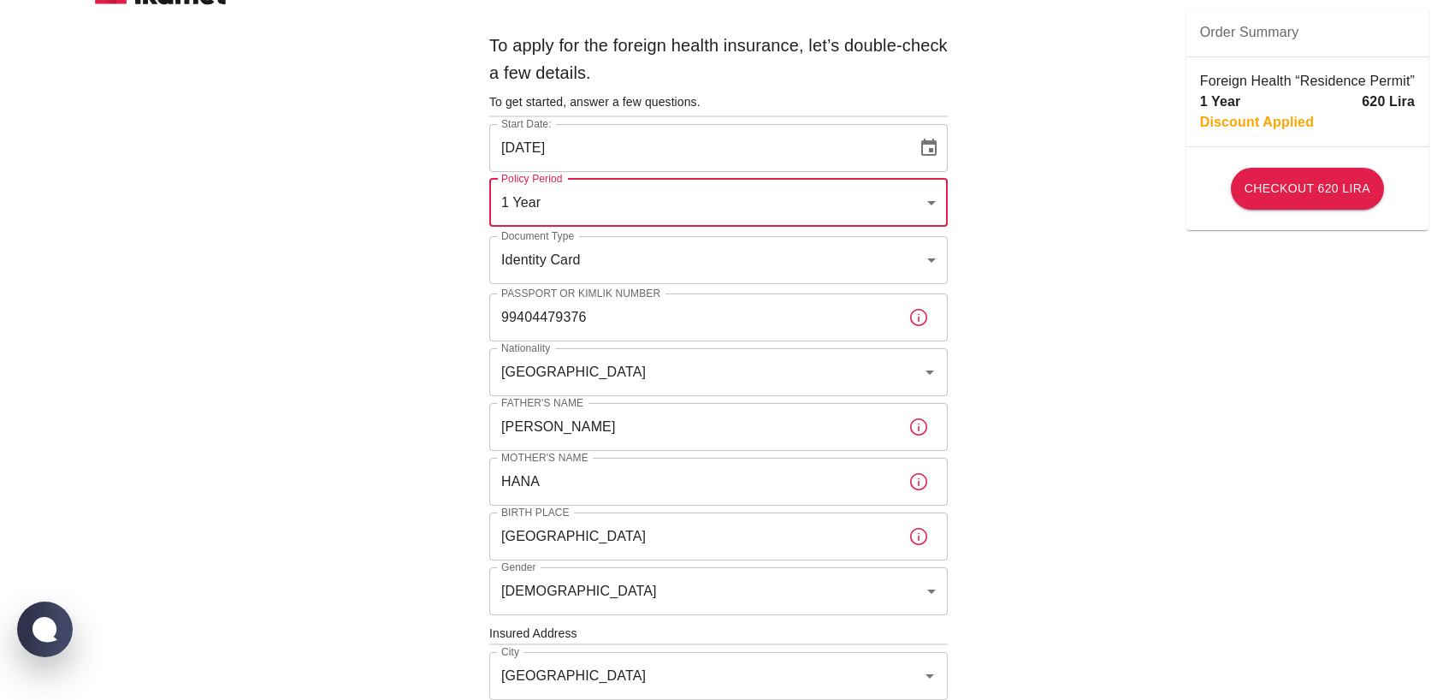
scroll to position [45, 0]
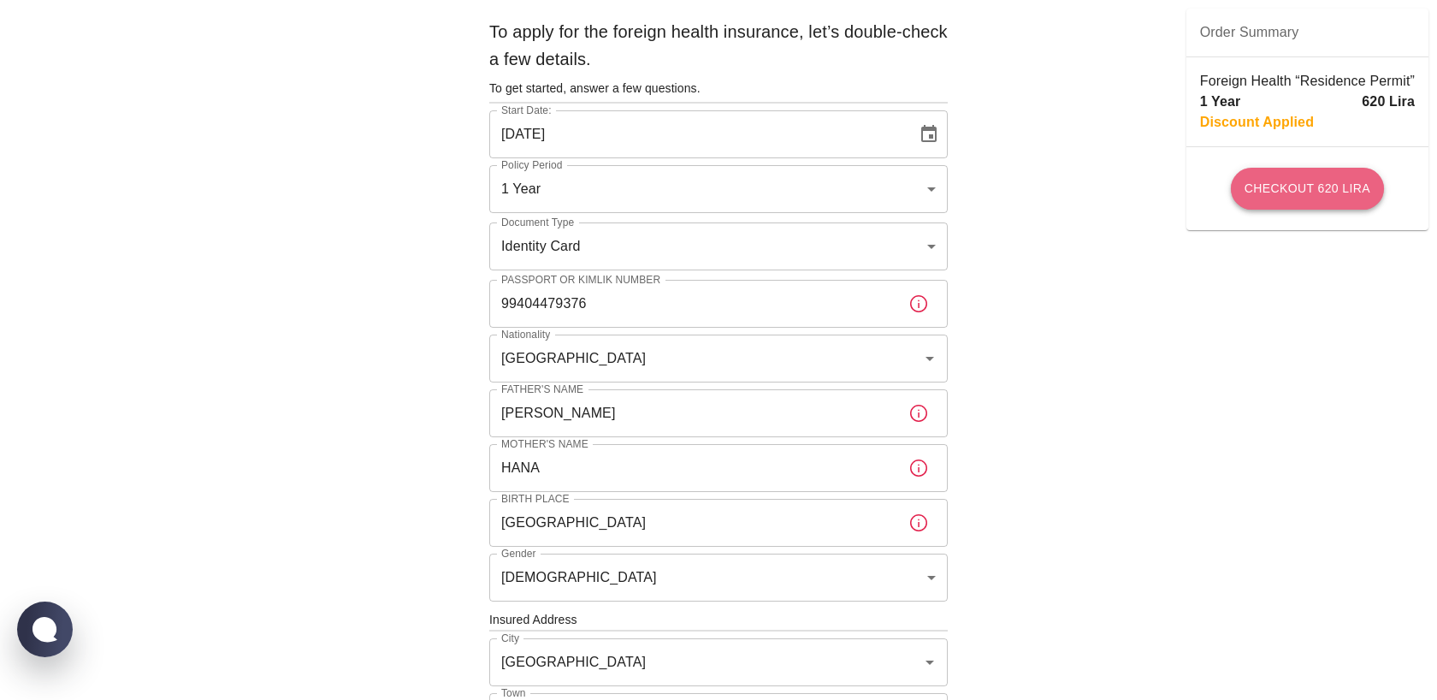
click at [1338, 193] on button "Checkout 620 Lira" at bounding box center [1307, 189] width 153 height 42
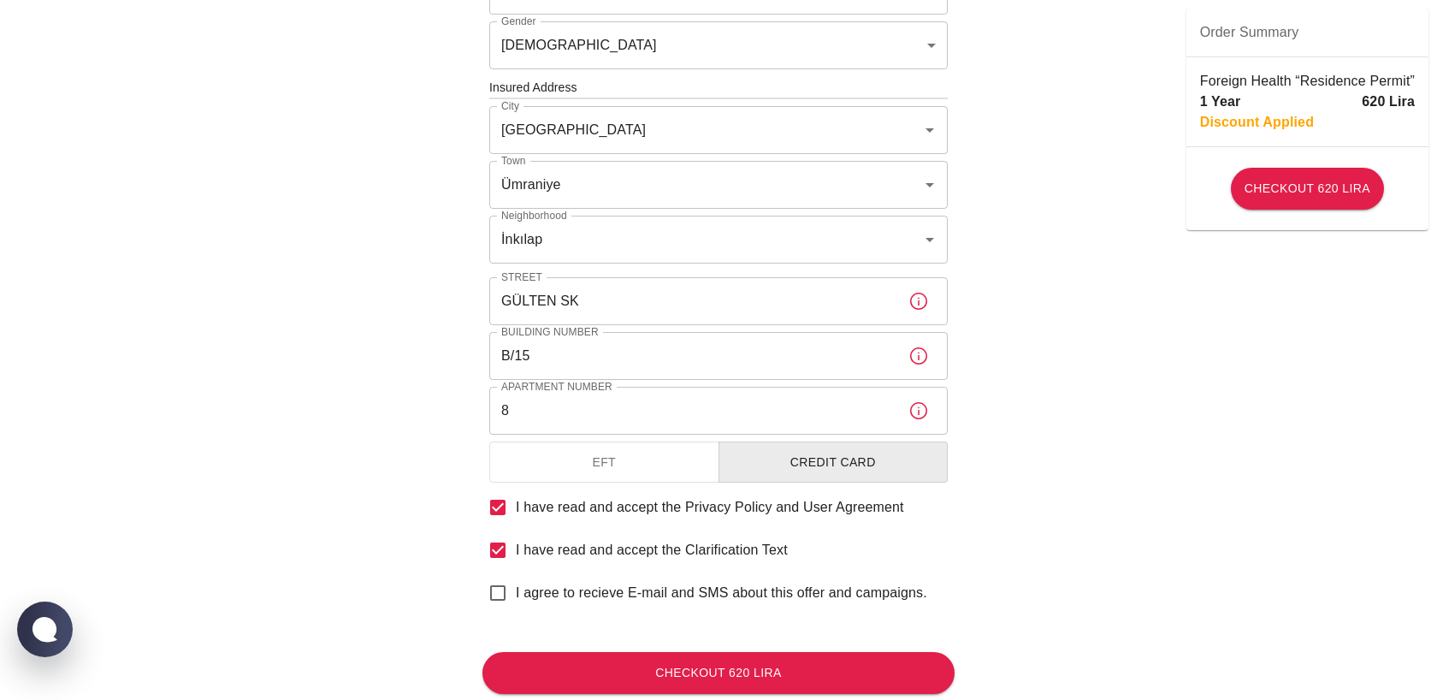
scroll to position [626, 0]
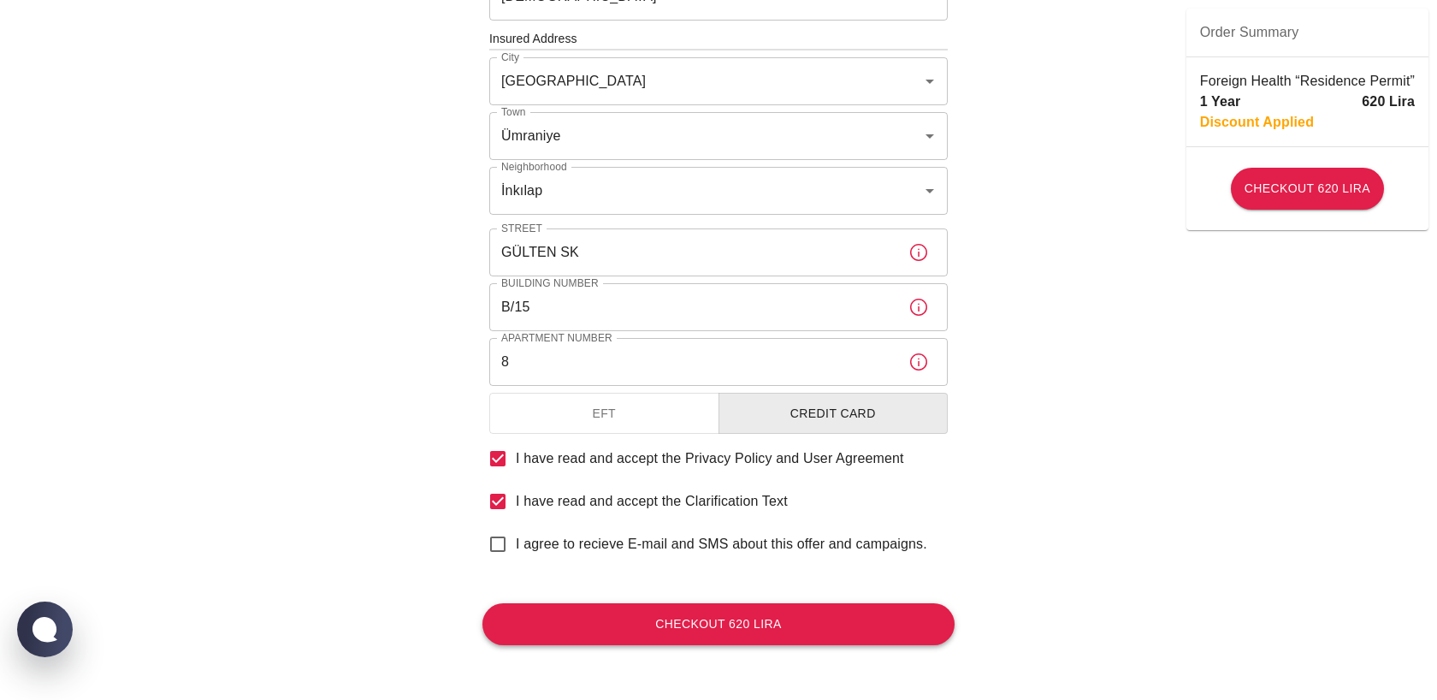
click at [822, 630] on button "Checkout 620 Lira" at bounding box center [719, 624] width 472 height 42
click at [608, 417] on button "EFT" at bounding box center [604, 414] width 230 height 42
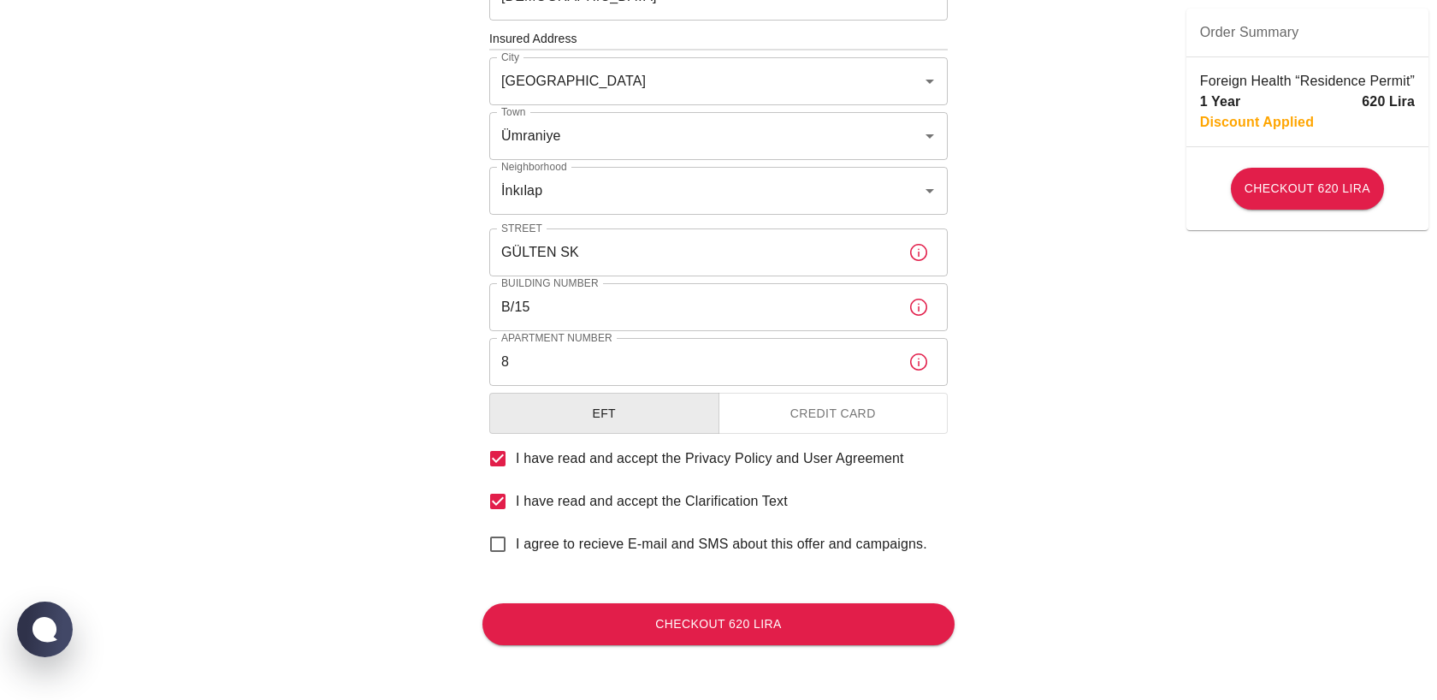
click at [827, 424] on button "Credit Card" at bounding box center [834, 414] width 230 height 42
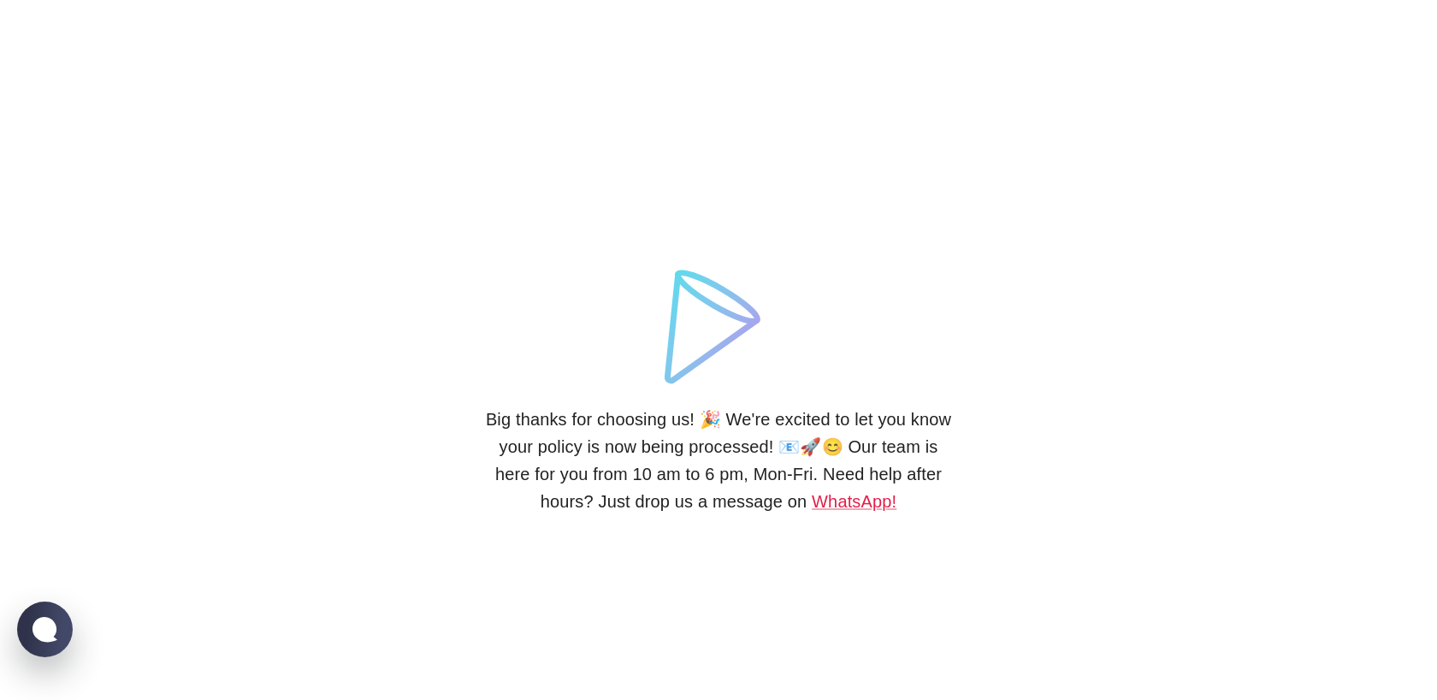
click at [475, 412] on div "Big thanks for choosing us! 🎉 We're excited to let you know your policy is now …" at bounding box center [718, 350] width 513 height 700
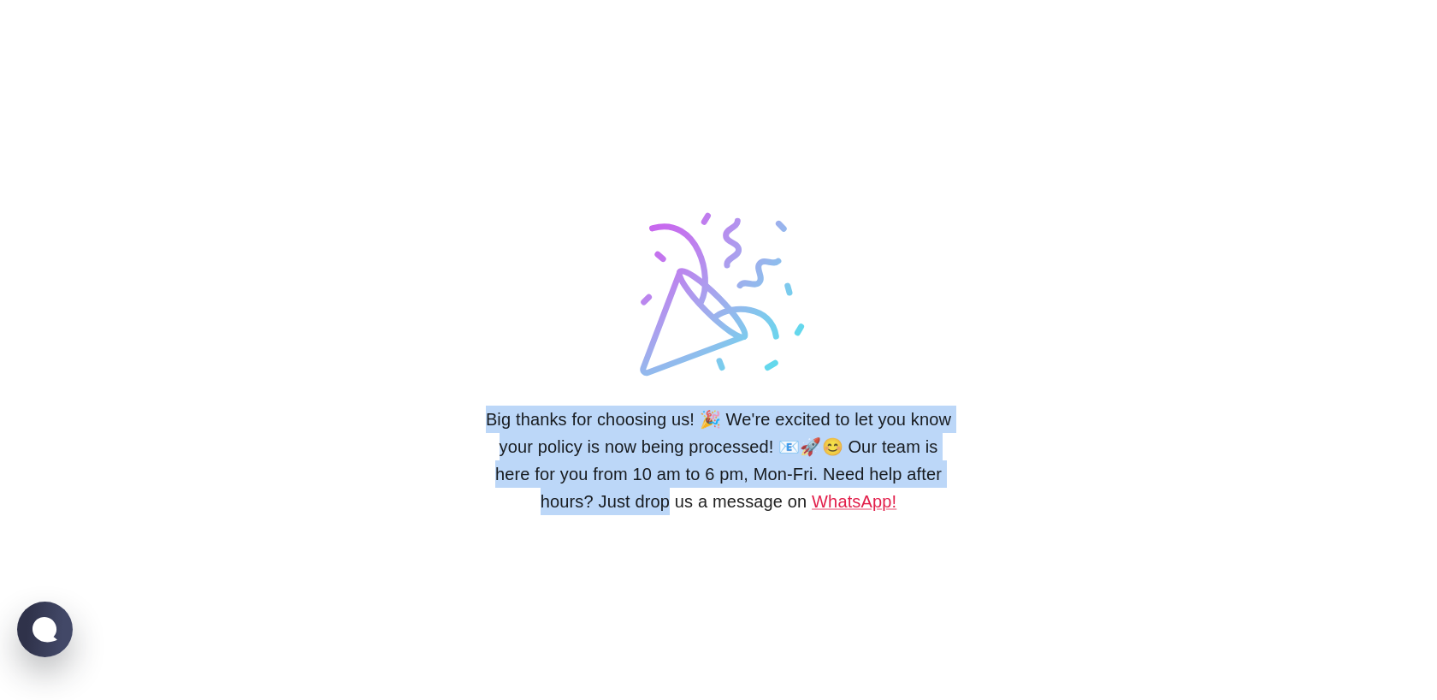
drag, startPoint x: 475, startPoint y: 412, endPoint x: 633, endPoint y: 495, distance: 178.7
click at [633, 495] on div "Big thanks for choosing us! 🎉 We're excited to let you know your policy is now …" at bounding box center [718, 350] width 513 height 700
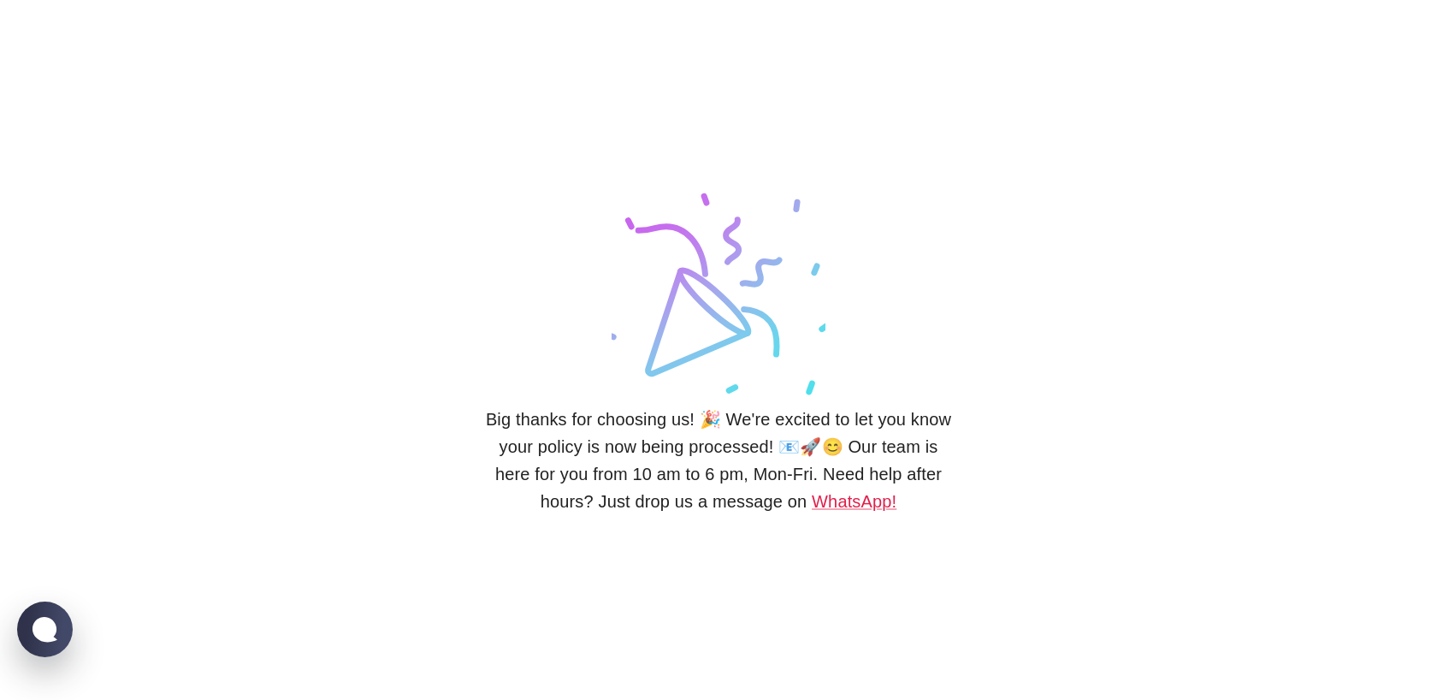
click at [490, 525] on div "Big thanks for choosing us! 🎉 We're excited to let you know your policy is now …" at bounding box center [719, 350] width 472 height 700
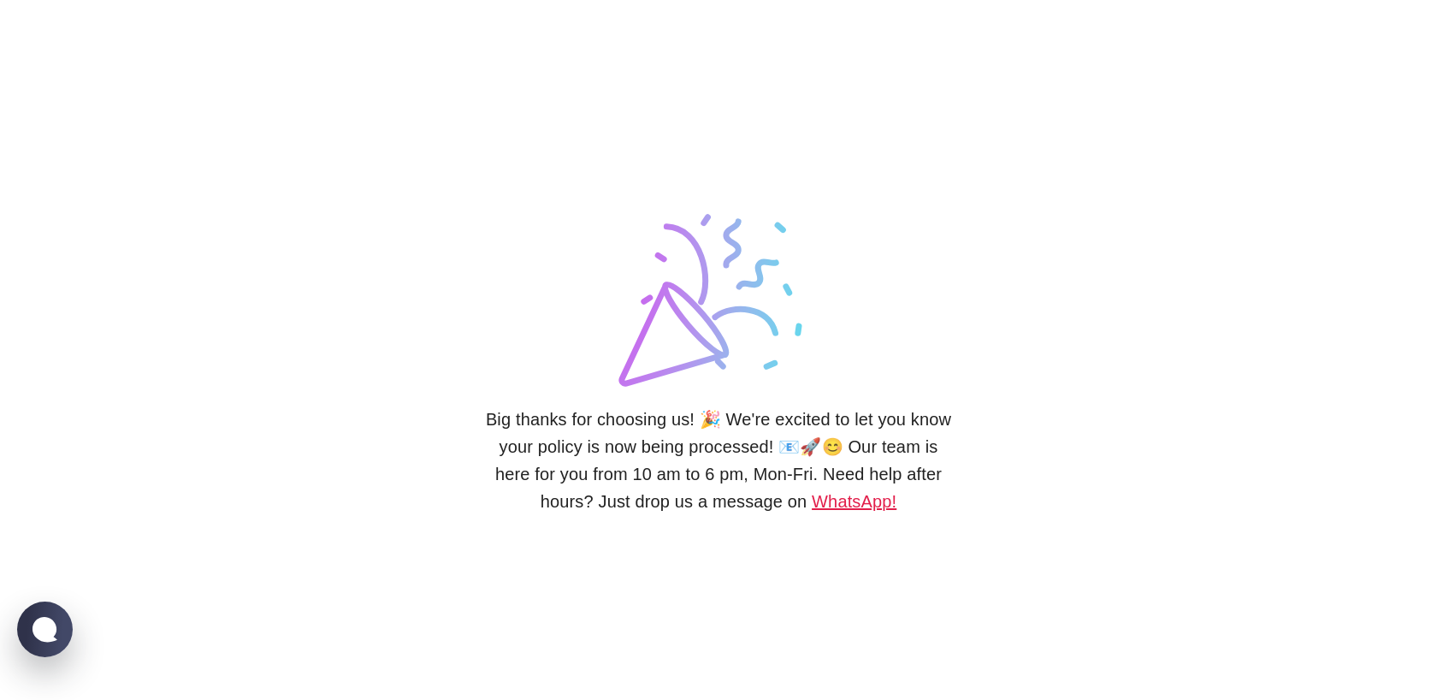
click at [812, 503] on link "WhatsApp!" at bounding box center [854, 501] width 85 height 19
click at [709, 597] on div "Big thanks for choosing us! 🎉 We're excited to let you know your policy is now …" at bounding box center [719, 350] width 472 height 700
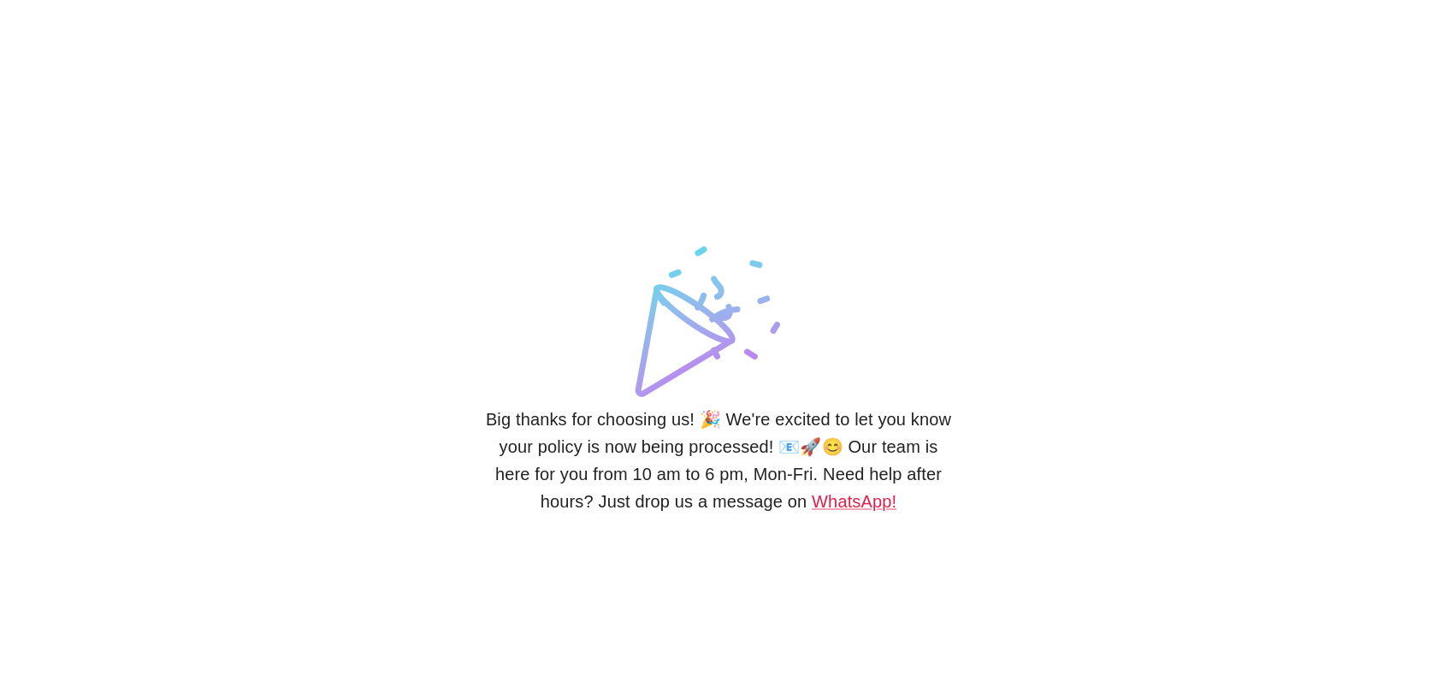
click at [264, 127] on div "Big thanks for choosing us! 🎉 We're excited to let you know your policy is now …" at bounding box center [718, 350] width 1437 height 700
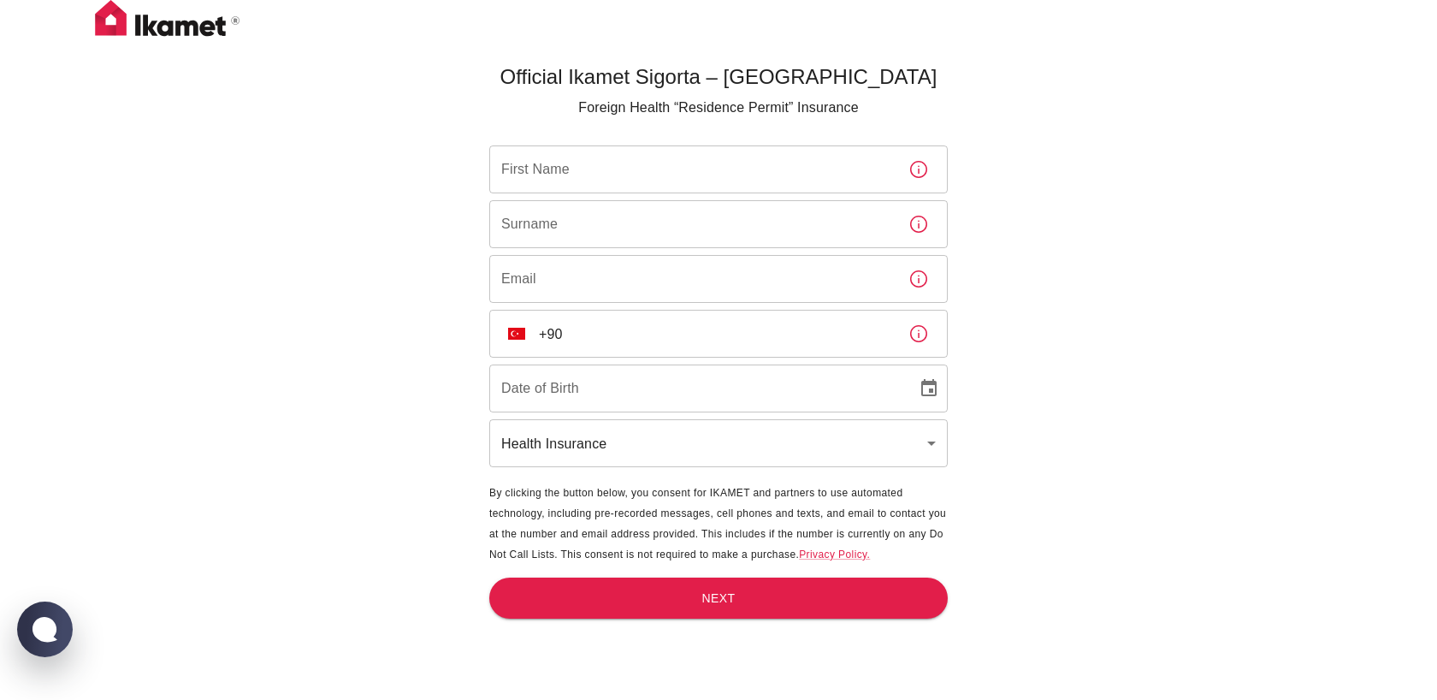
click at [169, 21] on img at bounding box center [167, 21] width 171 height 43
